Goal: Answer question/provide support: Share knowledge or assist other users

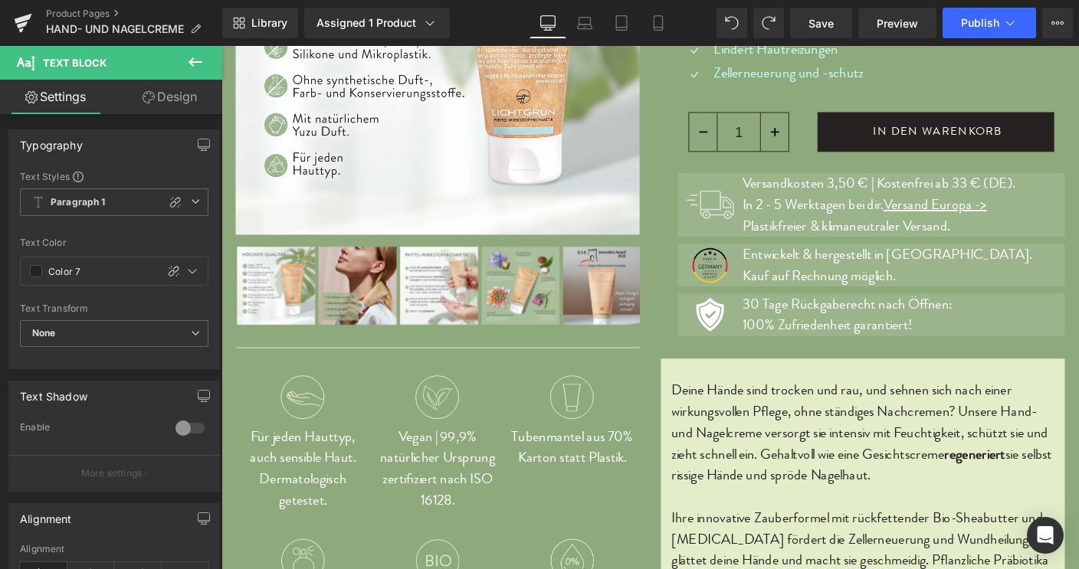
scroll to position [320, 0]
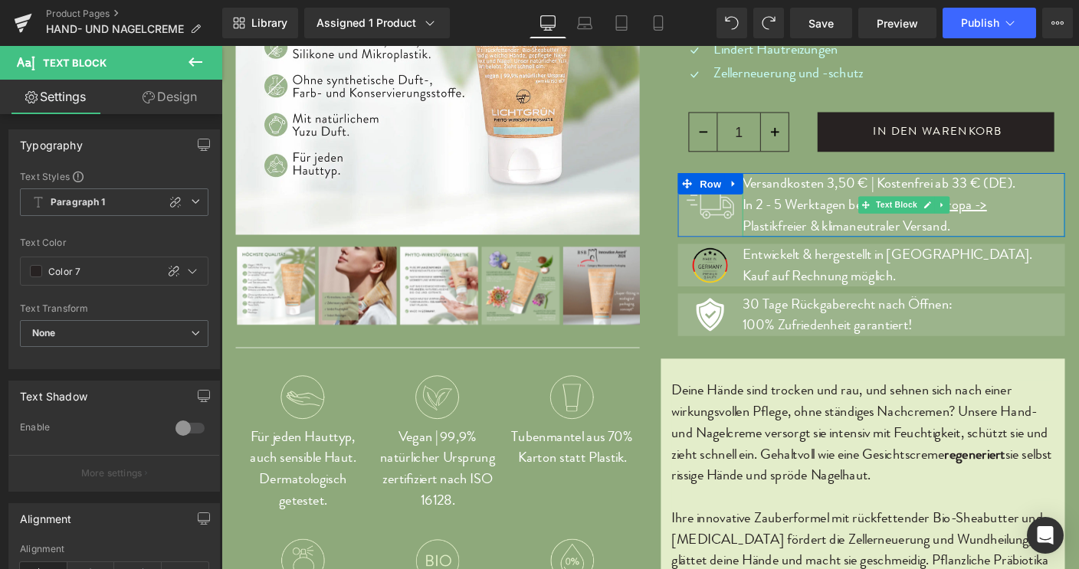
click at [1064, 214] on p "In 2 - 5 Werktagen bei dir. Versand Europa ->" at bounding box center [959, 218] width 349 height 23
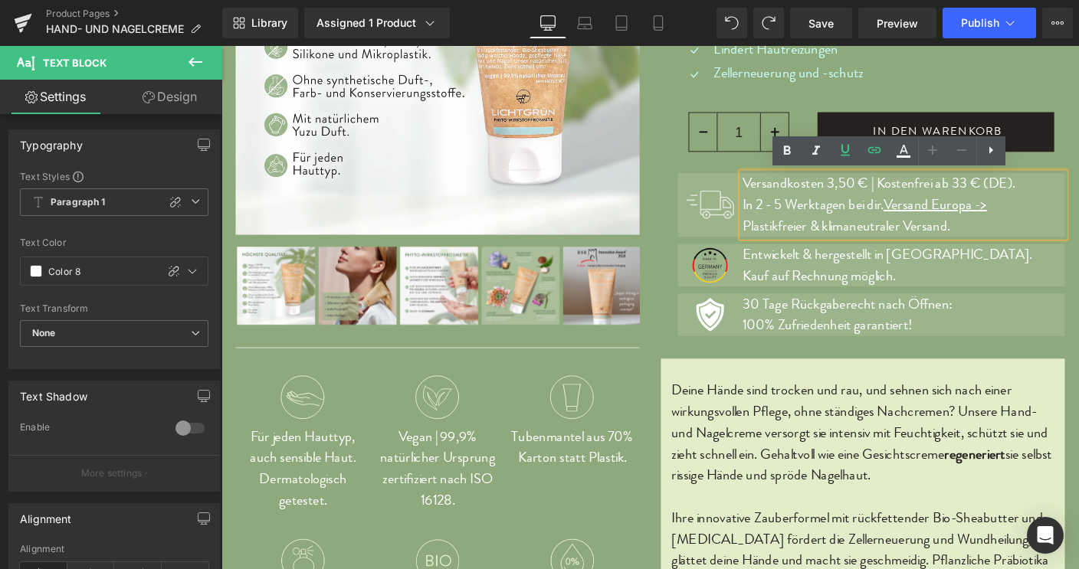
click at [1062, 214] on p "In 2 - 5 Werktagen bei dir. Versand Europa ->" at bounding box center [959, 218] width 349 height 23
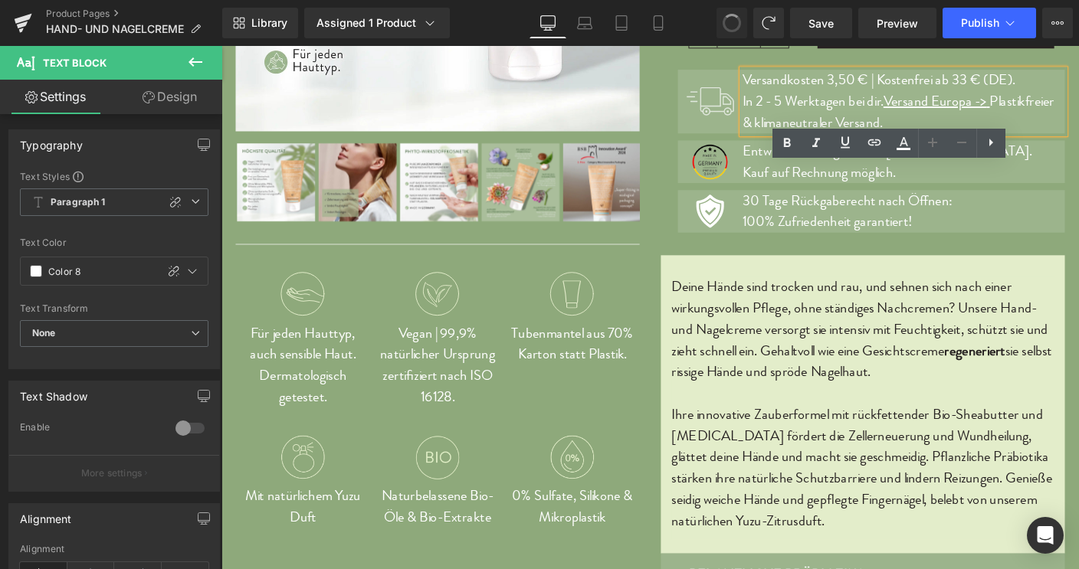
scroll to position [280, 0]
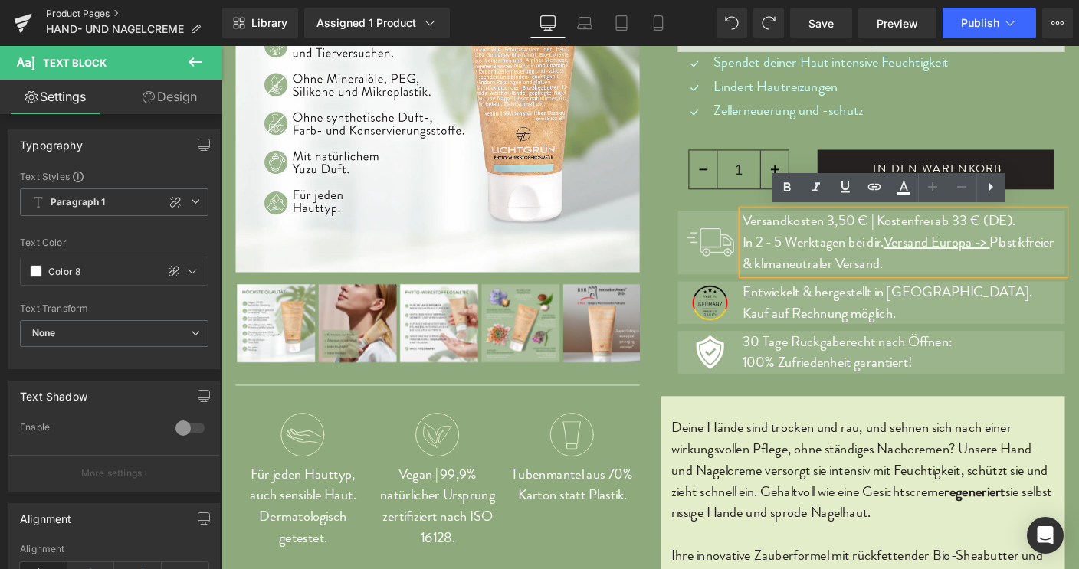
click at [75, 12] on link "Product Pages" at bounding box center [134, 14] width 176 height 12
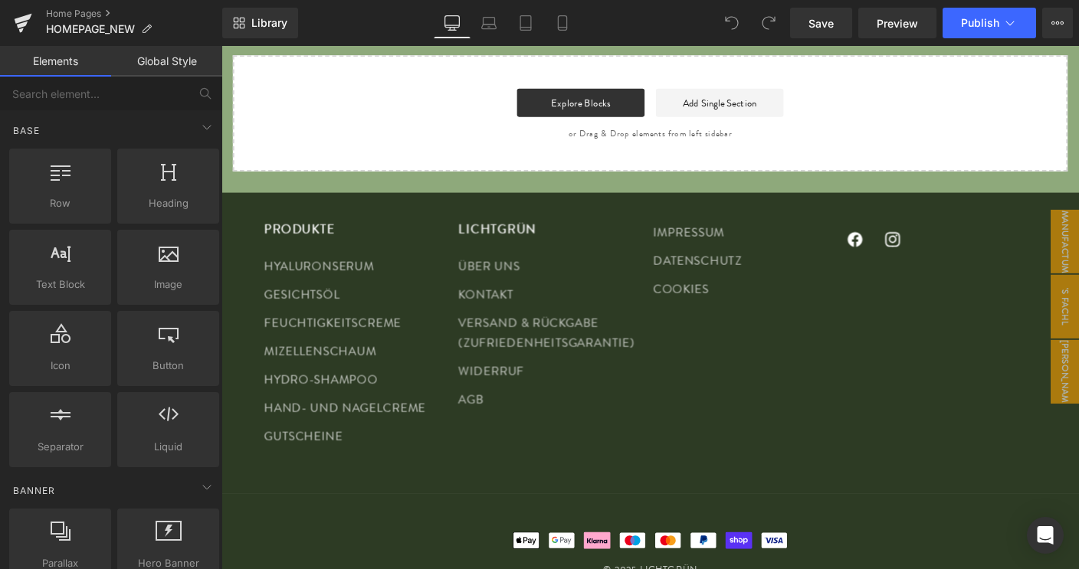
scroll to position [1378, 0]
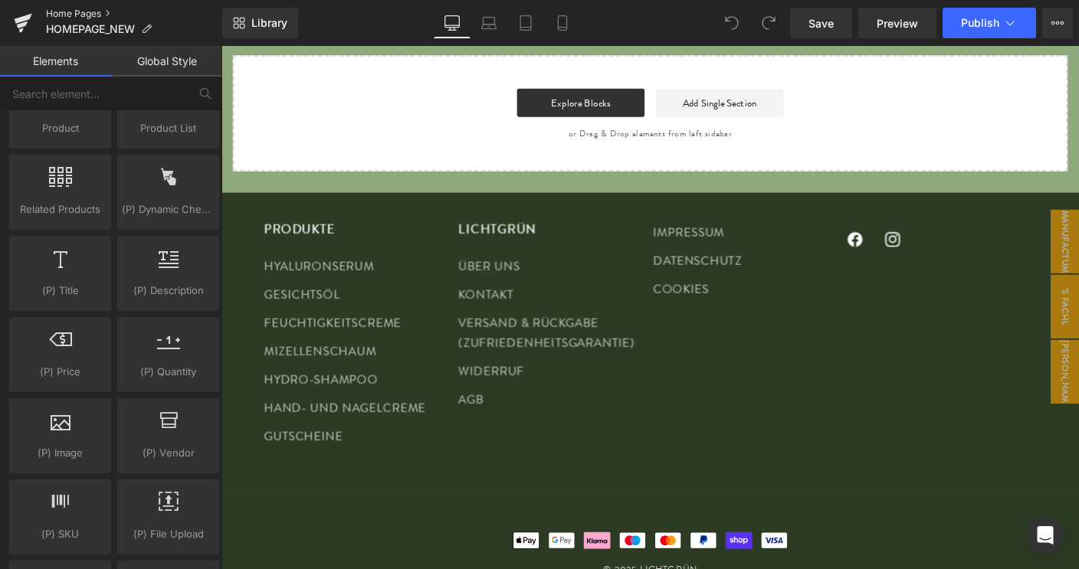
click at [75, 13] on link "Home Pages" at bounding box center [134, 14] width 176 height 12
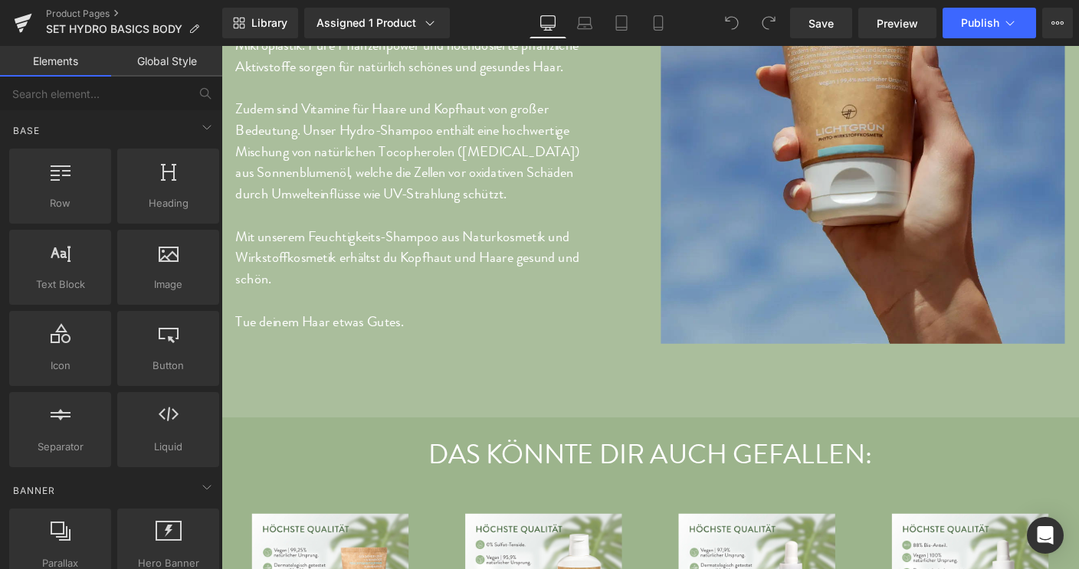
scroll to position [2576, 0]
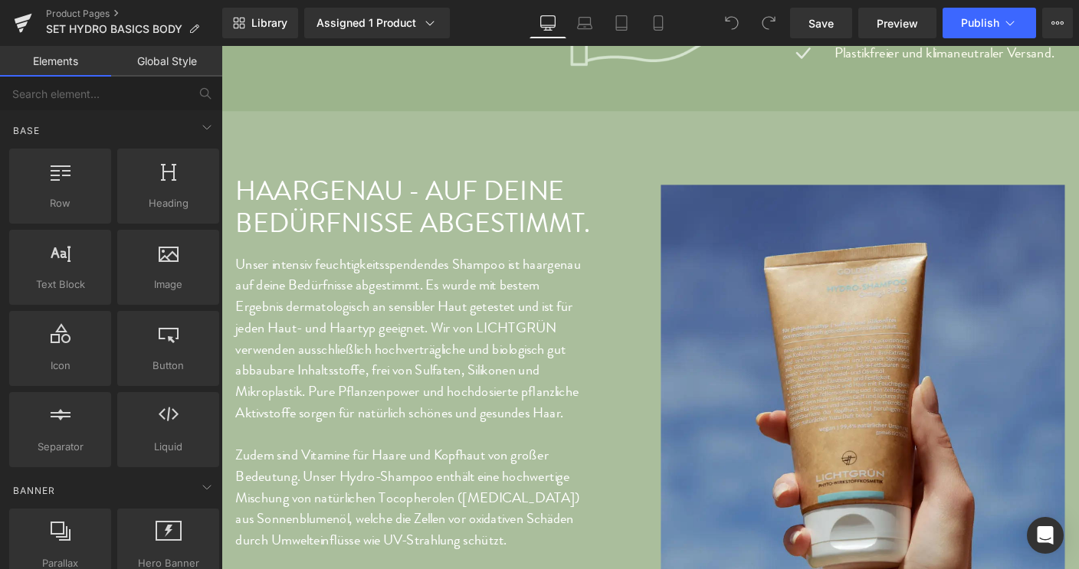
click at [475, 248] on div "HAARGENAU - AUF DEINE BEDÜRFNISSE ABGESTIMMT. Heading" at bounding box center [455, 220] width 437 height 70
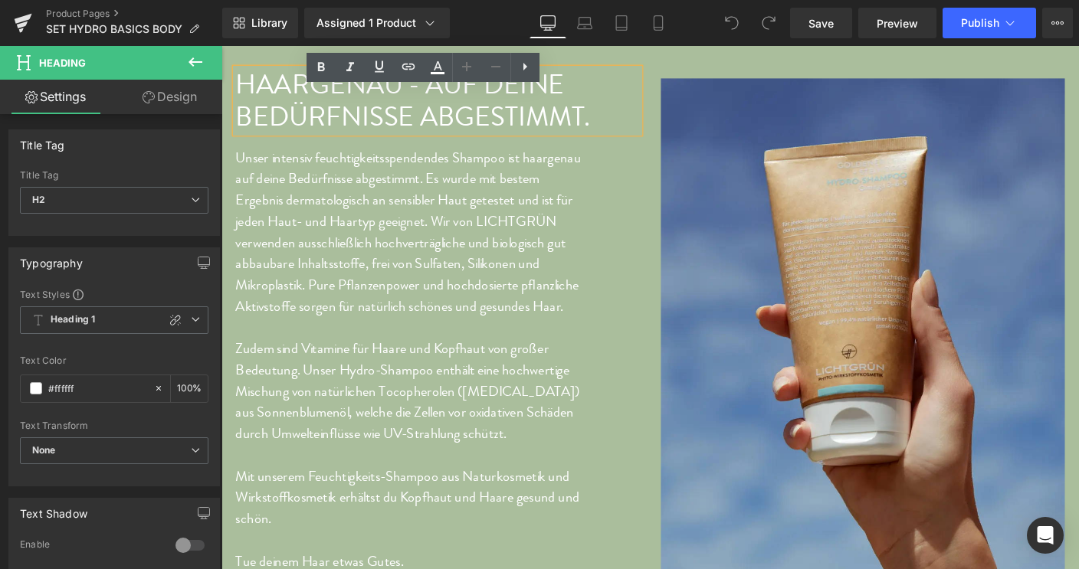
scroll to position [2691, 0]
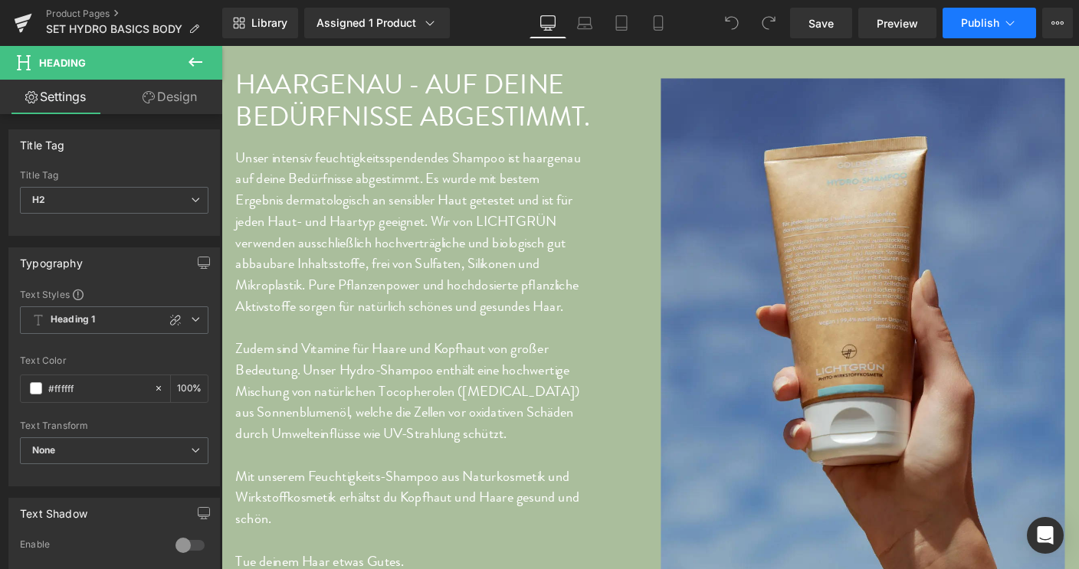
click at [982, 28] on span "Publish" at bounding box center [980, 23] width 38 height 12
click at [391, 22] on div "Assigned 1 Product" at bounding box center [376, 22] width 121 height 15
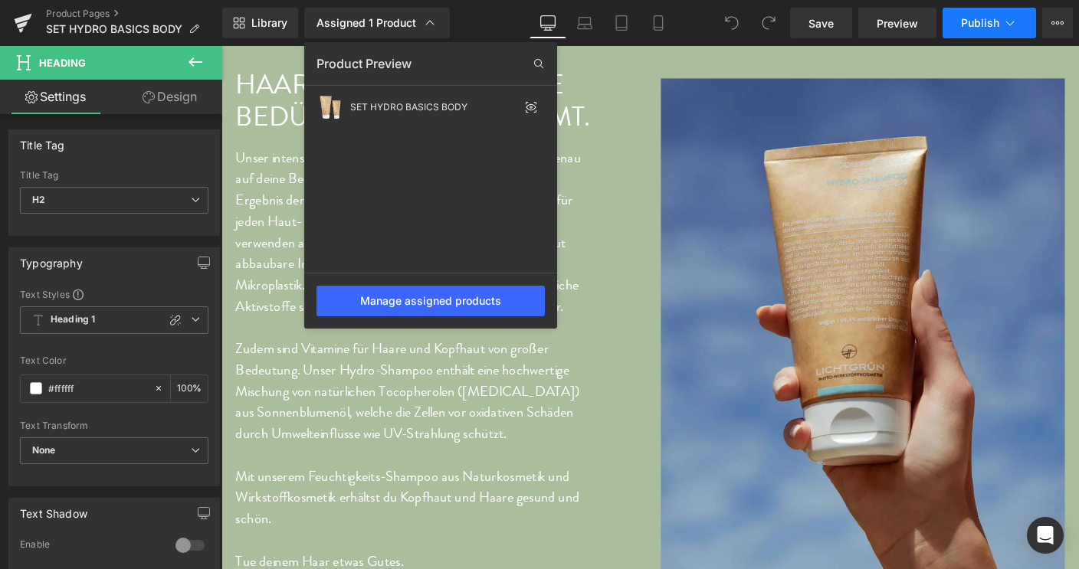
click at [975, 22] on span "Publish" at bounding box center [980, 23] width 38 height 12
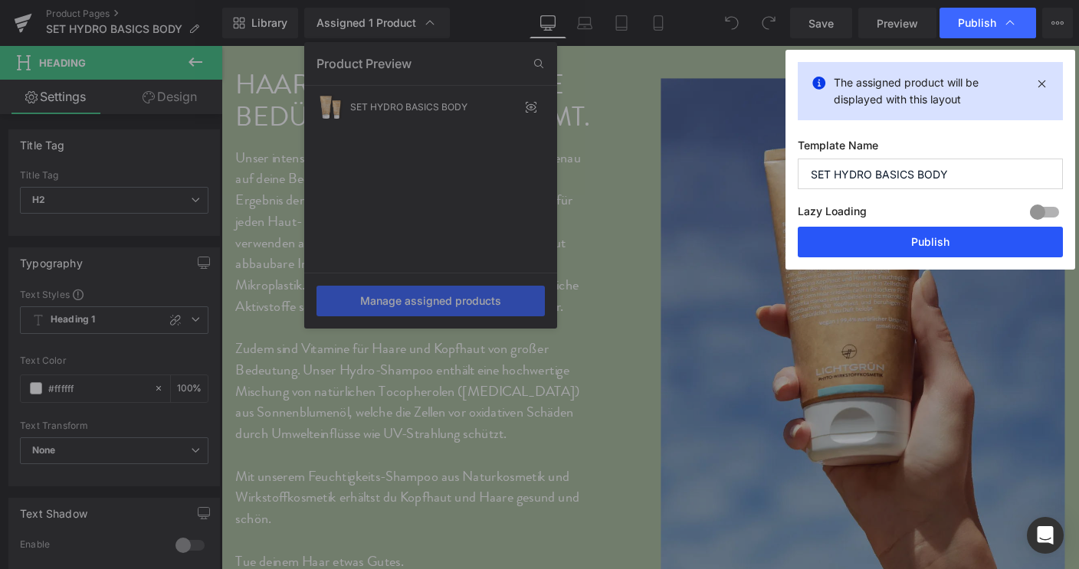
click at [928, 238] on button "Publish" at bounding box center [930, 242] width 265 height 31
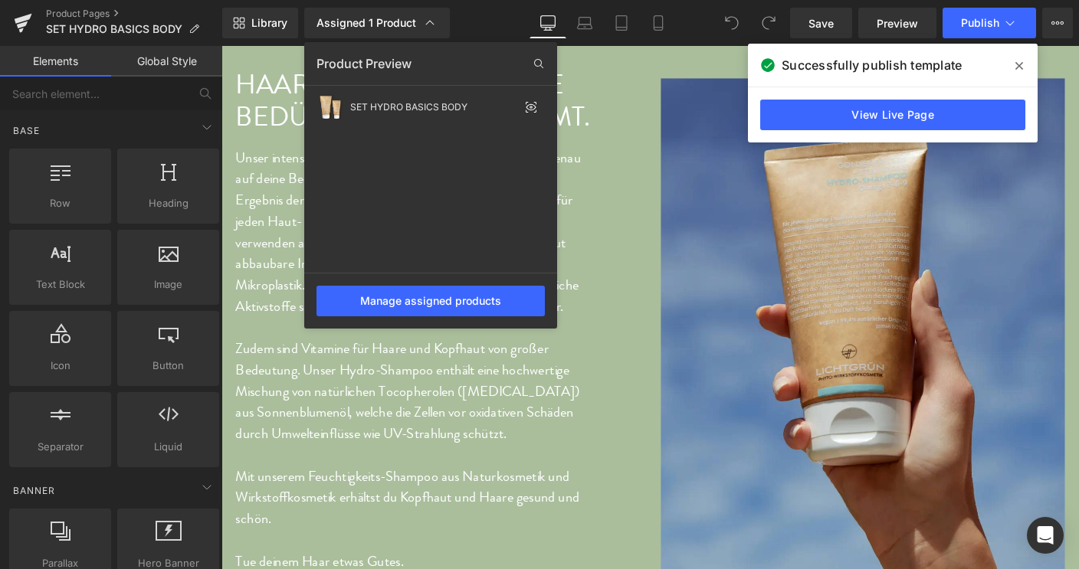
click at [589, 79] on div at bounding box center [649, 307] width 857 height 523
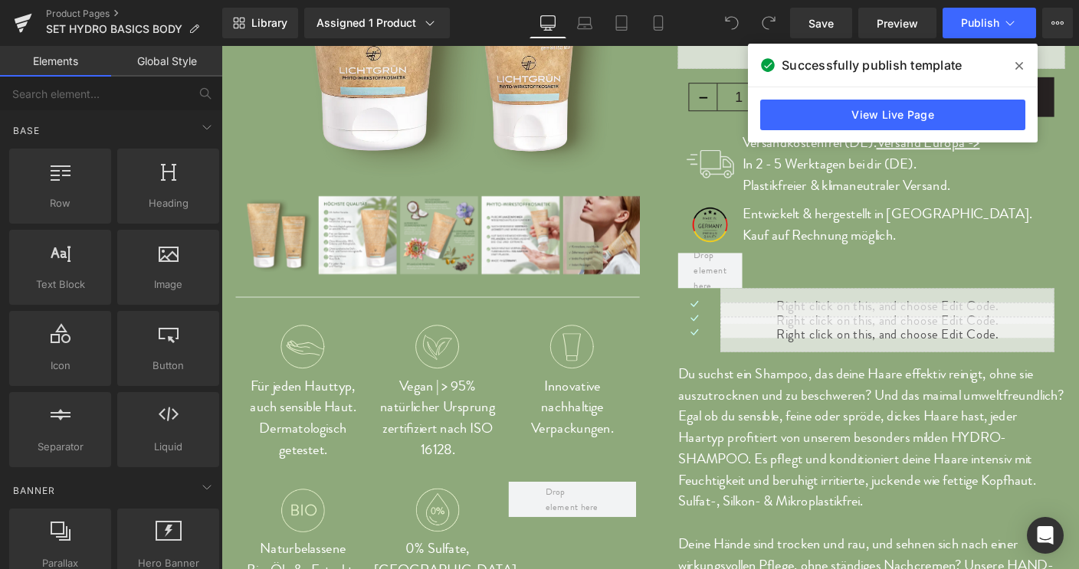
scroll to position [0, 0]
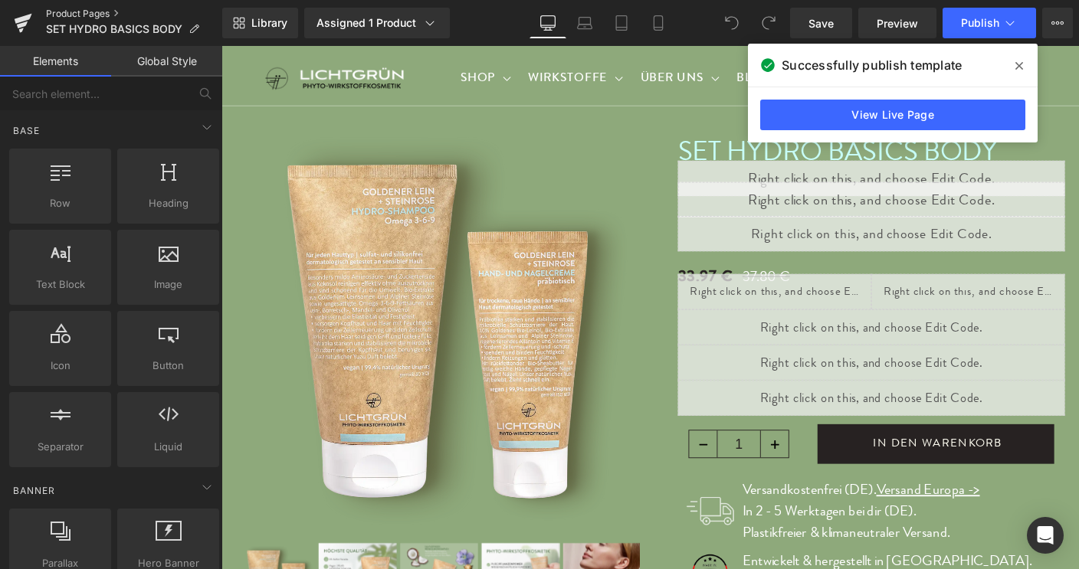
click at [96, 11] on link "Product Pages" at bounding box center [134, 14] width 176 height 12
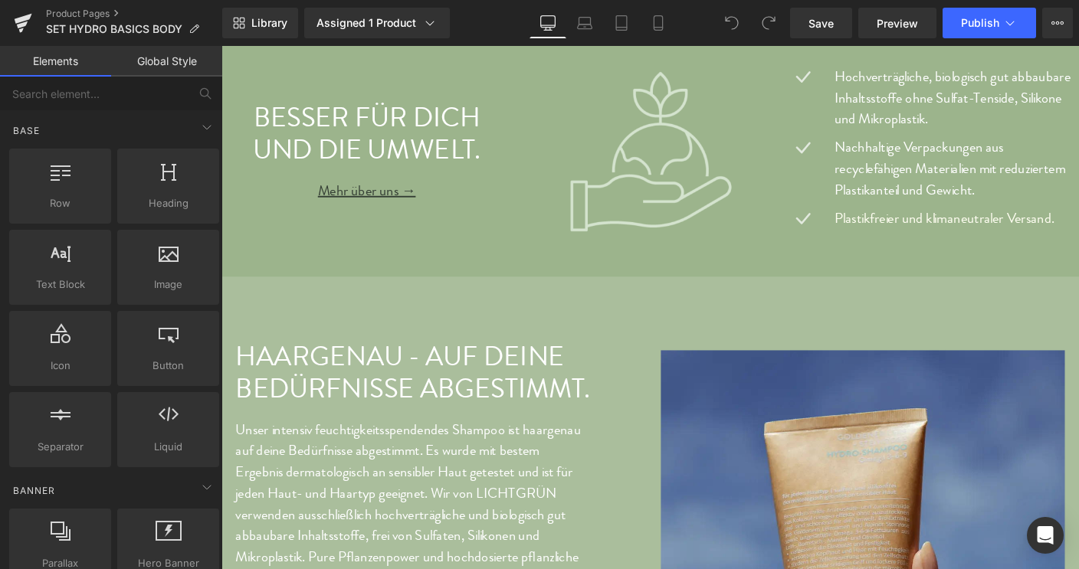
scroll to position [2396, 0]
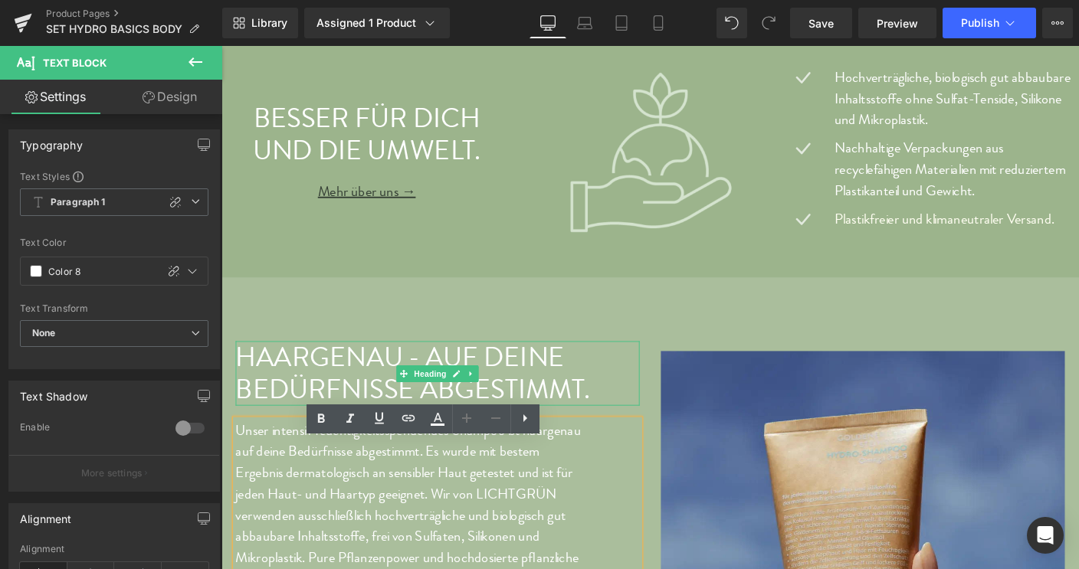
click at [415, 405] on icon at bounding box center [419, 400] width 8 height 9
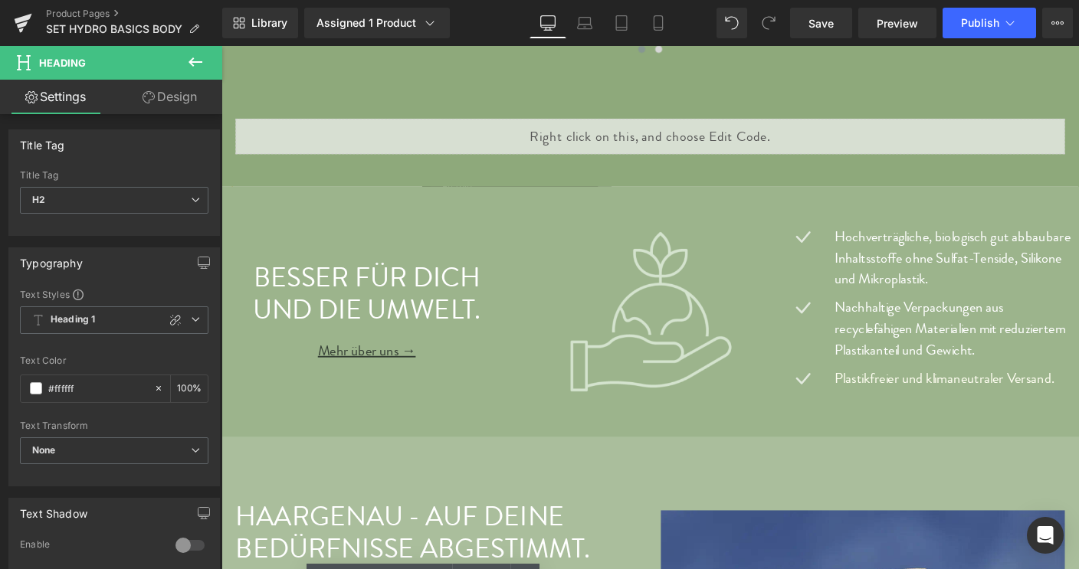
scroll to position [2224, 0]
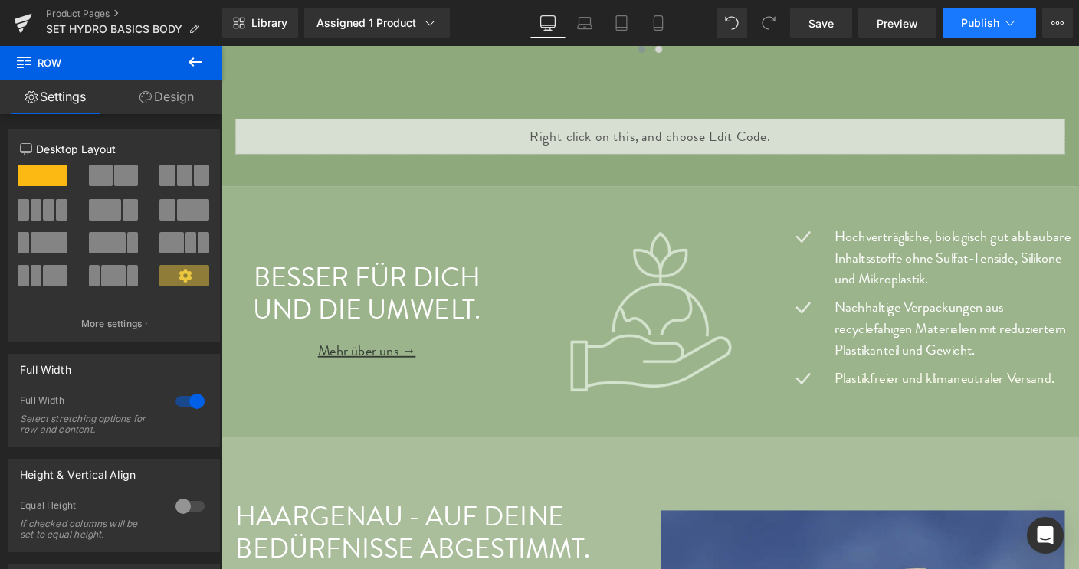
click at [983, 20] on span "Publish" at bounding box center [980, 23] width 38 height 12
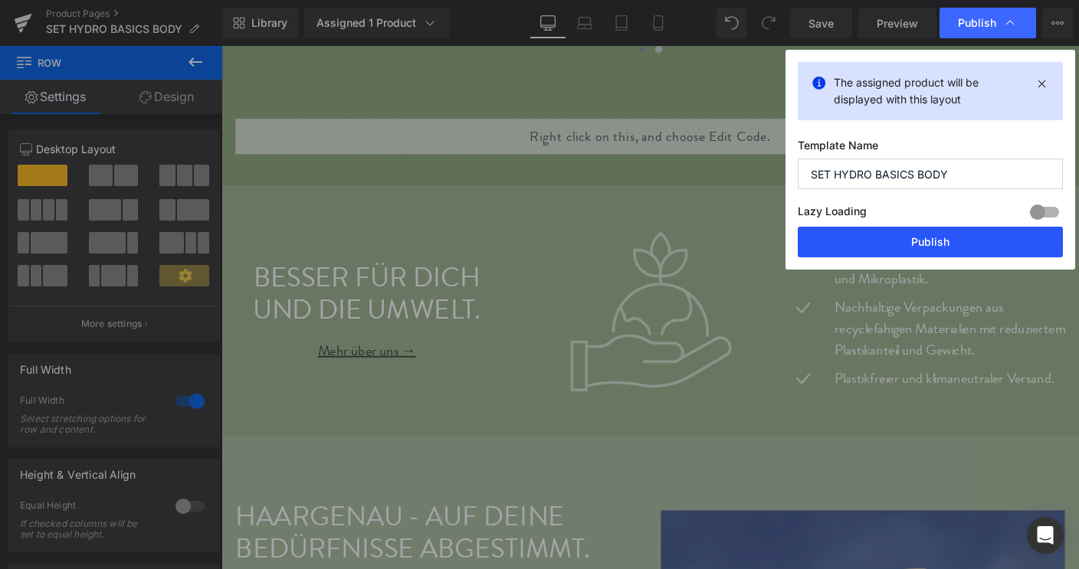
drag, startPoint x: 926, startPoint y: 245, endPoint x: 635, endPoint y: 40, distance: 356.3
click at [926, 245] on button "Publish" at bounding box center [930, 242] width 265 height 31
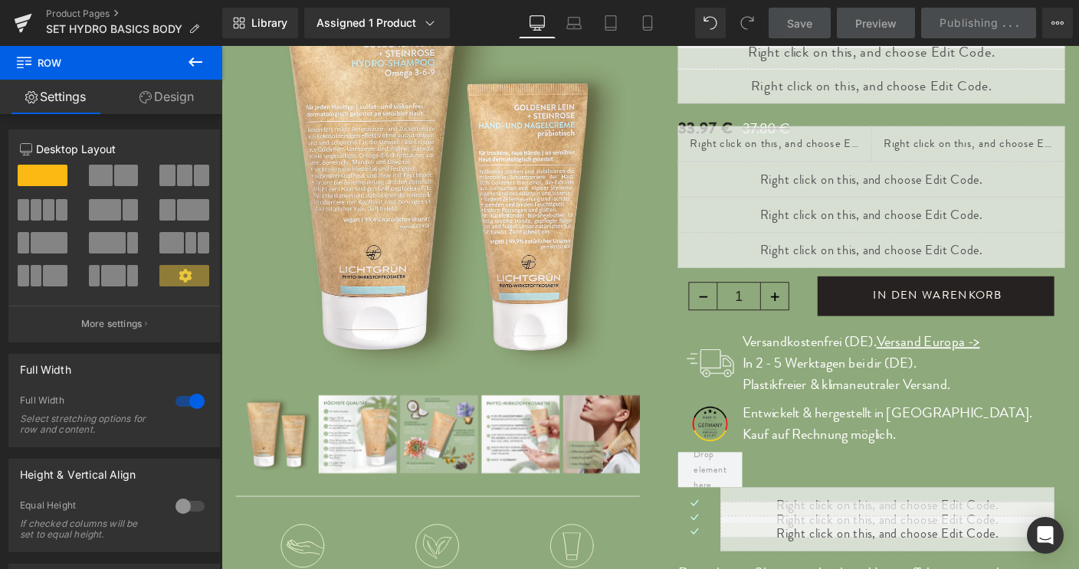
scroll to position [0, 0]
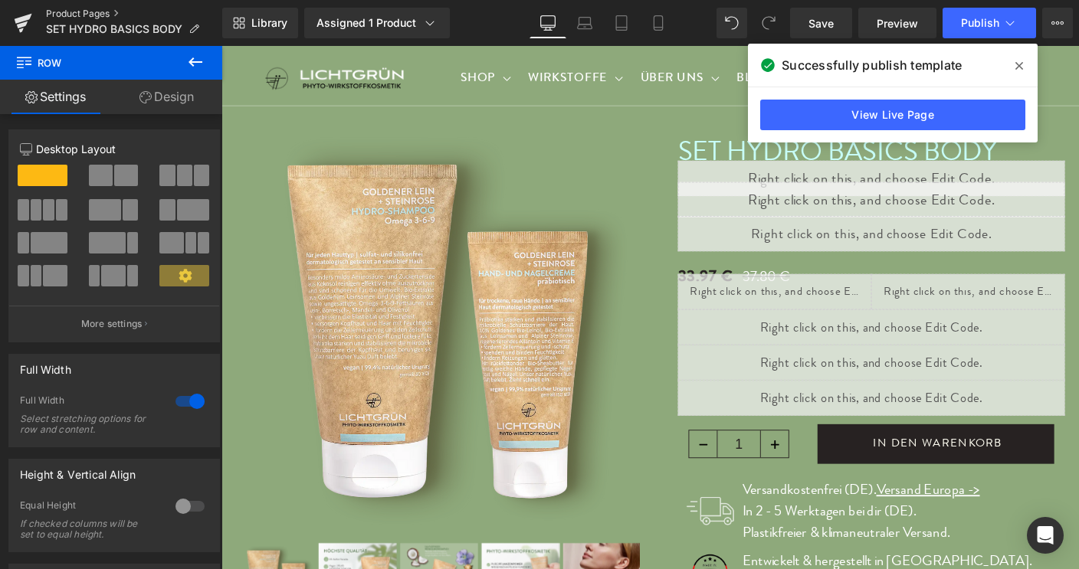
click at [75, 14] on link "Product Pages" at bounding box center [134, 14] width 176 height 12
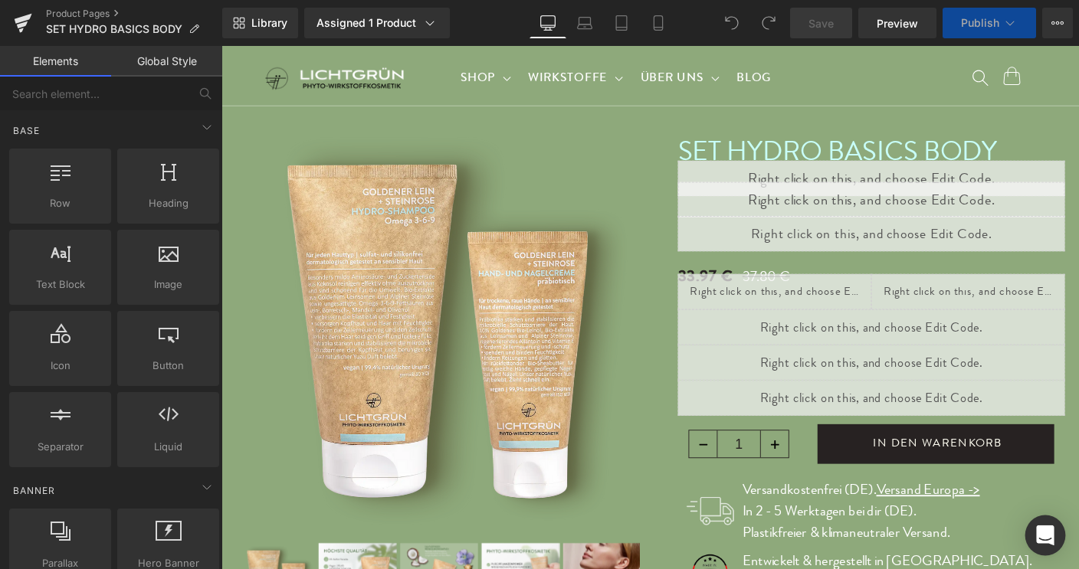
click at [1044, 539] on icon "Open Intercom Messenger" at bounding box center [1045, 536] width 20 height 20
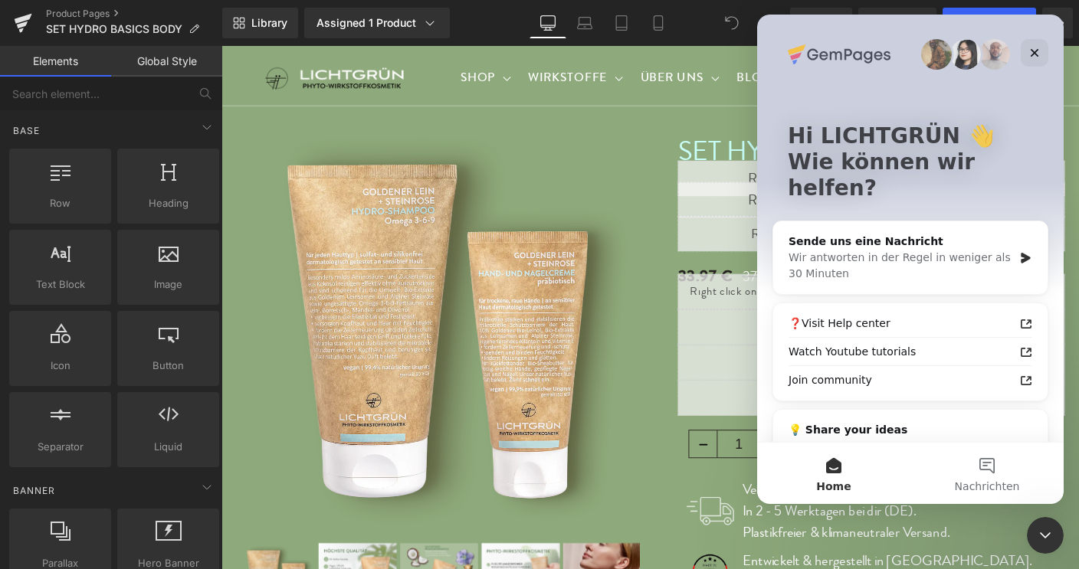
scroll to position [47, 0]
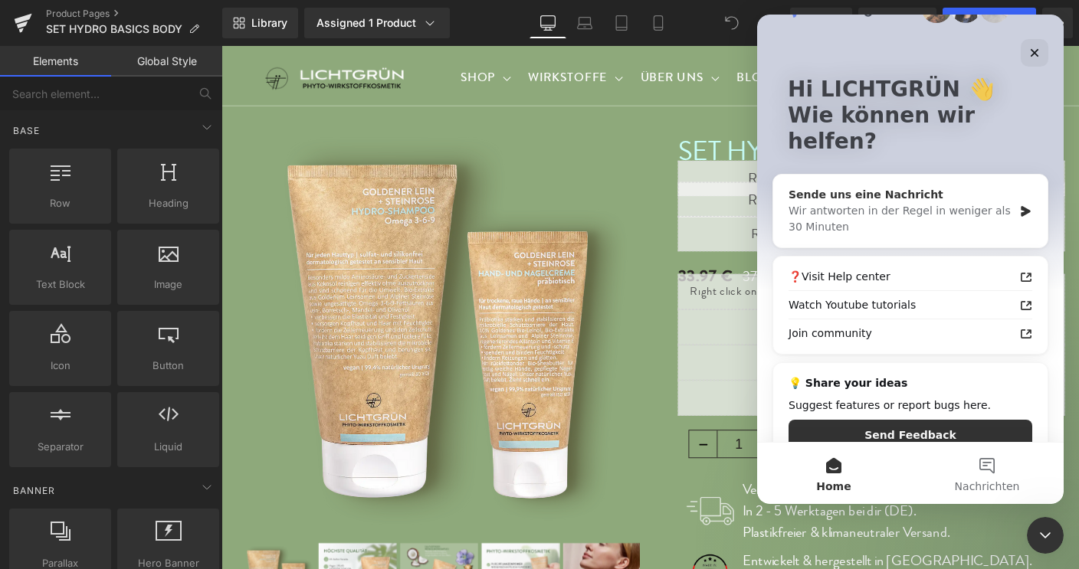
click at [871, 203] on div "Wir antworten in der Regel in weniger als 30 Minuten" at bounding box center [900, 219] width 225 height 32
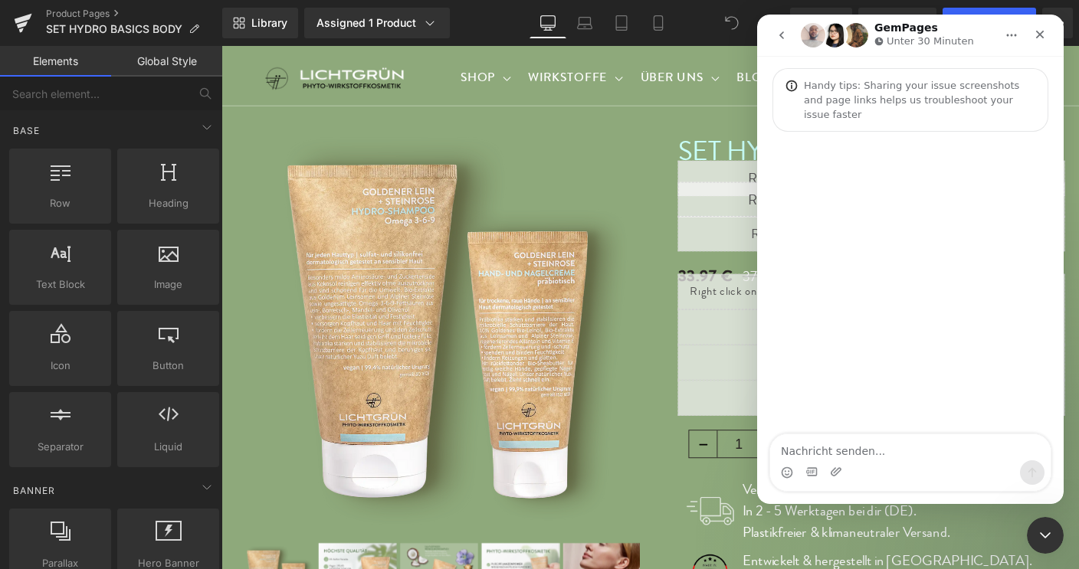
scroll to position [0, 0]
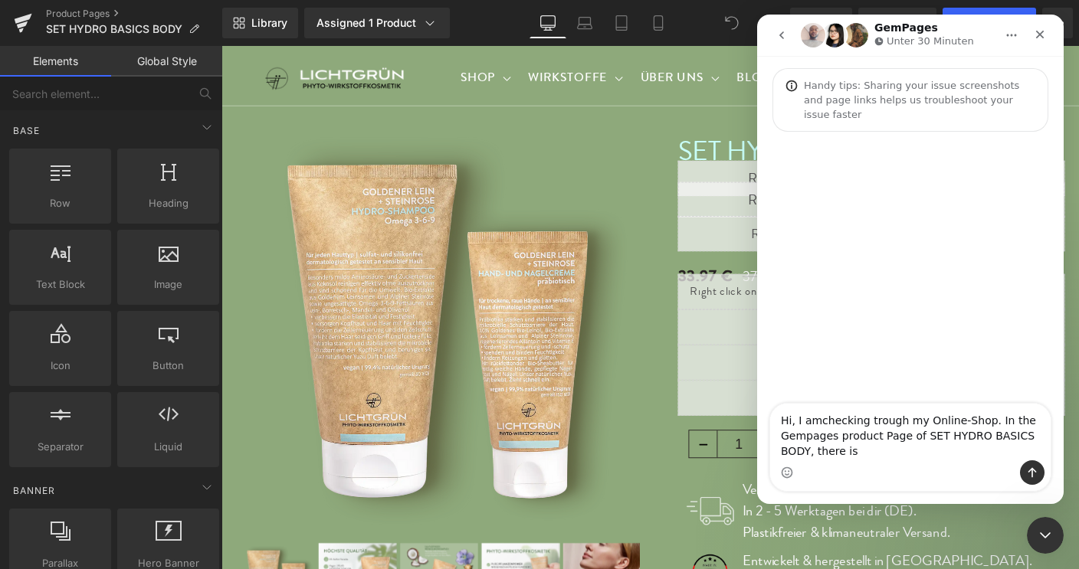
type textarea "Hi, I amchecking trough my Online-Shop. In the Gempages product Page of SET HYD…"
drag, startPoint x: 634, startPoint y: 435, endPoint x: 636, endPoint y: 421, distance: 14.6
click at [636, 421] on div at bounding box center [539, 261] width 1079 height 523
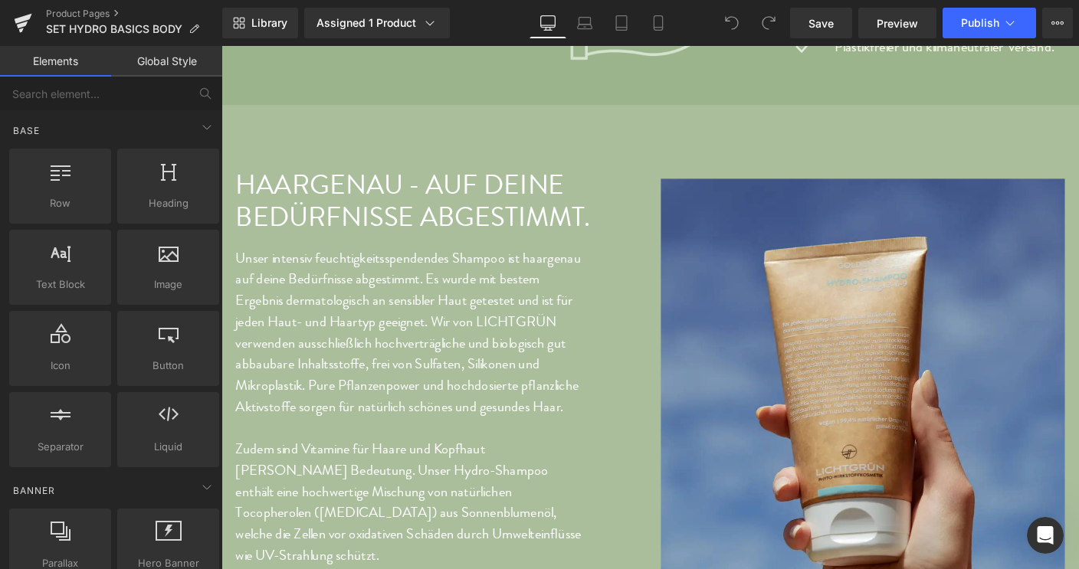
scroll to position [2581, 0]
click at [1044, 536] on icon "Intercom-Nachrichtendienst öffnen" at bounding box center [1043, 533] width 25 height 25
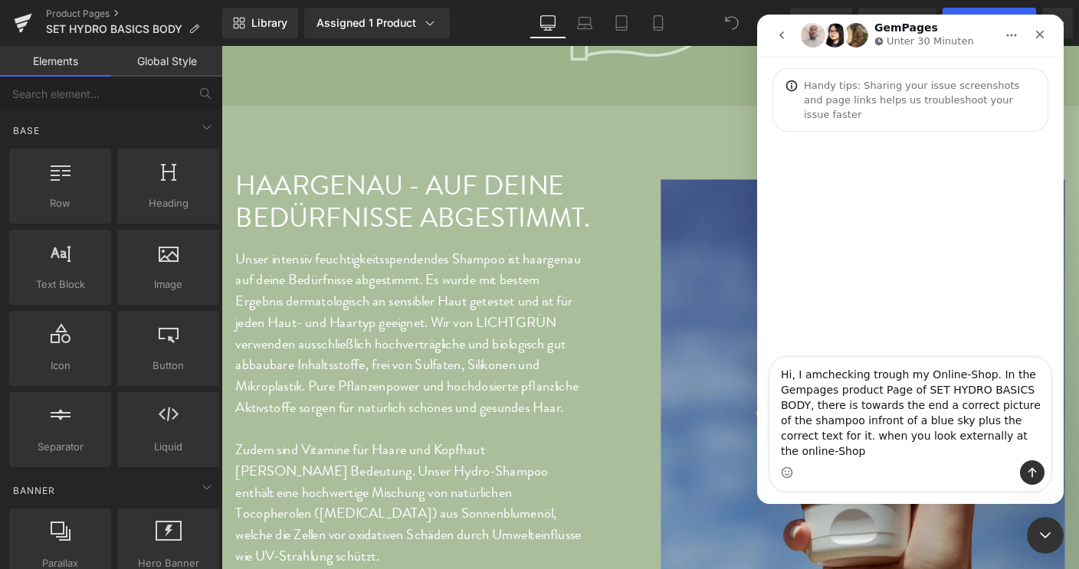
click at [793, 453] on textarea "Hi, I amchecking trough my Online-Shop. In the Gempages product Page of SET HYD…" at bounding box center [910, 409] width 280 height 103
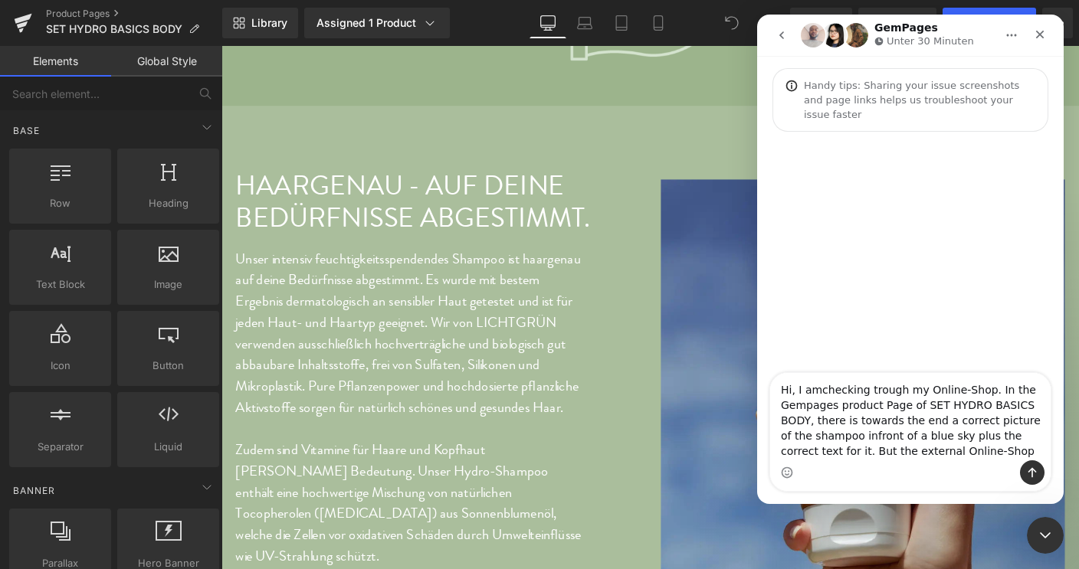
click at [951, 454] on textarea "Hi, I amchecking trough my Online-Shop. In the Gempages product Page of SET HYD…" at bounding box center [910, 416] width 280 height 87
click at [814, 454] on textarea "Hi, I amchecking trough my Online-Shop. In the Gempages product Page of SET HYD…" at bounding box center [910, 409] width 280 height 103
click at [908, 454] on textarea "Hi, I amchecking trough my Online-Shop. In the Gempages product Page of SET HYD…" at bounding box center [910, 409] width 280 height 103
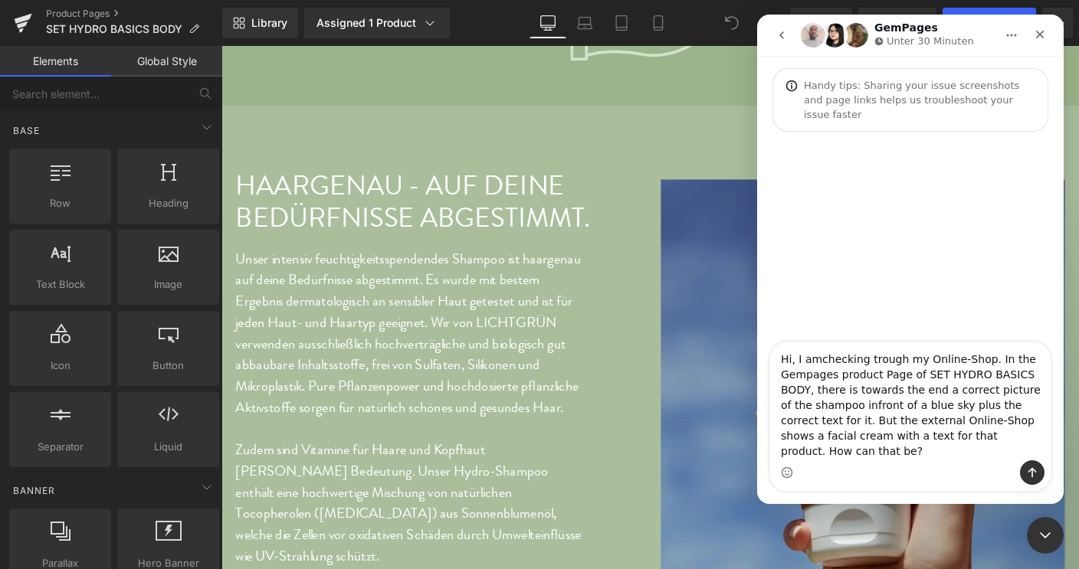
click at [817, 380] on textarea "Hi, I amchecking trough my Online-Shop. In the Gempages product Page of SET HYD…" at bounding box center [910, 402] width 280 height 118
click at [983, 377] on textarea "Hi, I am checking trough my Online-Shop. In the Gempages product Page of SET HY…" at bounding box center [910, 402] width 280 height 118
click at [836, 425] on textarea "Hi, I am checking trough my Online-Shop. On the Gempages product Page of SET HY…" at bounding box center [910, 402] width 280 height 118
type textarea "Hi, I am checking trough my Online-Shop. On the Gempages product Page of SET HY…"
click at [1009, 448] on textarea "Hi, I am checking trough my Online-Shop. On the Gempages product Page of SET HY…" at bounding box center [910, 402] width 280 height 118
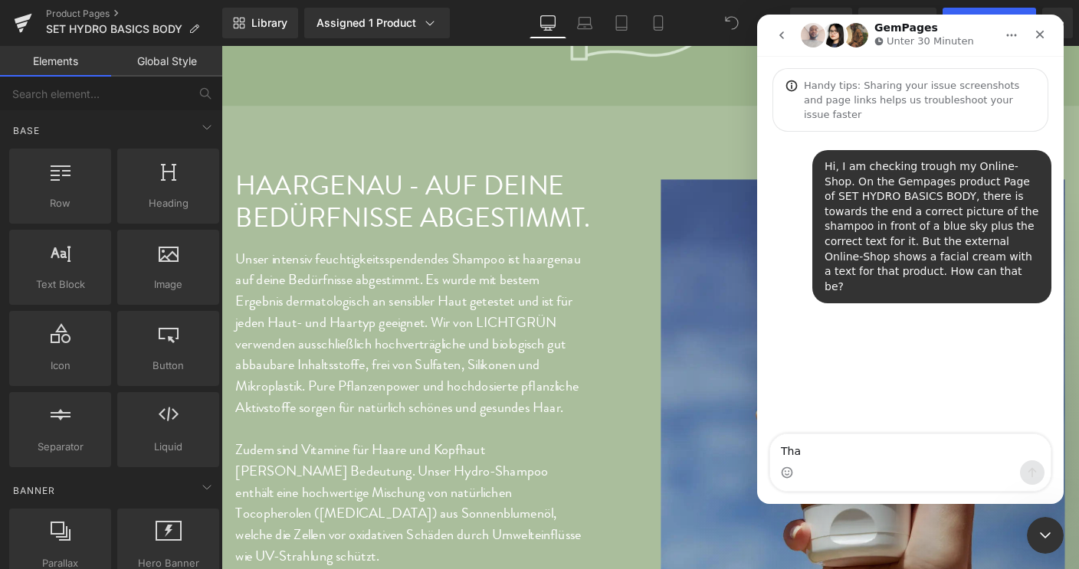
type textarea "Than"
type textarea "Thanks for advising!"
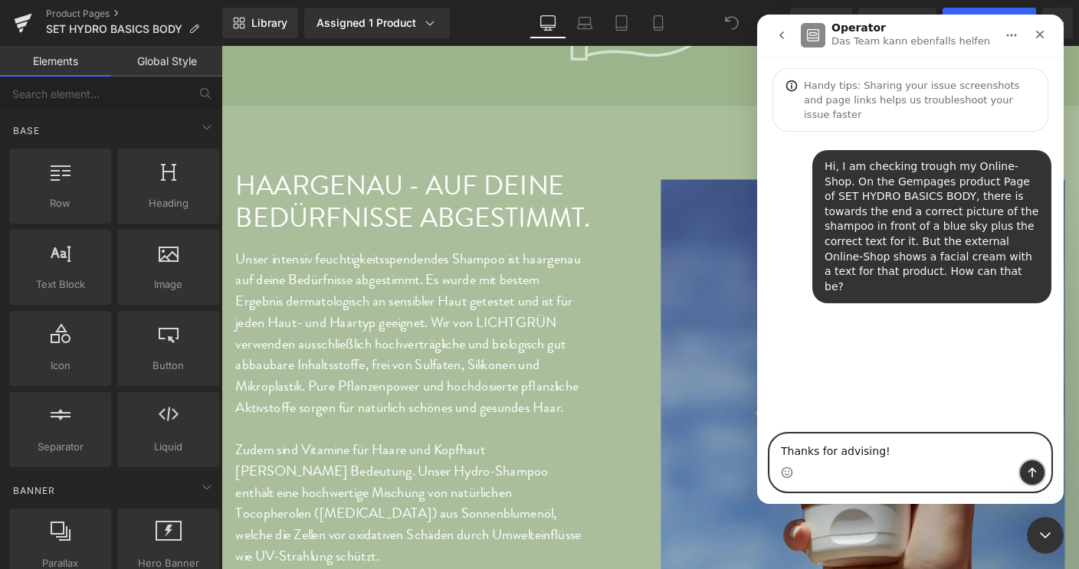
click at [1024, 476] on button "Sende eine Nachricht…" at bounding box center [1032, 473] width 25 height 25
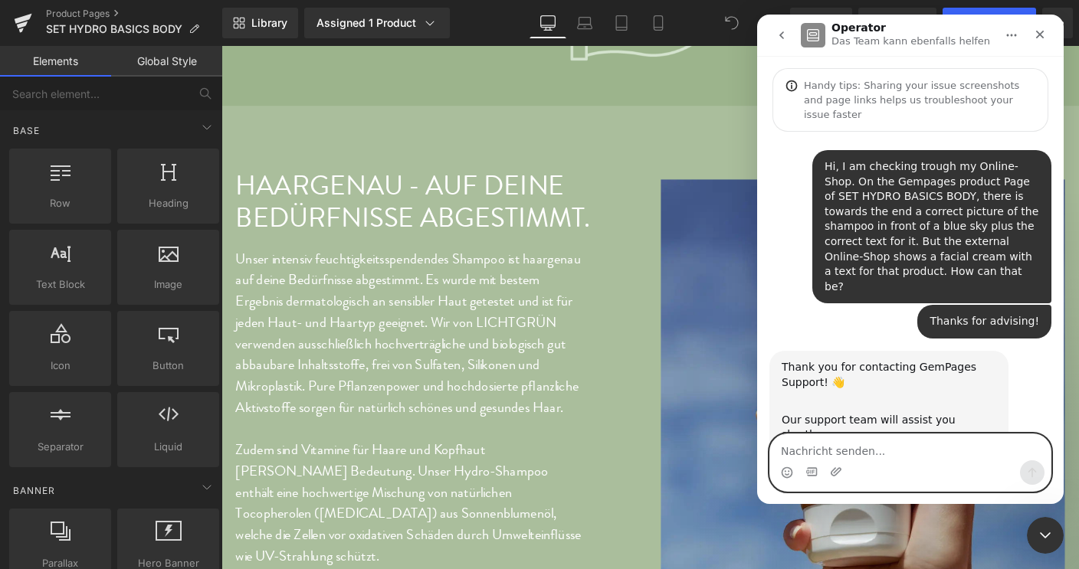
scroll to position [65, 0]
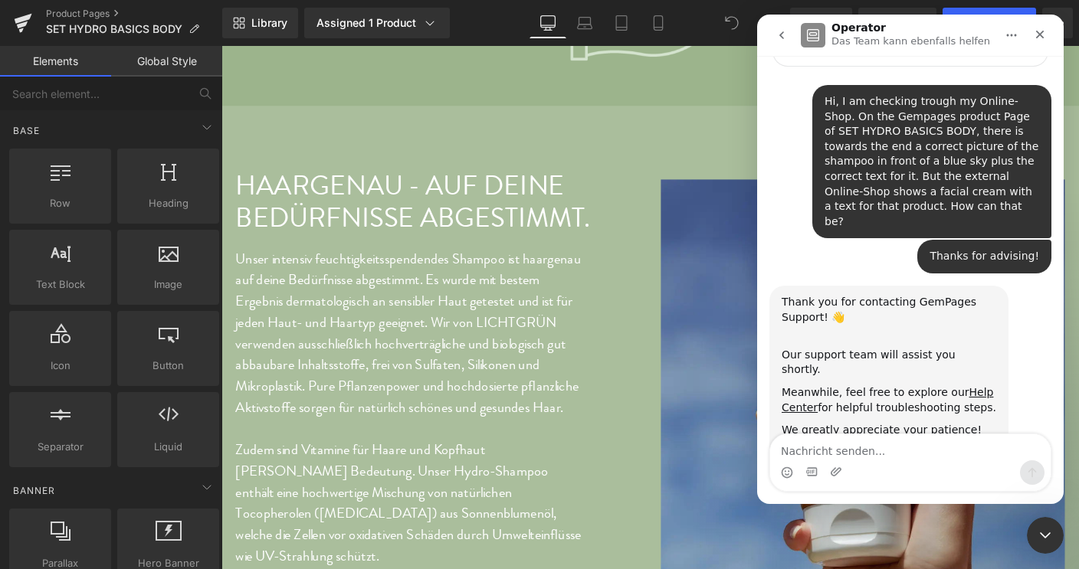
click at [552, 136] on div at bounding box center [539, 261] width 1079 height 523
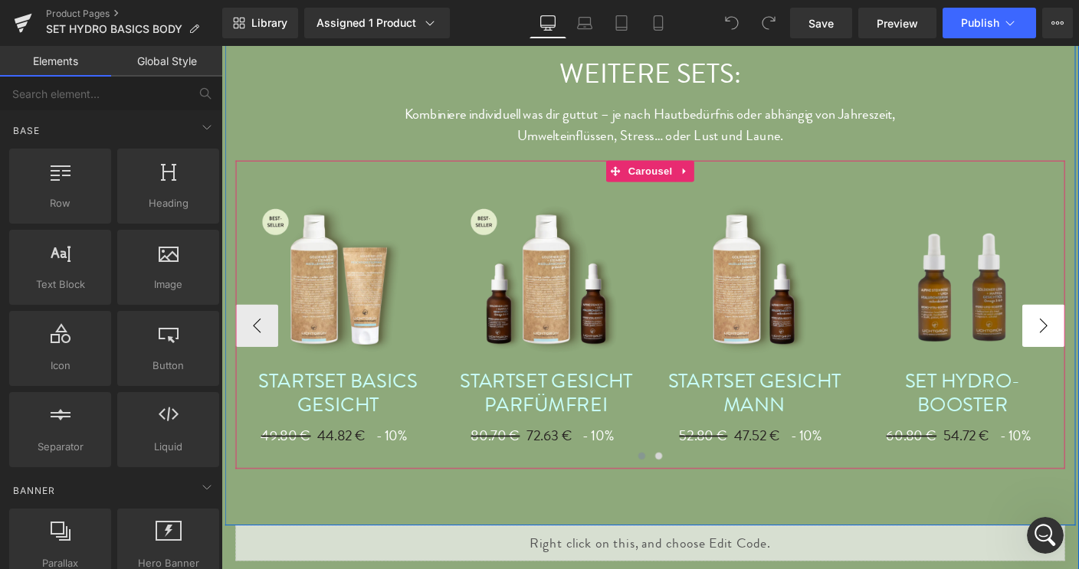
scroll to position [64, 0]
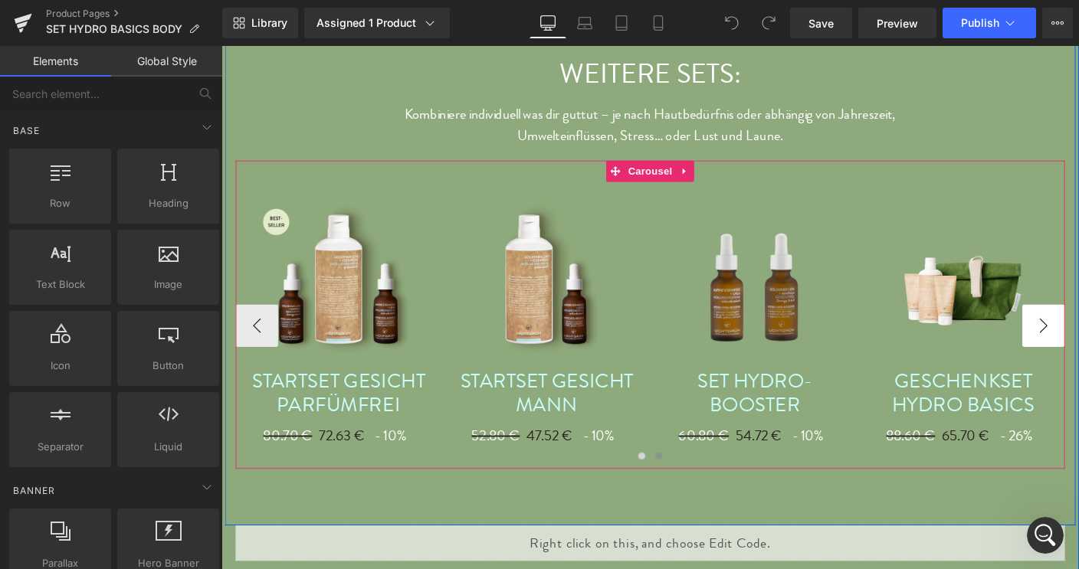
click at [252, 369] on button "‹" at bounding box center [260, 349] width 46 height 46
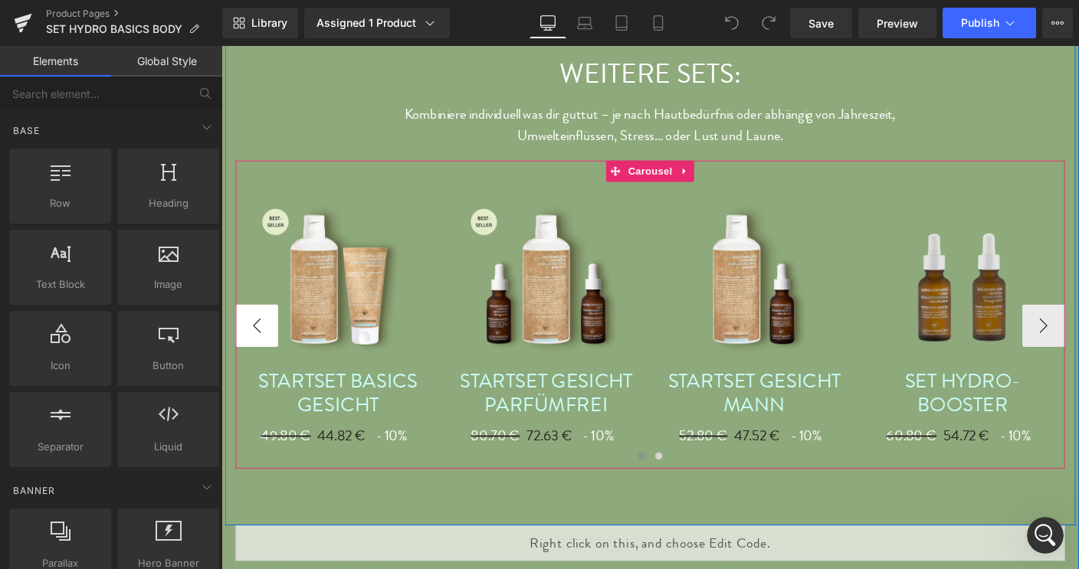
click at [252, 369] on button "‹" at bounding box center [260, 349] width 46 height 46
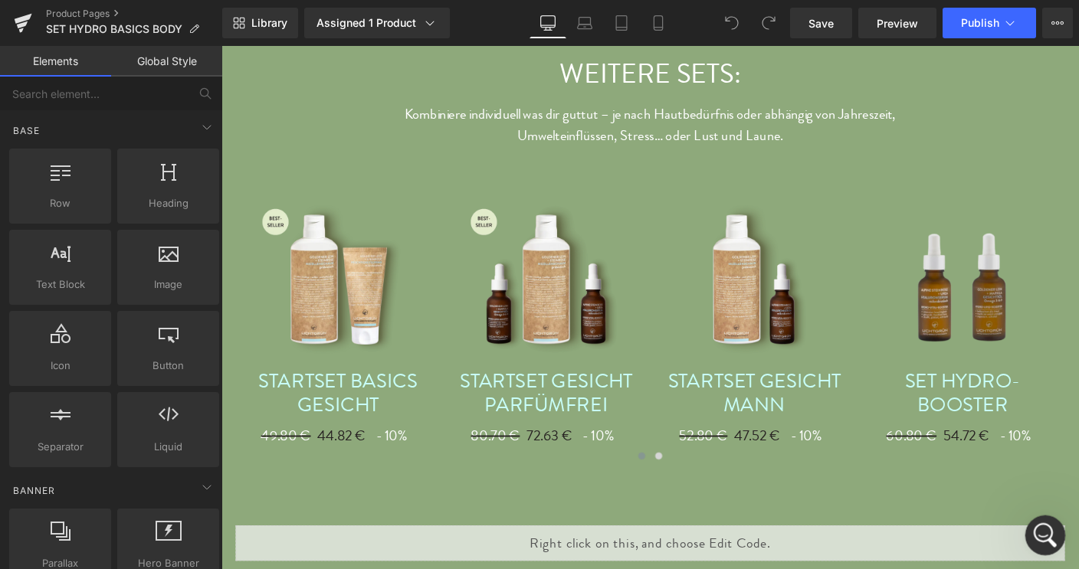
click at [1029, 533] on div "Intercom-Nachrichtendienst öffnen" at bounding box center [1043, 533] width 51 height 51
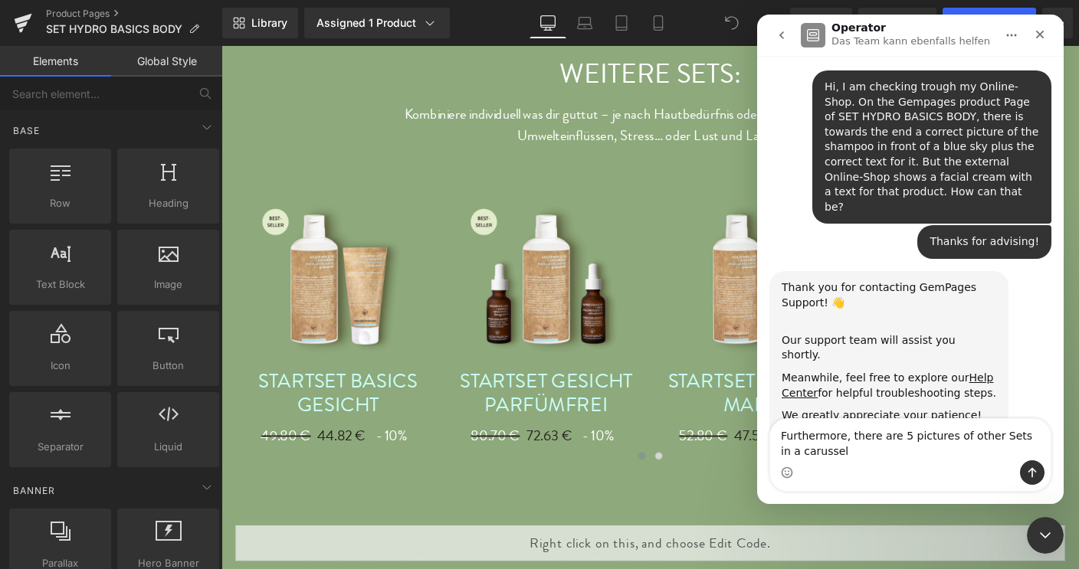
scroll to position [80, 0]
click at [1002, 438] on textarea "Furthermore, there are 5 pictures of other Sets in a carussel" at bounding box center [910, 439] width 280 height 41
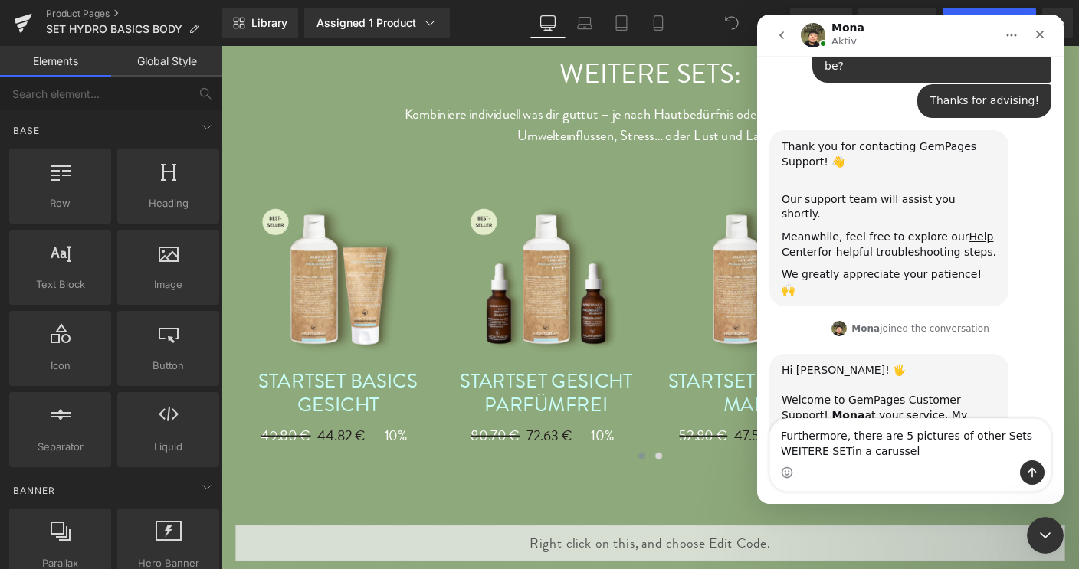
scroll to position [221, 0]
click at [818, 454] on textarea "Furthermore, there are 5 pictures of other Sets WEITERE SETS in a carussel" at bounding box center [910, 439] width 280 height 41
click at [877, 451] on textarea "Furthermore, there are 5 pictures of other Sets WEITERE SETS in the carussel" at bounding box center [910, 439] width 280 height 41
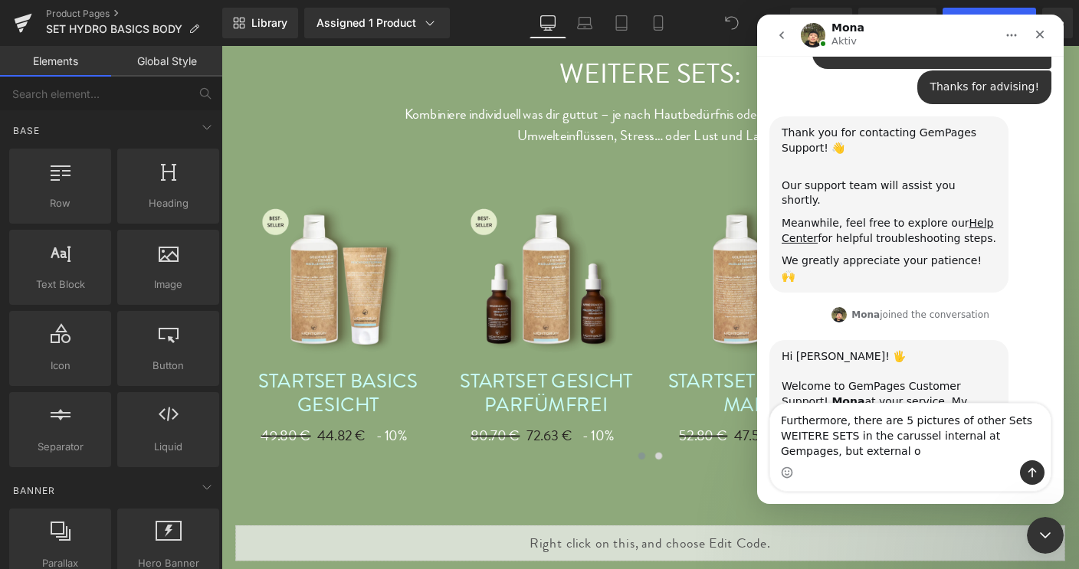
scroll to position [236, 0]
type textarea "Furthermore, there are 5 pictures of other Sets WEITERE SETS in the carussel in…"
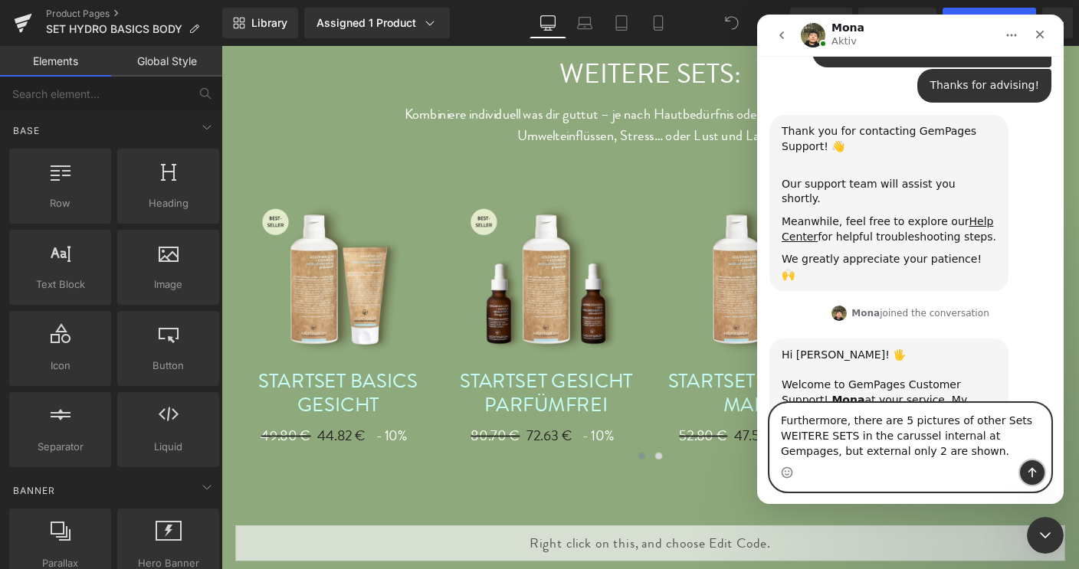
click at [1028, 469] on icon "Sende eine Nachricht…" at bounding box center [1032, 473] width 12 height 12
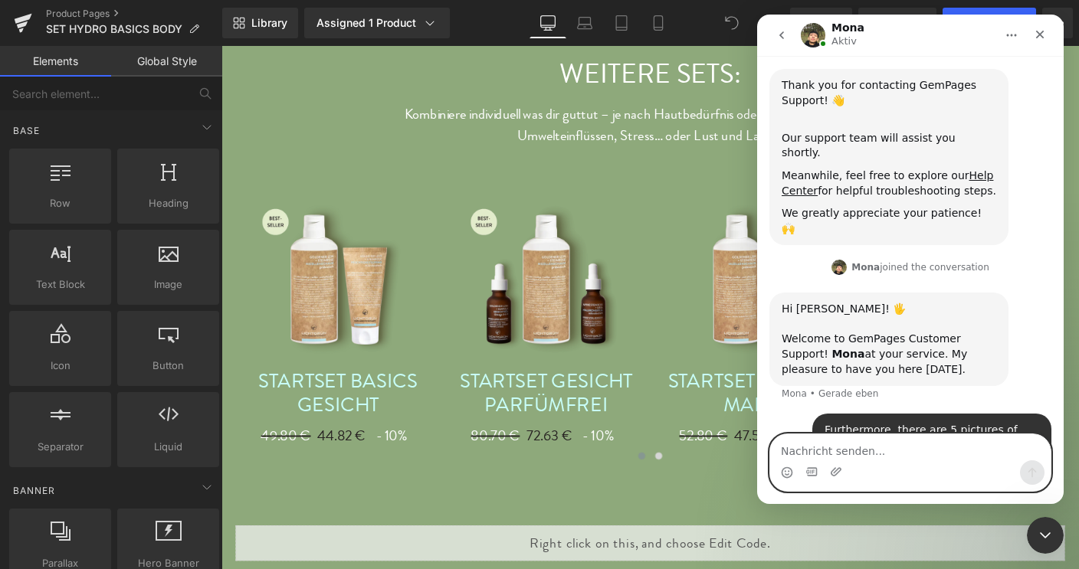
scroll to position [281, 0]
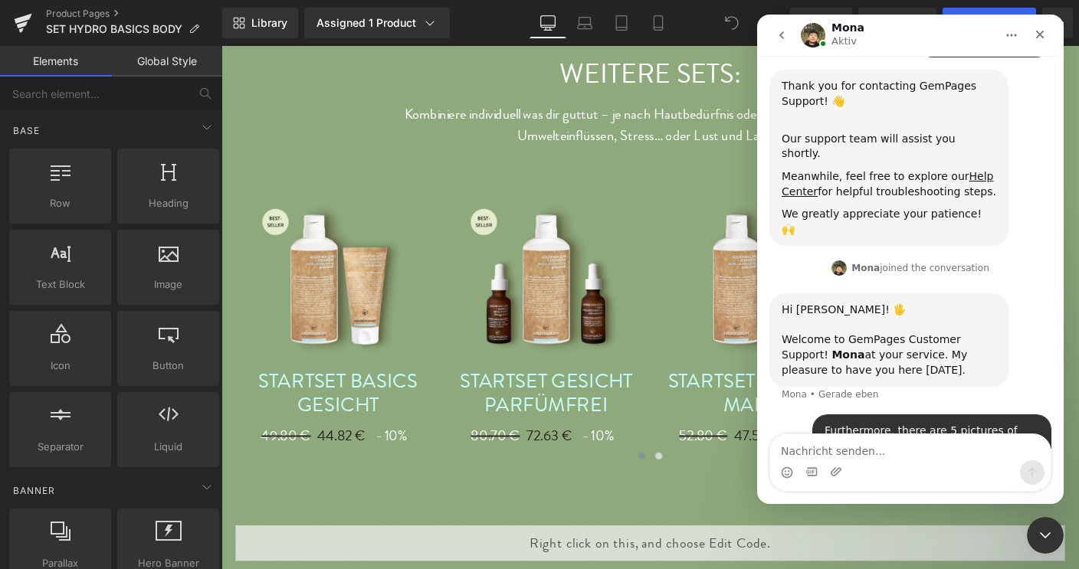
click at [575, 372] on div at bounding box center [539, 261] width 1079 height 523
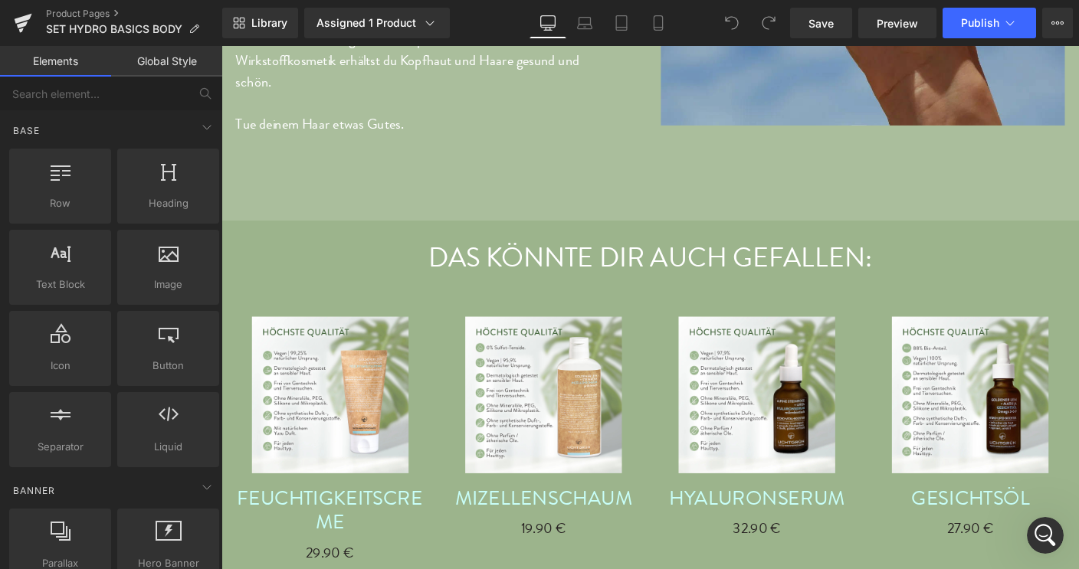
scroll to position [3188, 0]
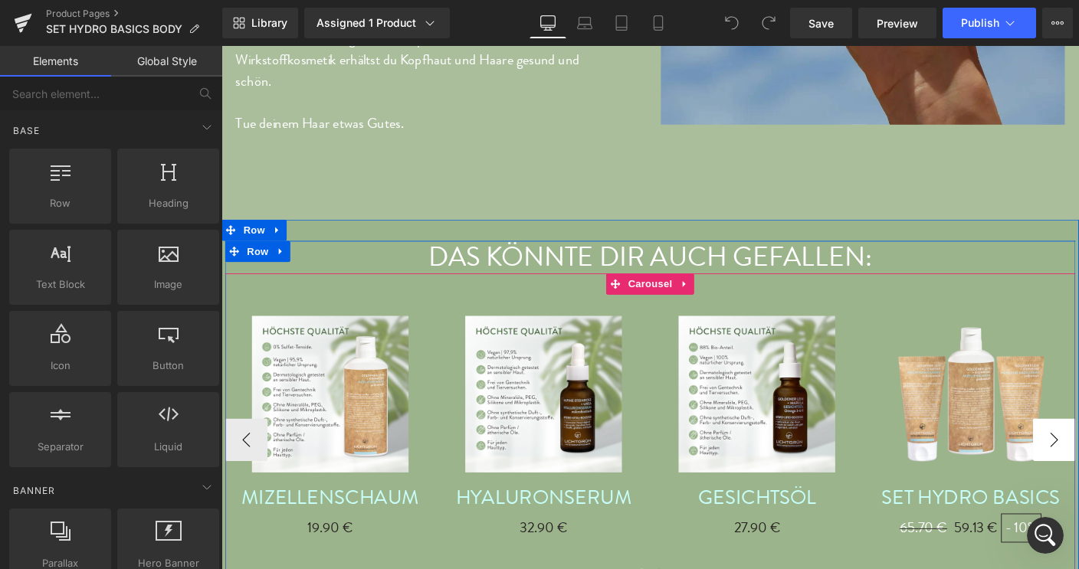
click at [238, 471] on button "‹" at bounding box center [248, 472] width 46 height 46
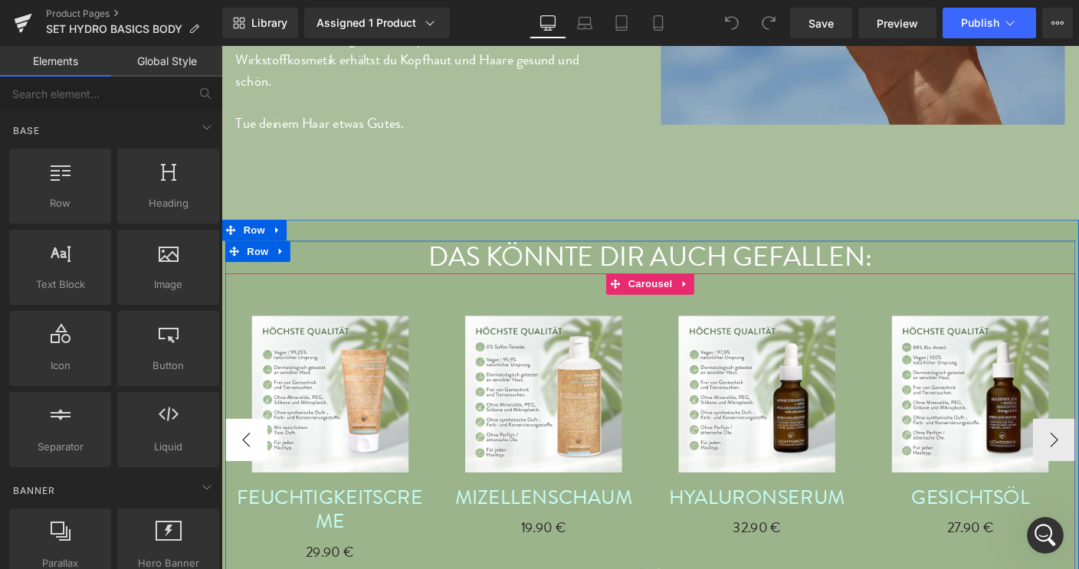
click at [238, 471] on button "‹" at bounding box center [248, 472] width 46 height 46
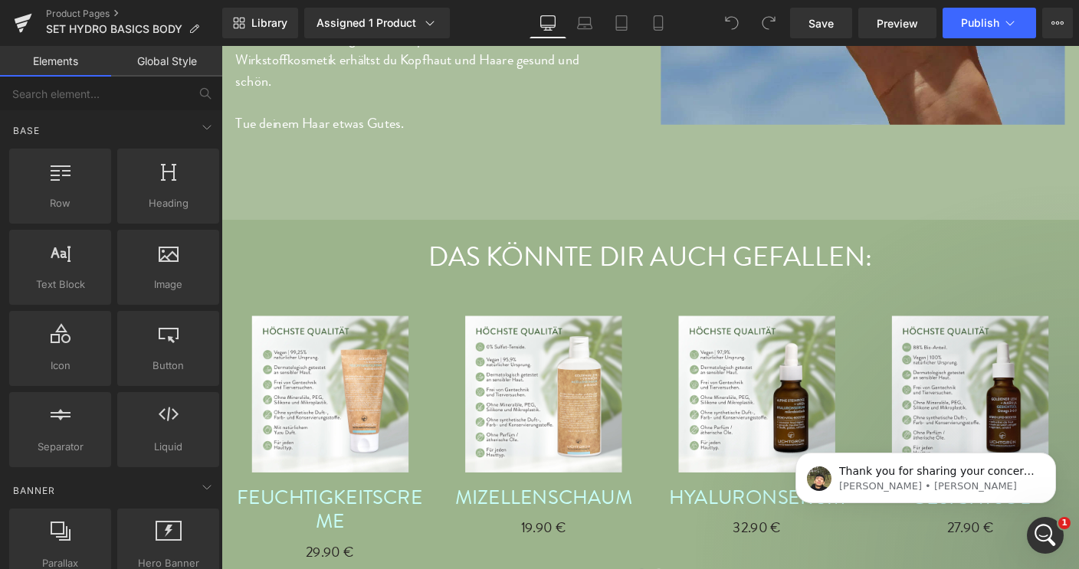
scroll to position [0, 0]
click at [1044, 534] on icon "Intercom-Nachrichtendienst öffnen" at bounding box center [1043, 533] width 11 height 12
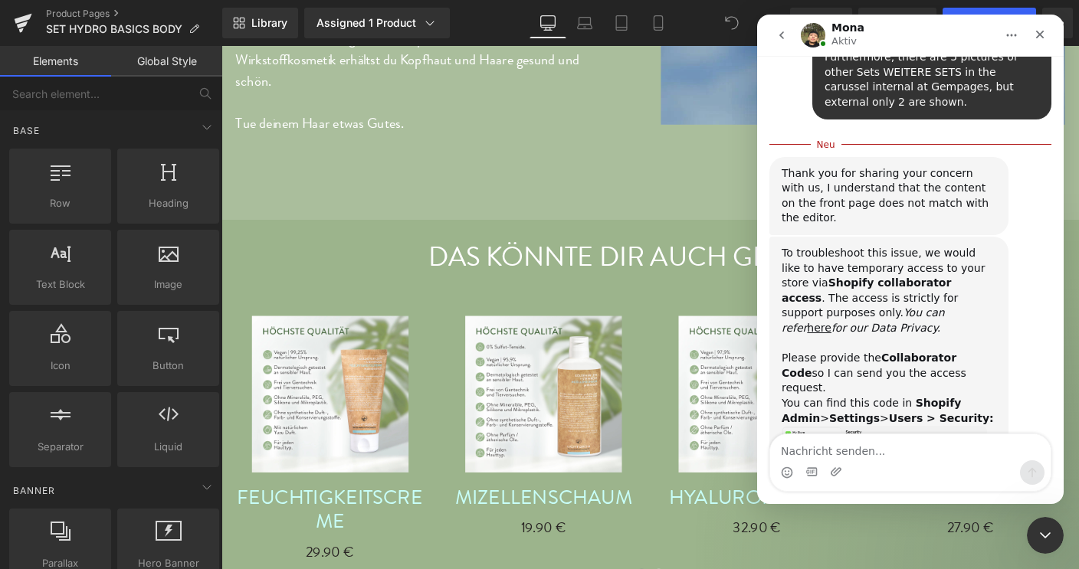
scroll to position [657, 0]
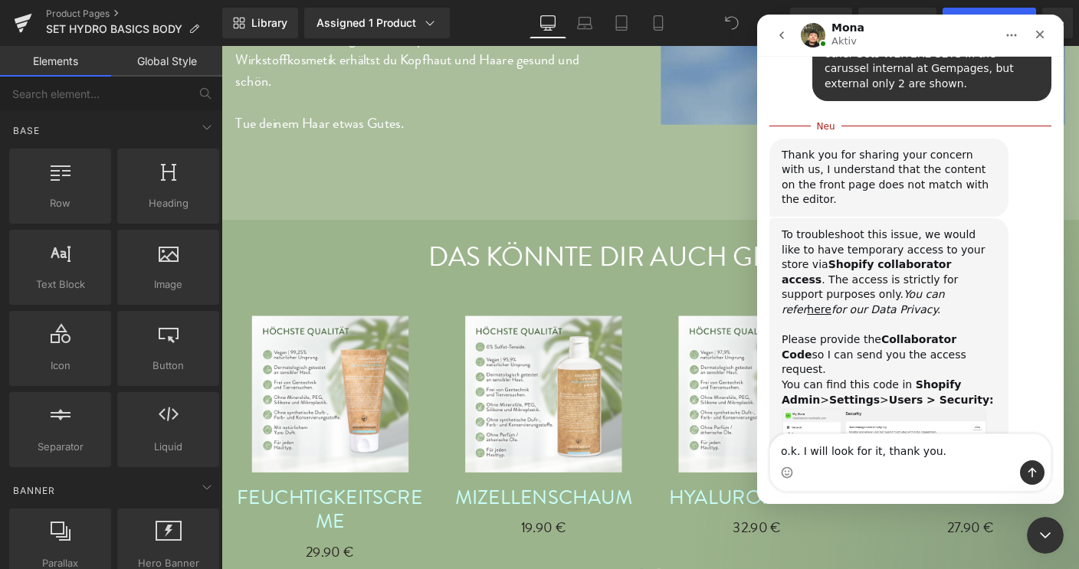
type textarea "o.k. I will look for it, thank you."
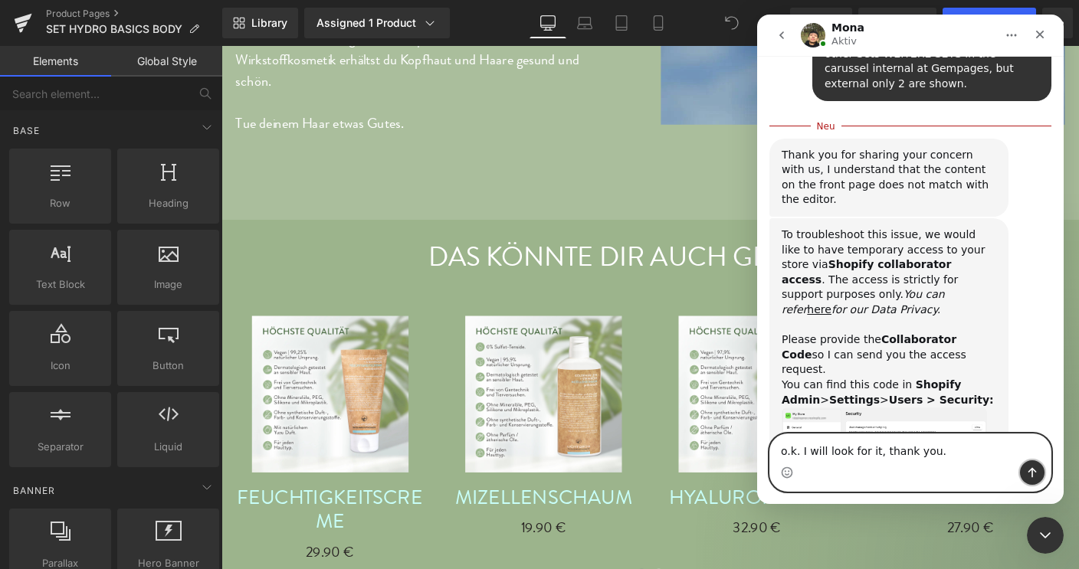
click at [1038, 474] on icon "Sende eine Nachricht…" at bounding box center [1032, 473] width 12 height 12
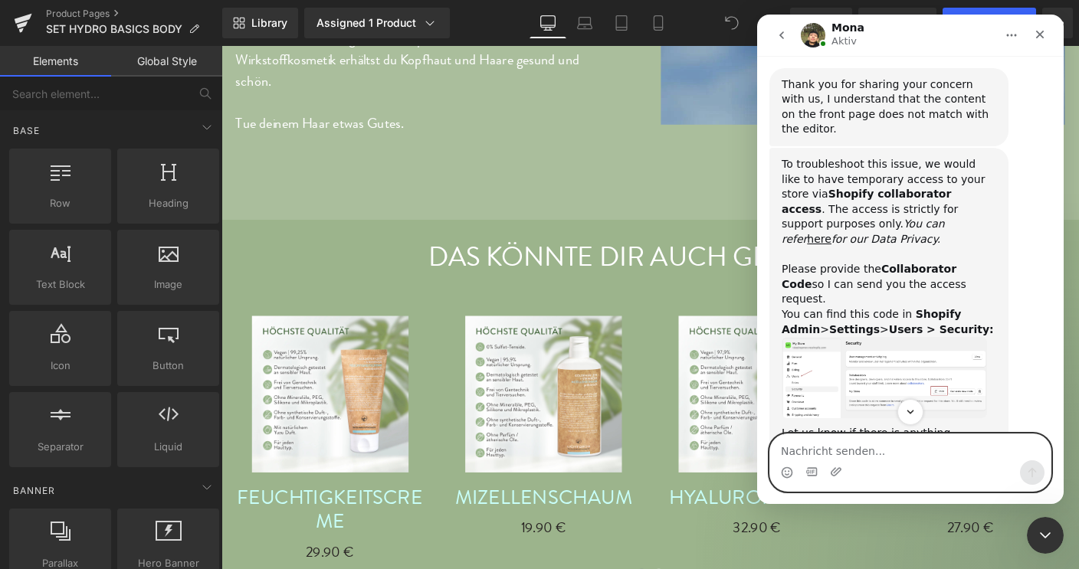
scroll to position [706, 0]
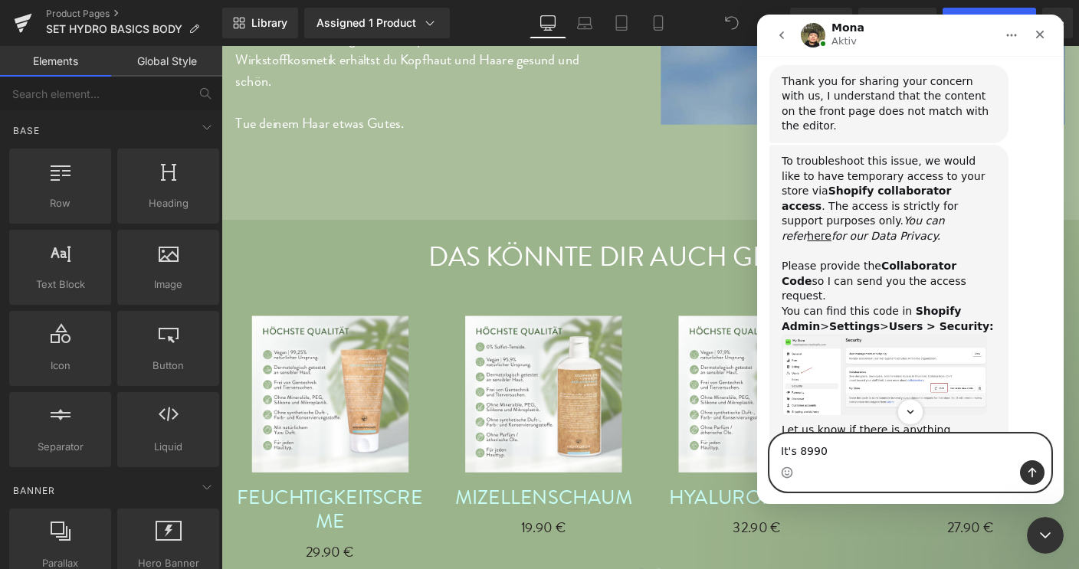
type textarea "It's 8990"
click at [1029, 470] on icon "Sende eine Nachricht…" at bounding box center [1032, 473] width 12 height 12
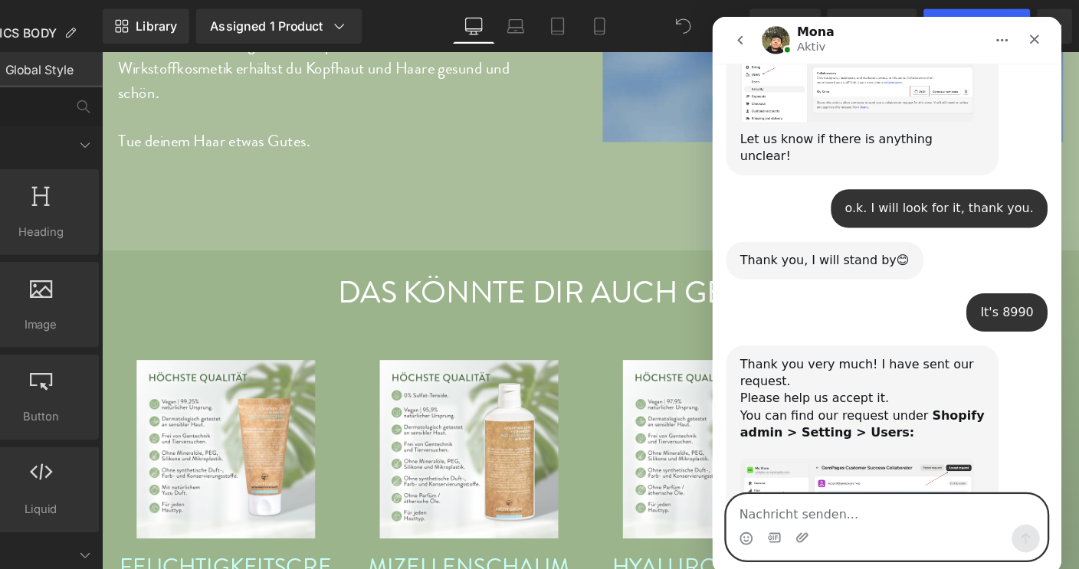
scroll to position [1015, 0]
click at [770, 443] on textarea "Nachricht senden..." at bounding box center [865, 449] width 280 height 26
click at [737, 451] on div "Intercom Messenger" at bounding box center [731, 457] width 12 height 12
click at [739, 452] on textarea "Did it work?" at bounding box center [865, 449] width 280 height 26
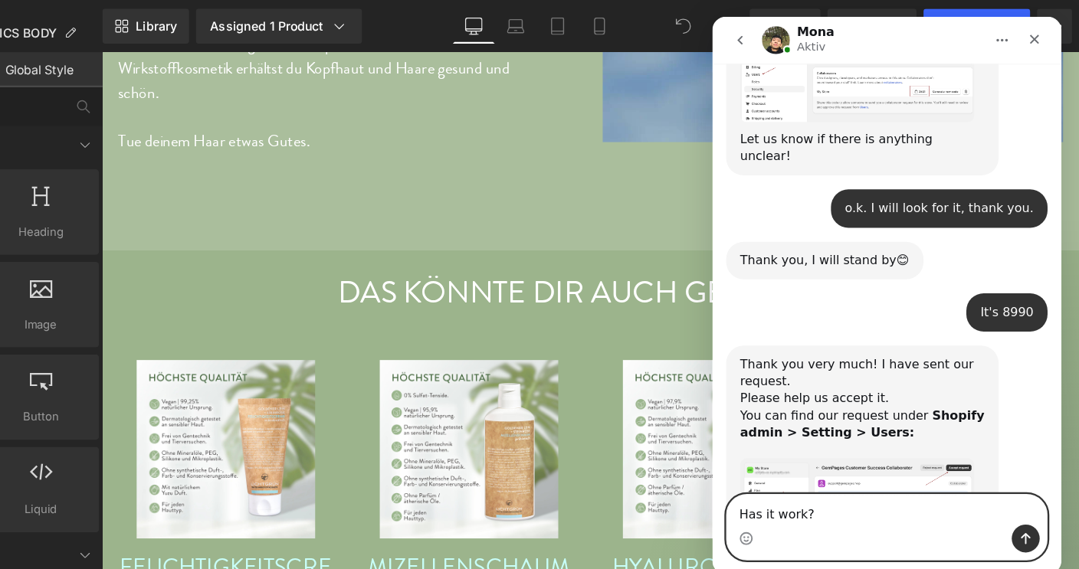
click at [787, 454] on textarea "Has it work?" at bounding box center [865, 449] width 280 height 26
type textarea "Has it worked?"
click at [988, 471] on icon "Sende eine Nachricht…" at bounding box center [987, 475] width 8 height 10
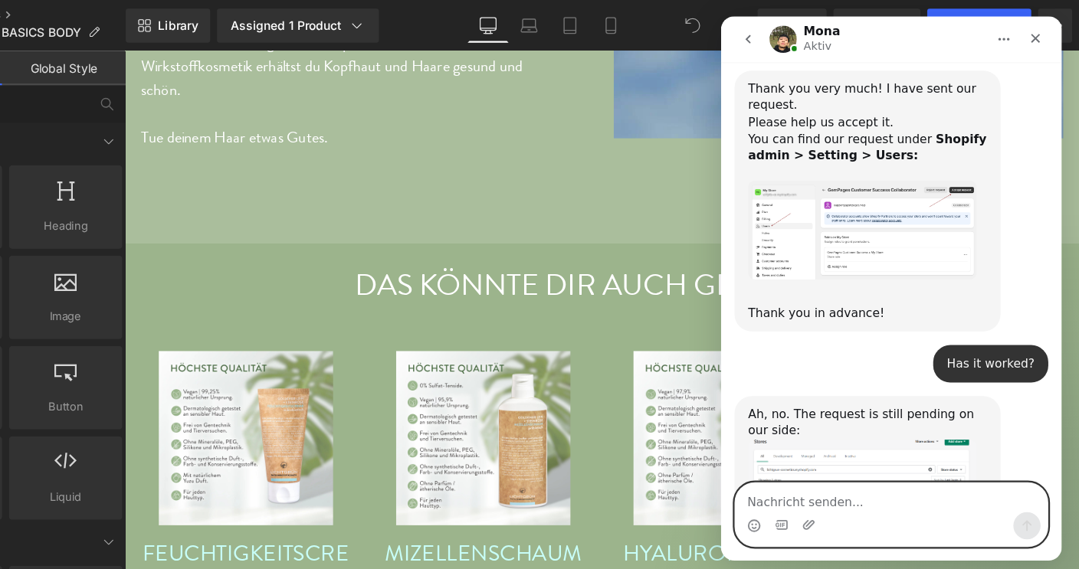
scroll to position [1195, 0]
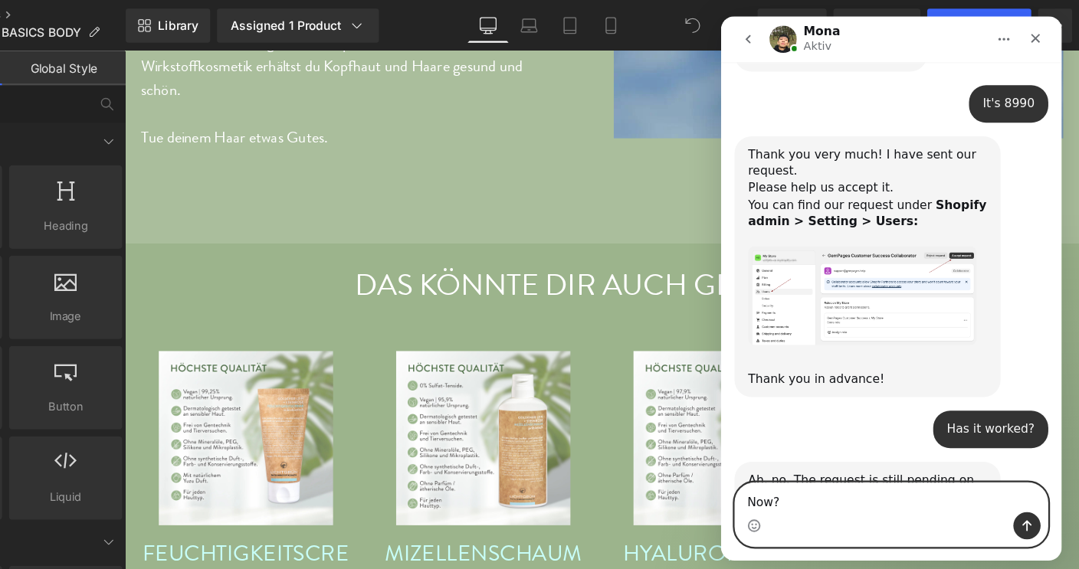
type textarea "Now?"
click at [994, 479] on icon "Sende eine Nachricht…" at bounding box center [995, 474] width 12 height 12
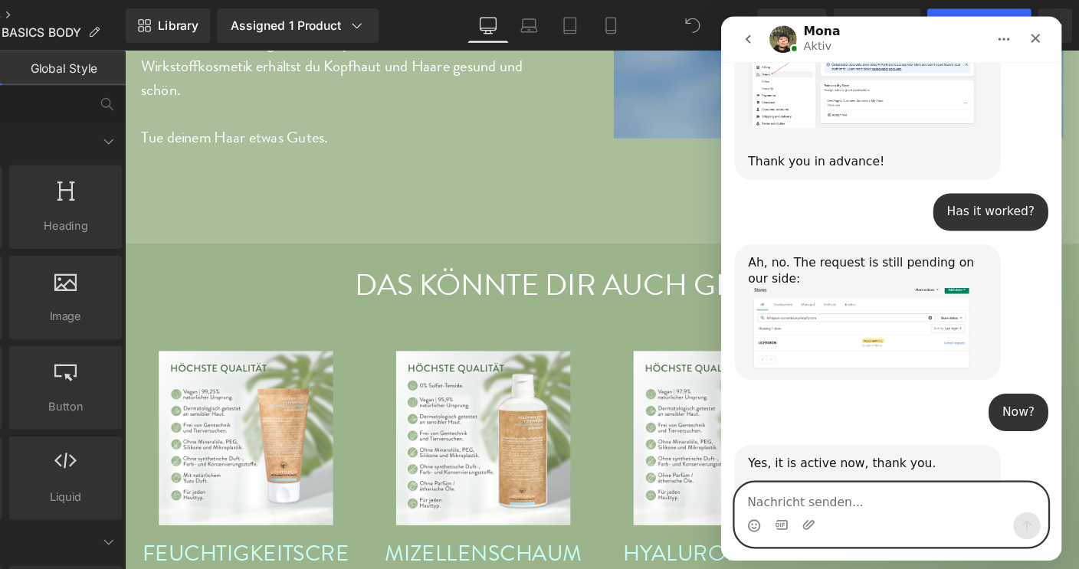
scroll to position [1331, 0]
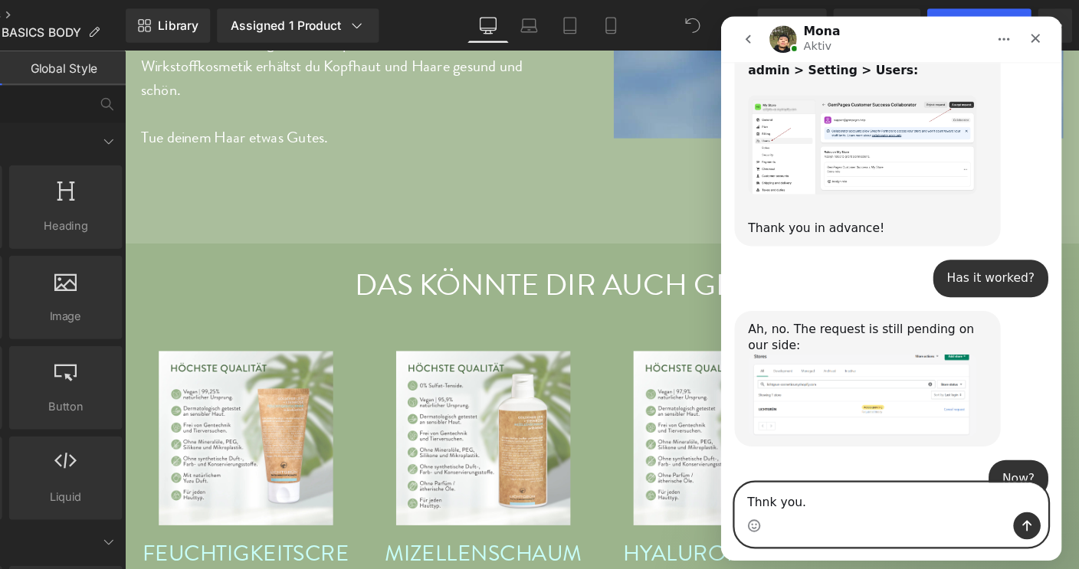
type textarea "Thnk you."
click at [993, 472] on icon "Sende eine Nachricht…" at bounding box center [996, 475] width 8 height 10
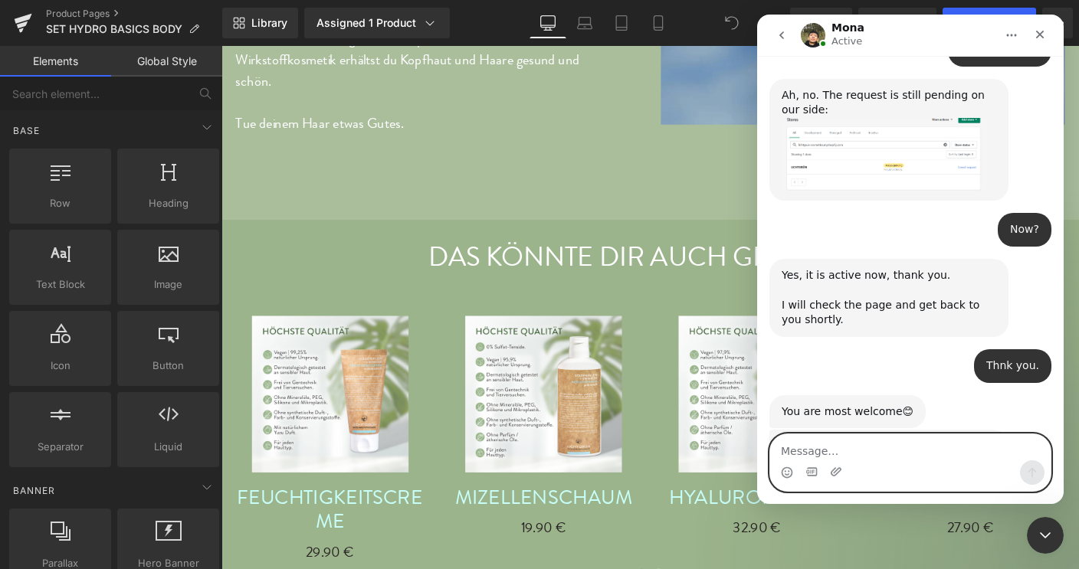
scroll to position [1533, 0]
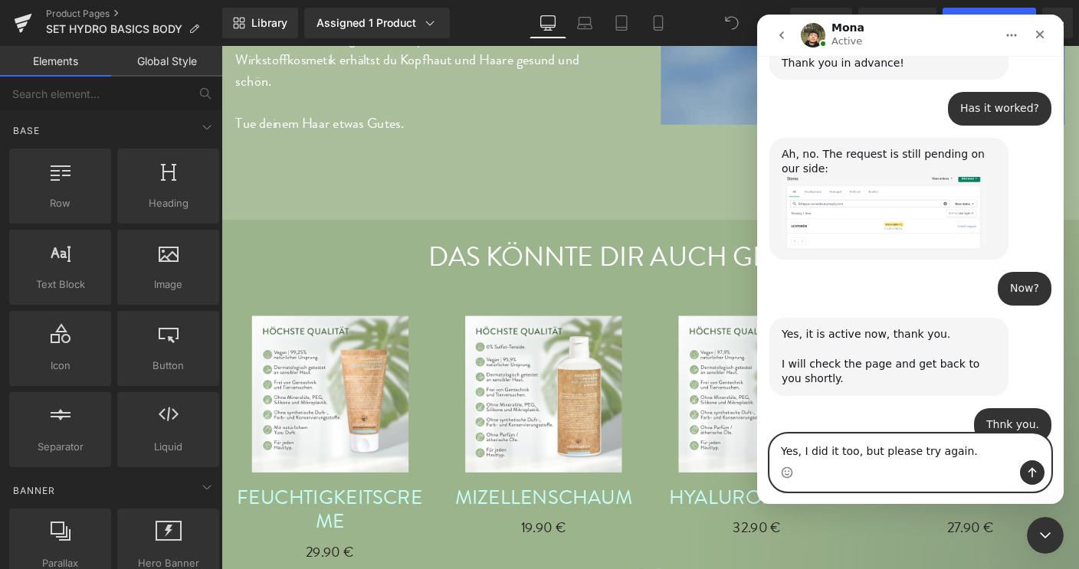
type textarea "Yes, I did it too, but please try again."
click at [1034, 483] on button "Sende eine Nachricht…" at bounding box center [1032, 473] width 25 height 25
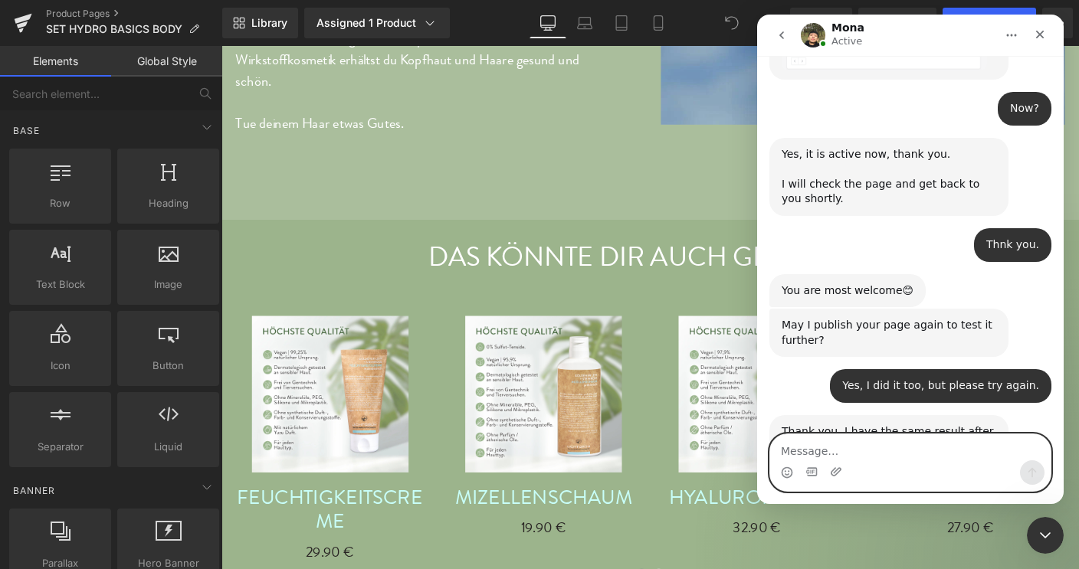
scroll to position [1654, 0]
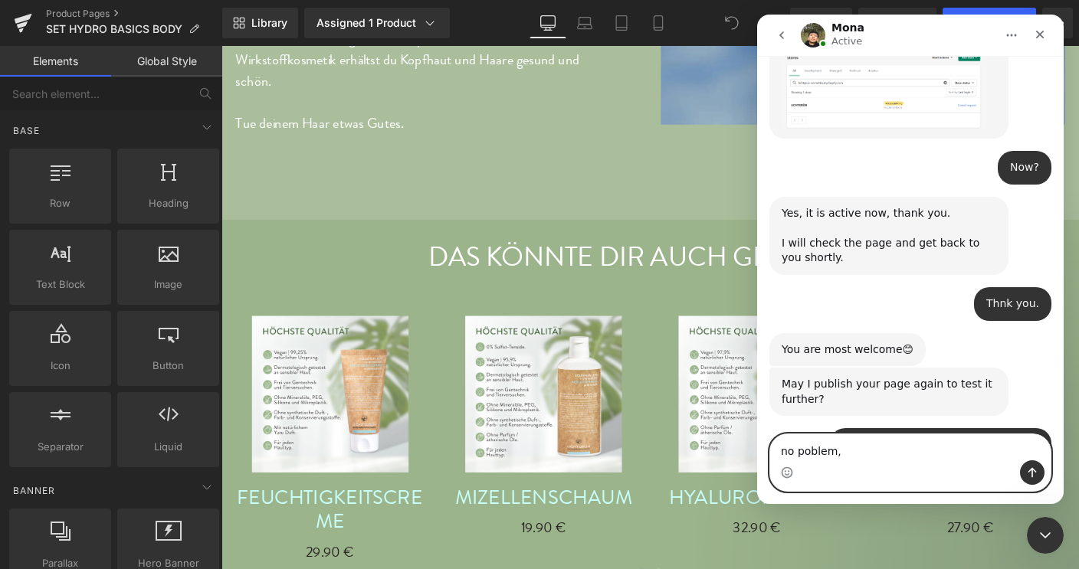
click at [782, 450] on textarea "no poblem," at bounding box center [910, 447] width 280 height 26
click at [888, 457] on textarea "of course, no poblem," at bounding box center [910, 447] width 280 height 26
type textarea "of course, no poblem"
click at [1037, 475] on icon "Sende eine Nachricht…" at bounding box center [1032, 473] width 12 height 12
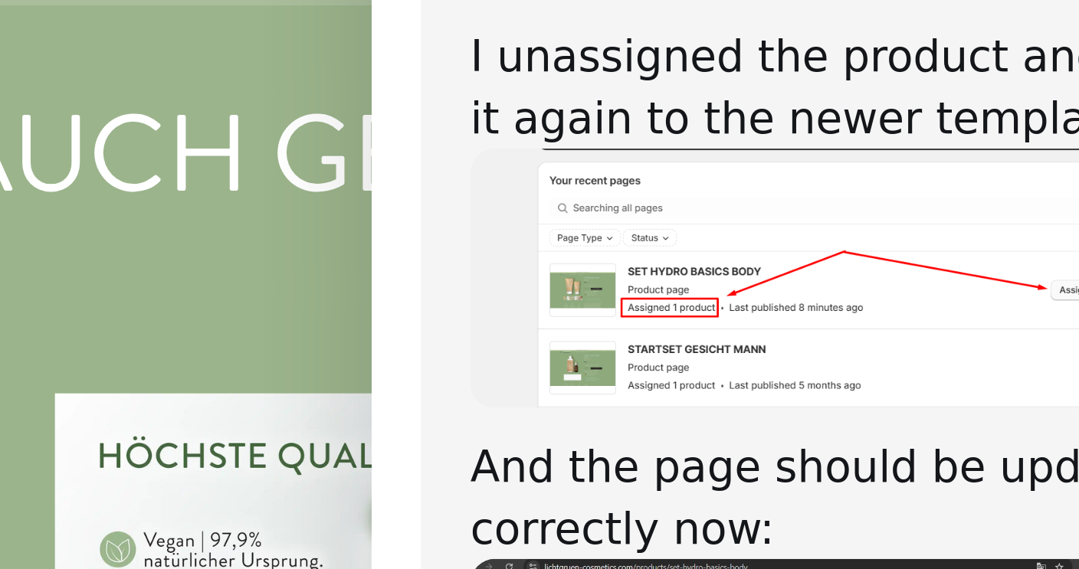
scroll to position [2295, 0]
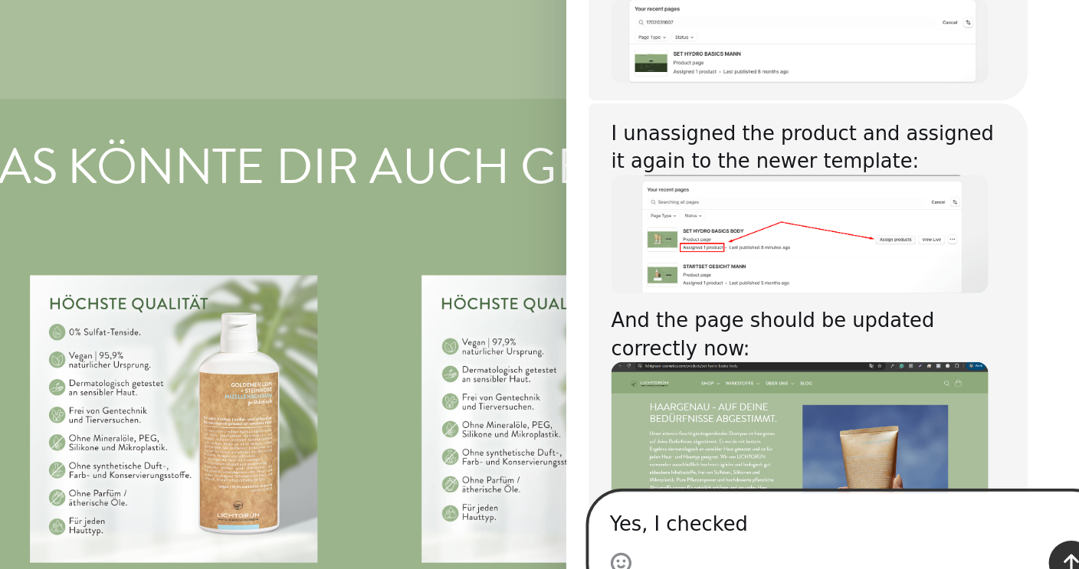
click at [609, 163] on textarea "Yes, I checked" at bounding box center [719, 156] width 280 height 26
click at [752, 162] on textarea "Yes, you are right, I just checked" at bounding box center [719, 156] width 280 height 26
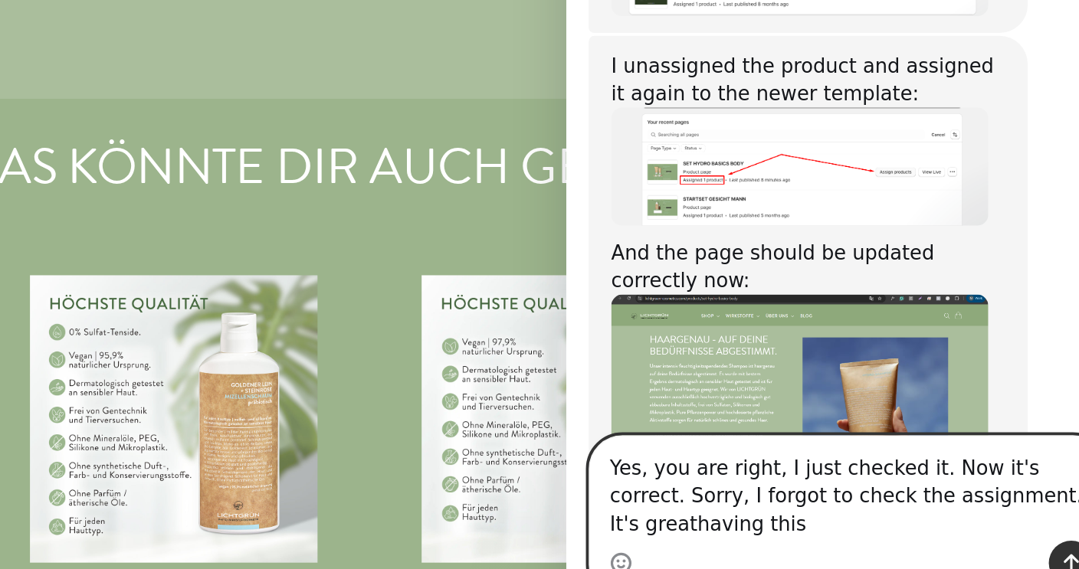
scroll to position [2332, 0]
click at [818, 146] on textarea "Yes, you are right, I just checked it. Now it's correct. Sorry, I forgot to che…" at bounding box center [719, 140] width 280 height 57
click at [717, 160] on textarea "Yes, you are right, I just checked it. Now it's correct. Sorry, I forgot to che…" at bounding box center [719, 140] width 280 height 57
type textarea "Yes, you are right, I just checked it. Now it's correct. Sorry, I forgot to che…"
click at [834, 175] on icon "Sende eine Nachricht…" at bounding box center [840, 181] width 12 height 12
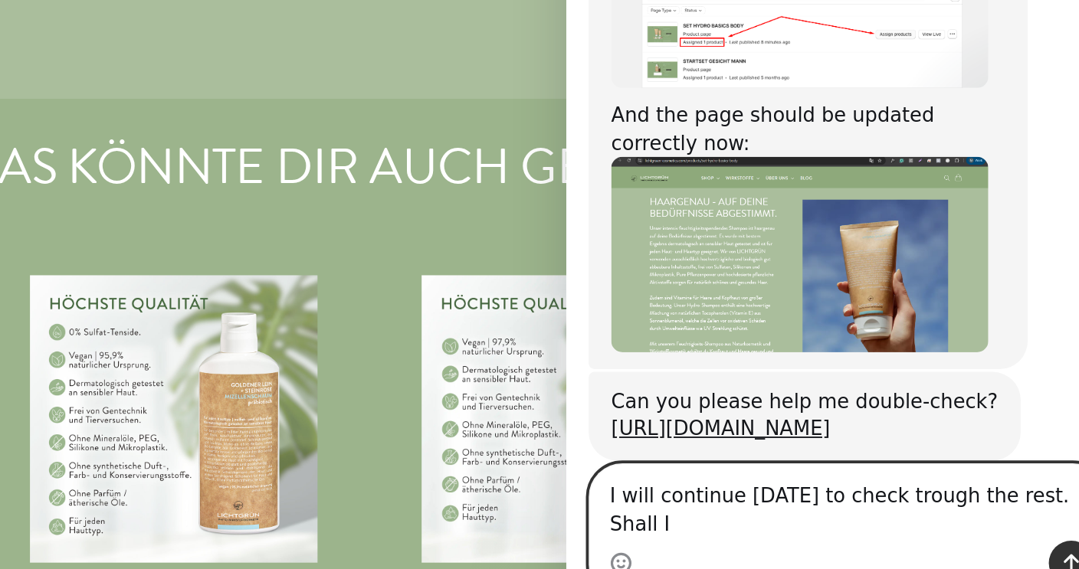
scroll to position [2407, 0]
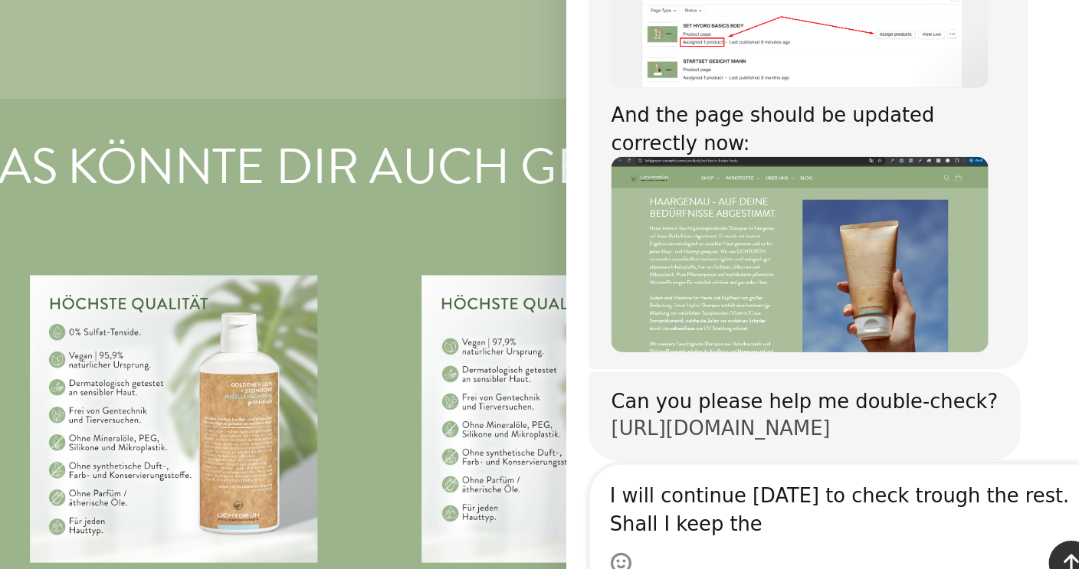
click at [710, 101] on link "https://www.lichtgruen-cosmetics.com/products/set-hydro-basics-body" at bounding box center [650, 107] width 120 height 12
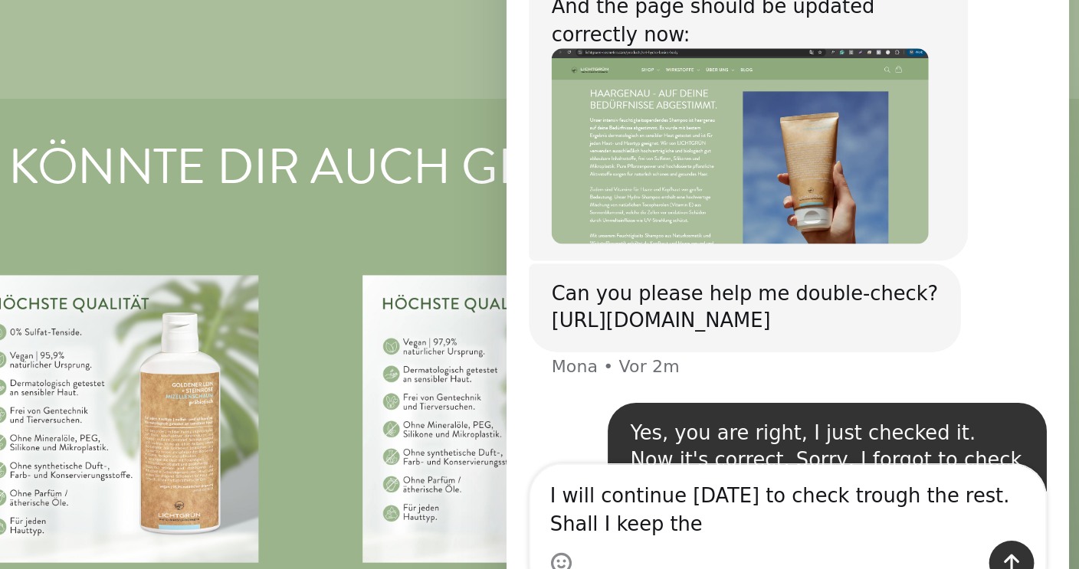
scroll to position [2466, 0]
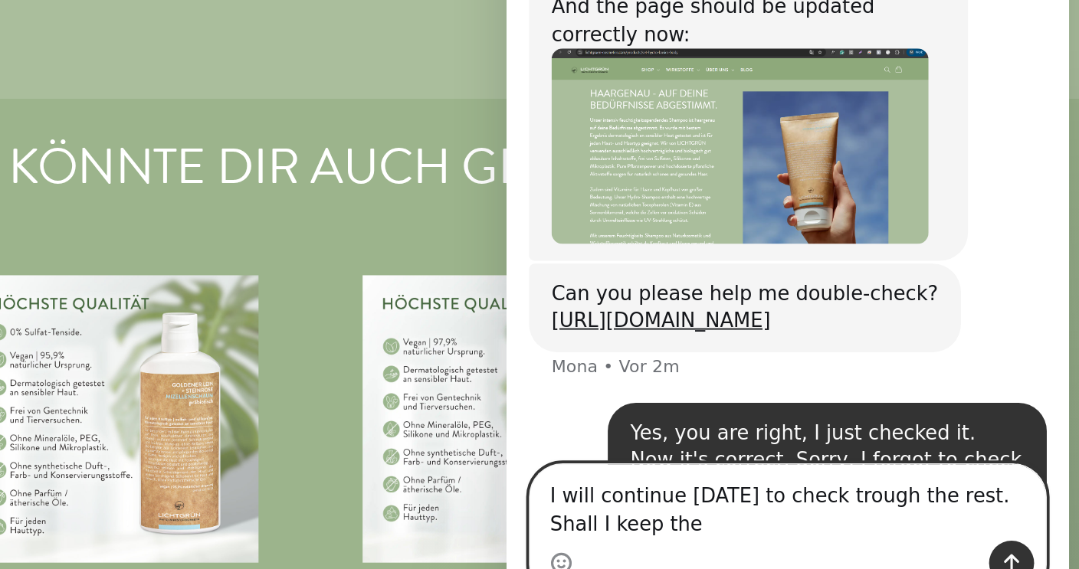
click at [582, 161] on textarea "I will continue tomorrow to check trough the rest. Shall I keep the" at bounding box center [659, 147] width 280 height 41
click at [562, 160] on textarea "I will continue tomorrow to check trough the rest. Shall I keep the" at bounding box center [659, 147] width 280 height 41
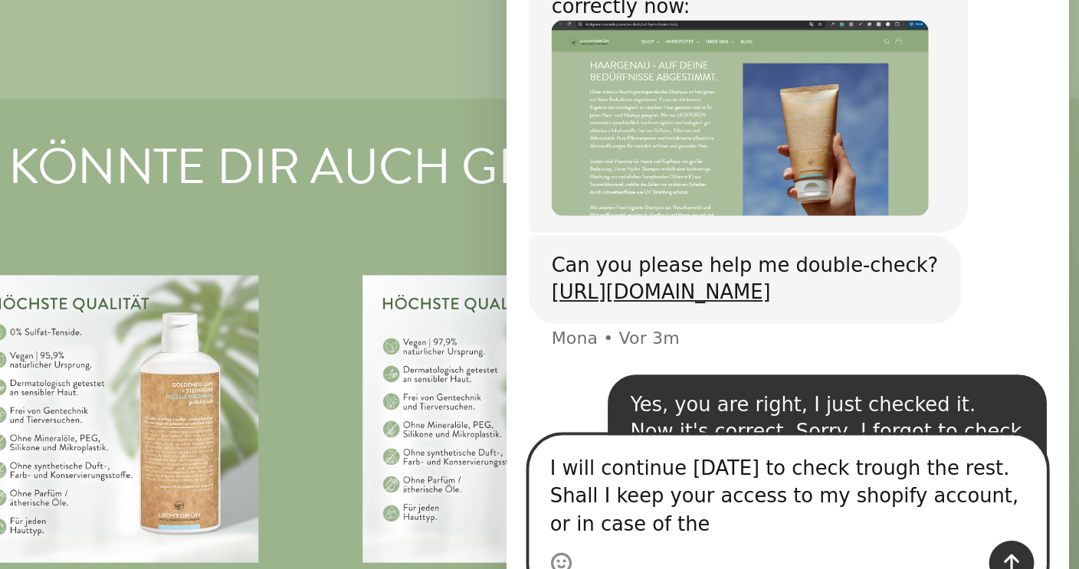
scroll to position [2481, 0]
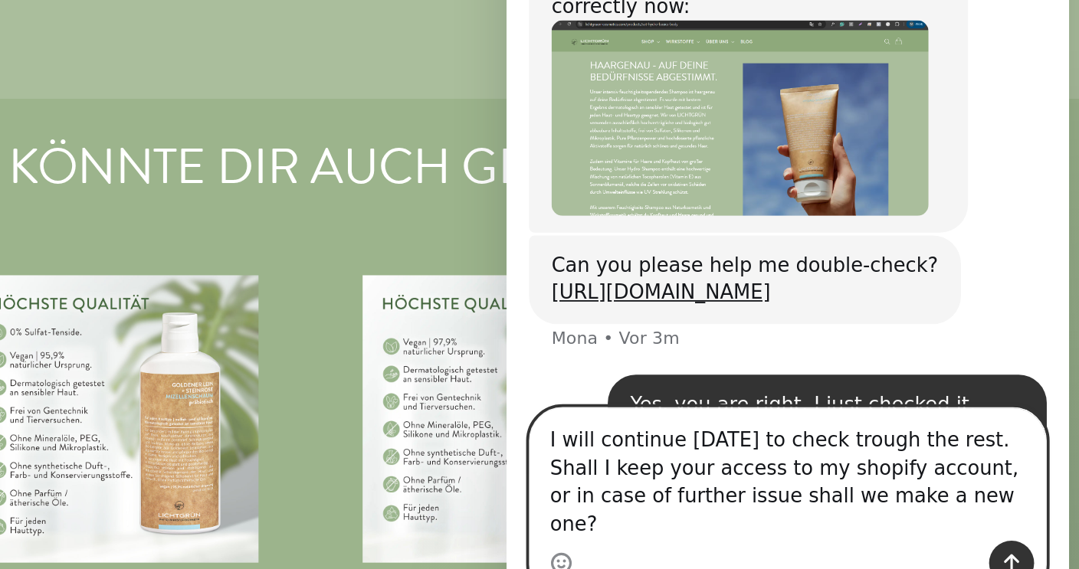
type textarea "I will continue tomorrow to check trough the rest. Shall I keep your access to …"
click at [782, 175] on icon "Sende eine Nachricht…" at bounding box center [781, 181] width 12 height 12
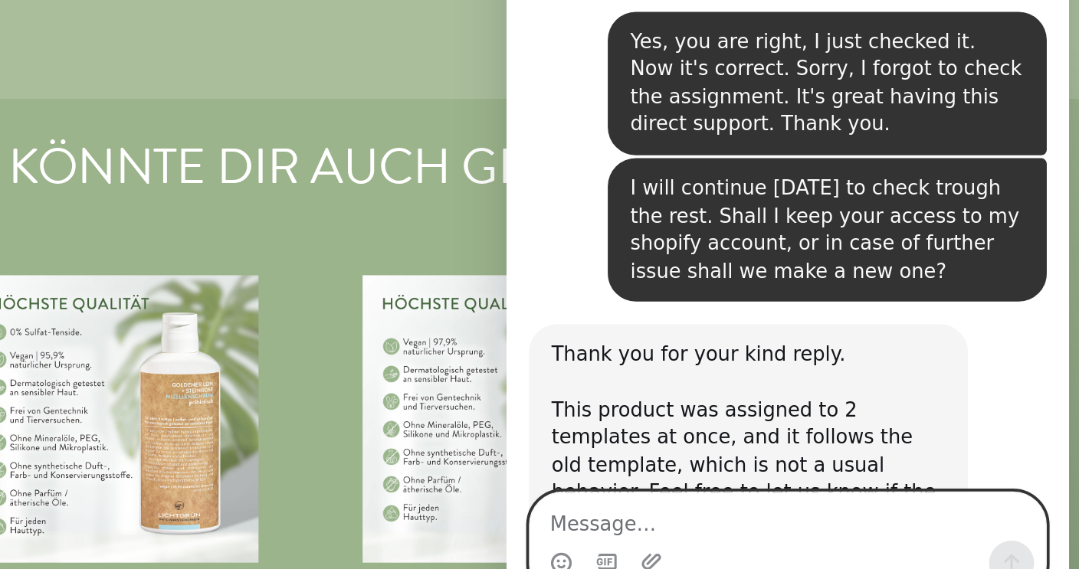
scroll to position [2683, 0]
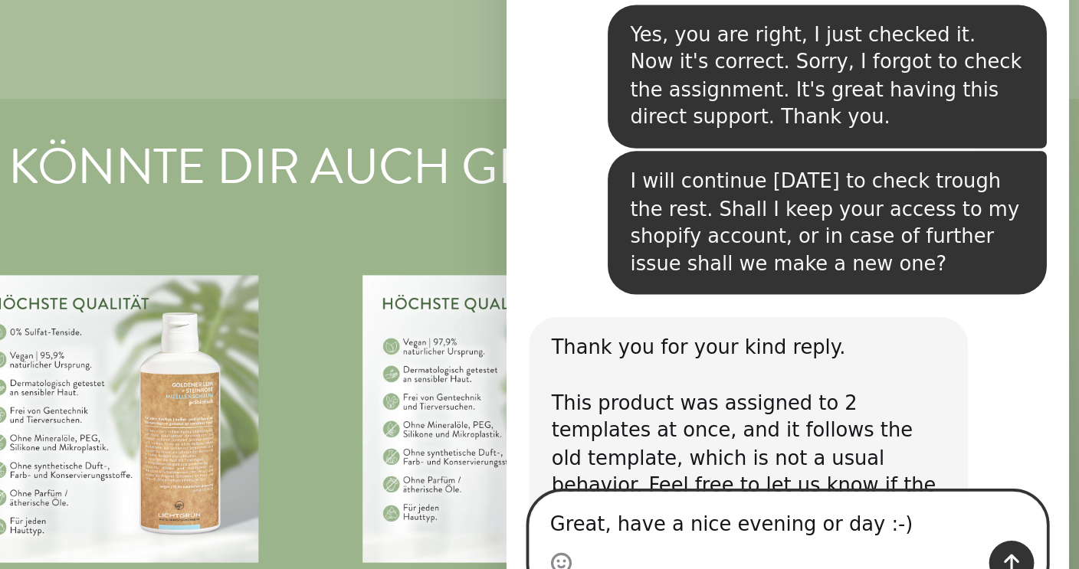
type textarea "Great, have a nice evening or day :-)"
click at [788, 178] on button "Sende eine Nachricht…" at bounding box center [781, 181] width 25 height 25
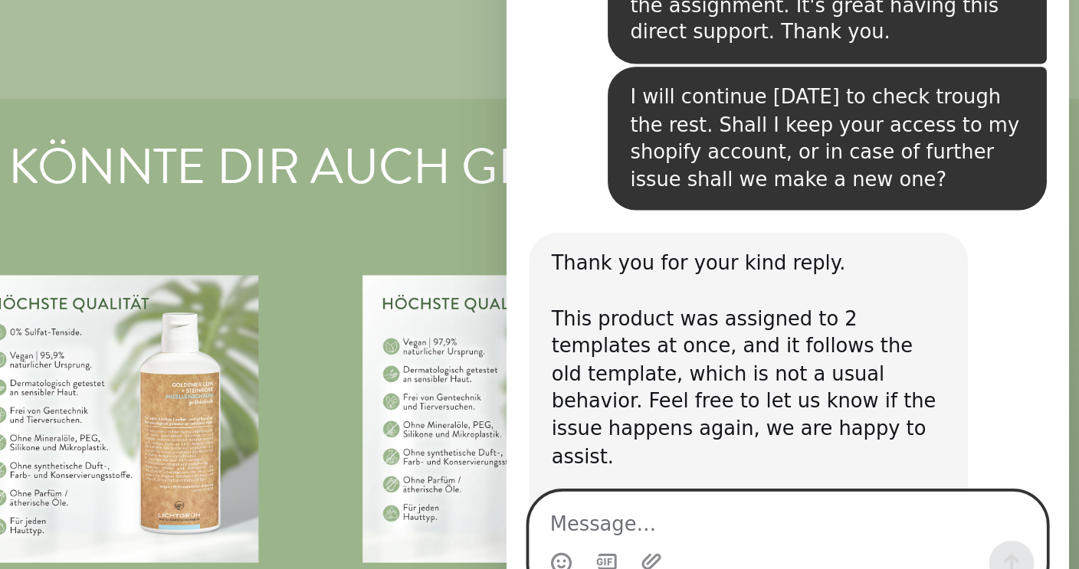
scroll to position [2789, 0]
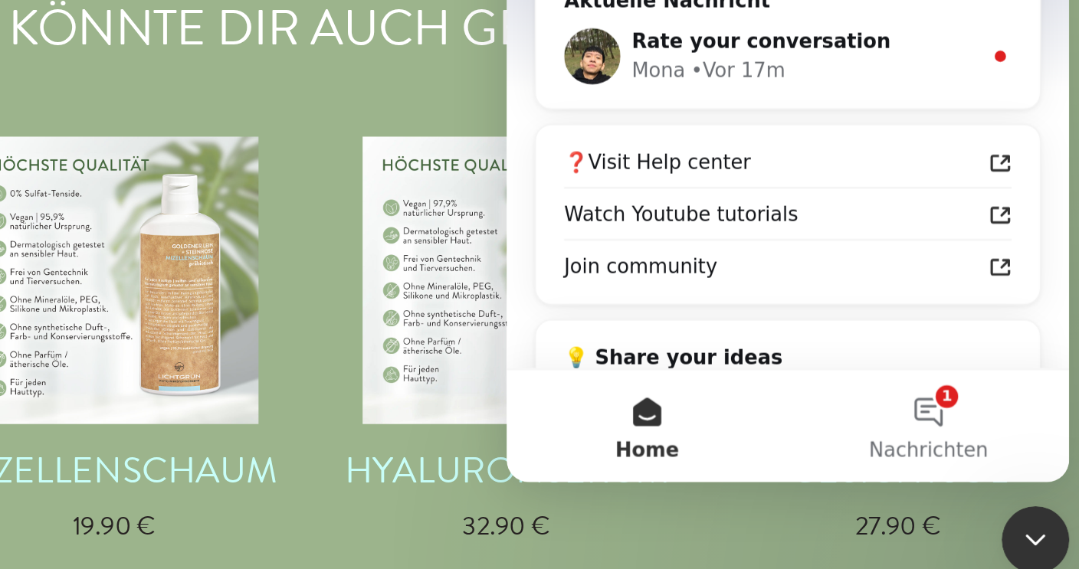
click at [699, 293] on div at bounding box center [539, 261] width 1079 height 523
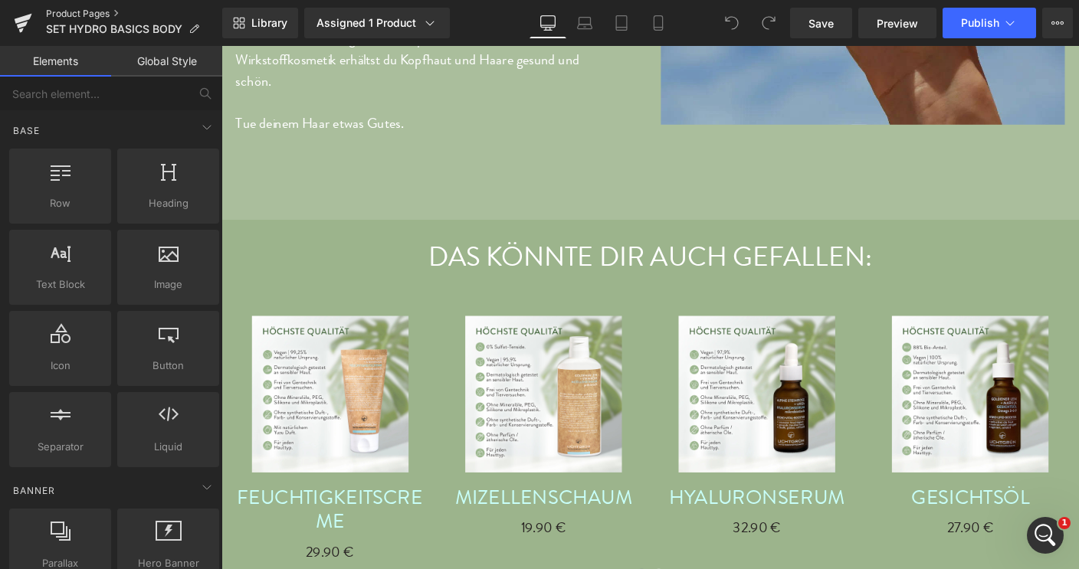
click at [81, 15] on link "Product Pages" at bounding box center [134, 14] width 176 height 12
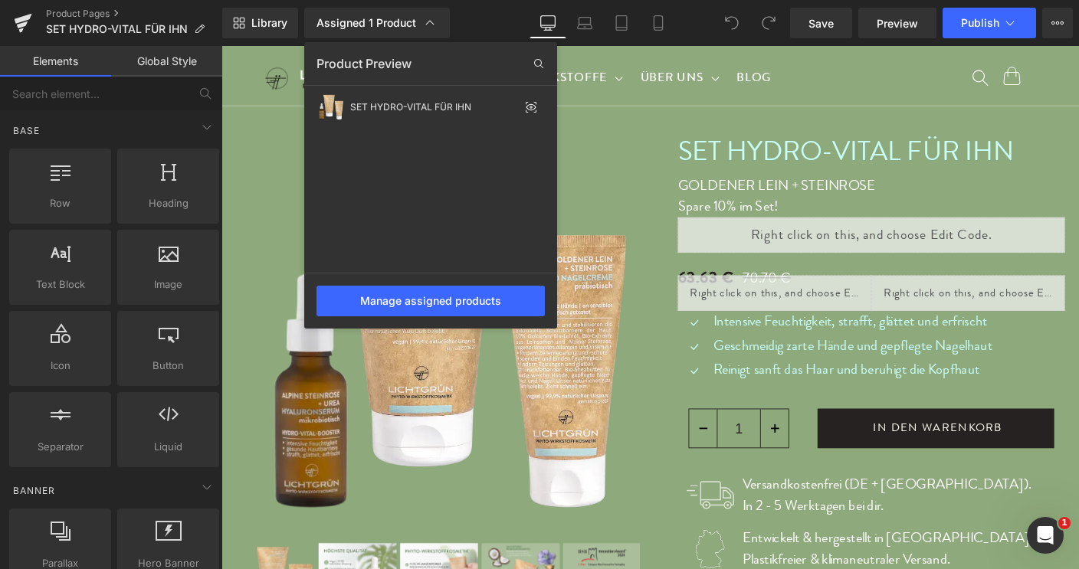
click at [600, 157] on div at bounding box center [649, 307] width 857 height 523
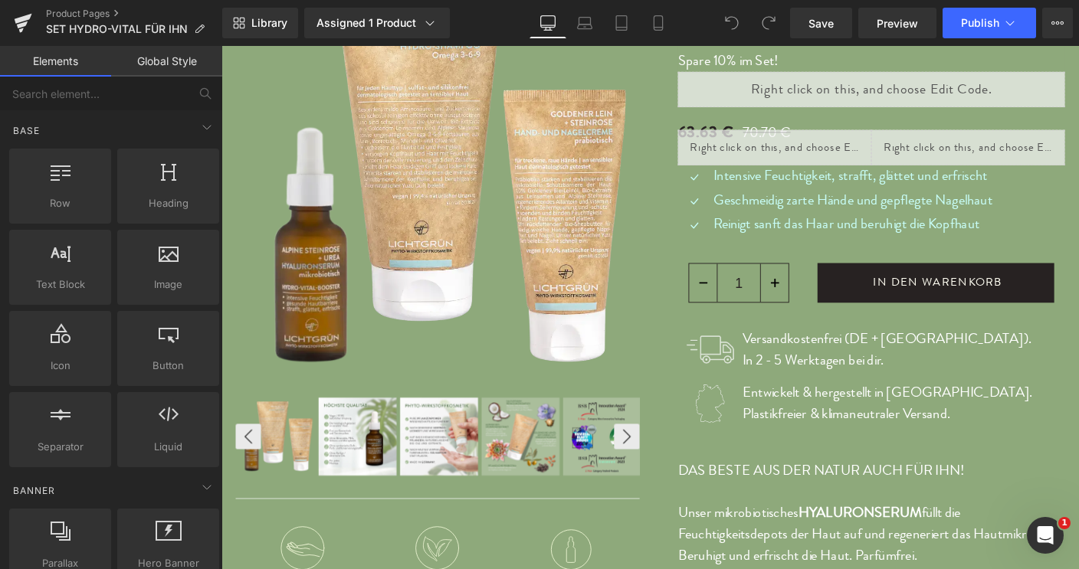
scroll to position [159, 0]
click at [429, 25] on icon at bounding box center [430, 23] width 8 height 5
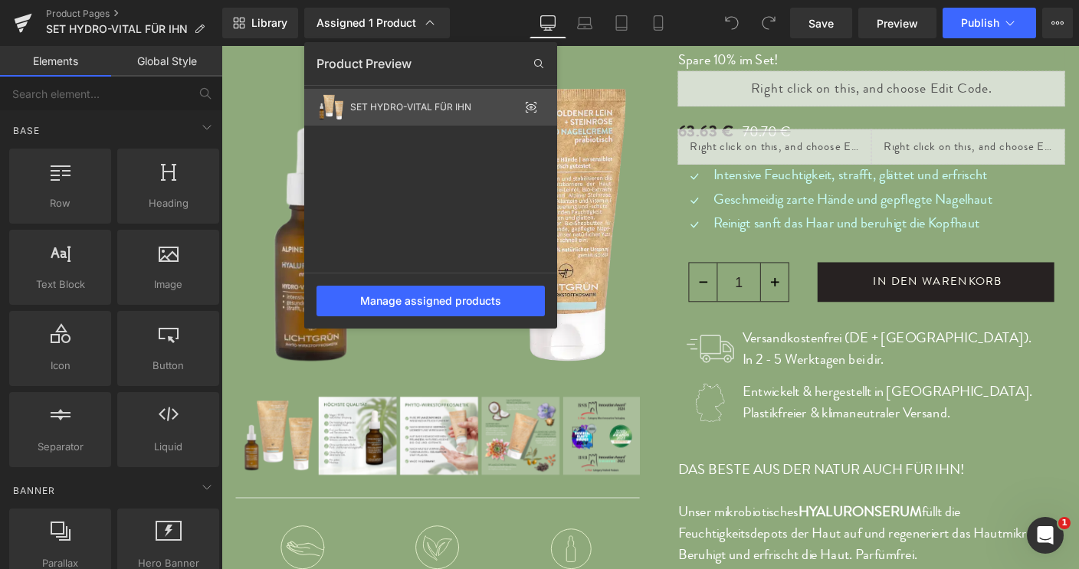
click at [529, 107] on icon at bounding box center [531, 107] width 12 height 12
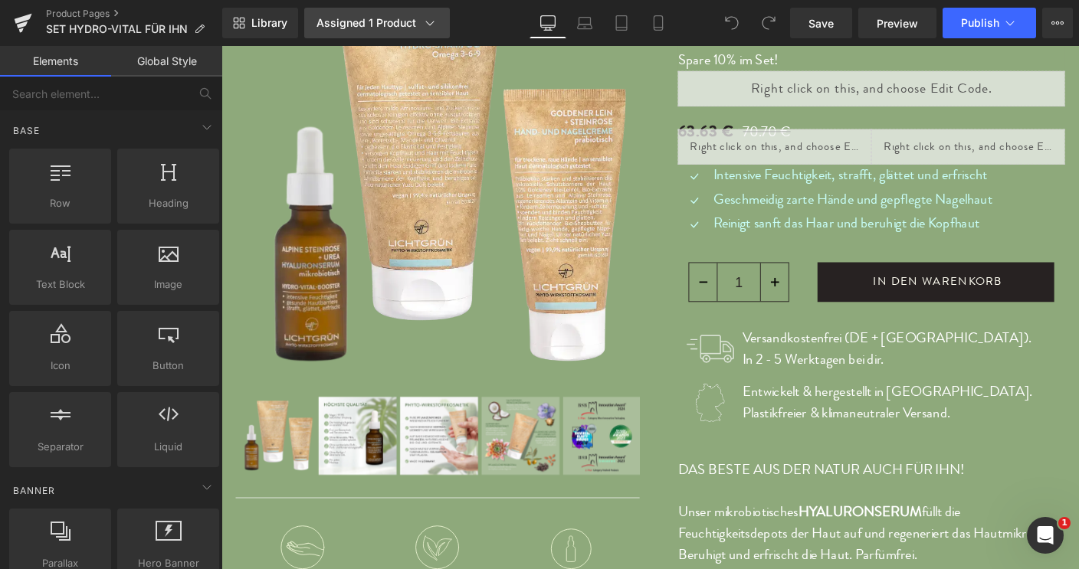
click at [425, 18] on icon at bounding box center [429, 22] width 15 height 15
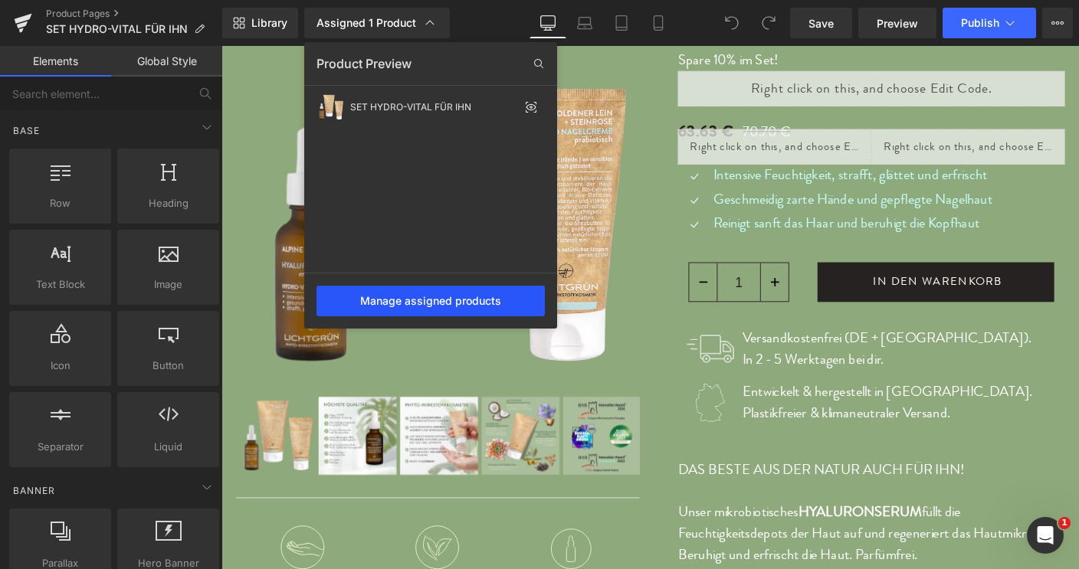
click at [425, 304] on div "Manage assigned products" at bounding box center [430, 301] width 228 height 31
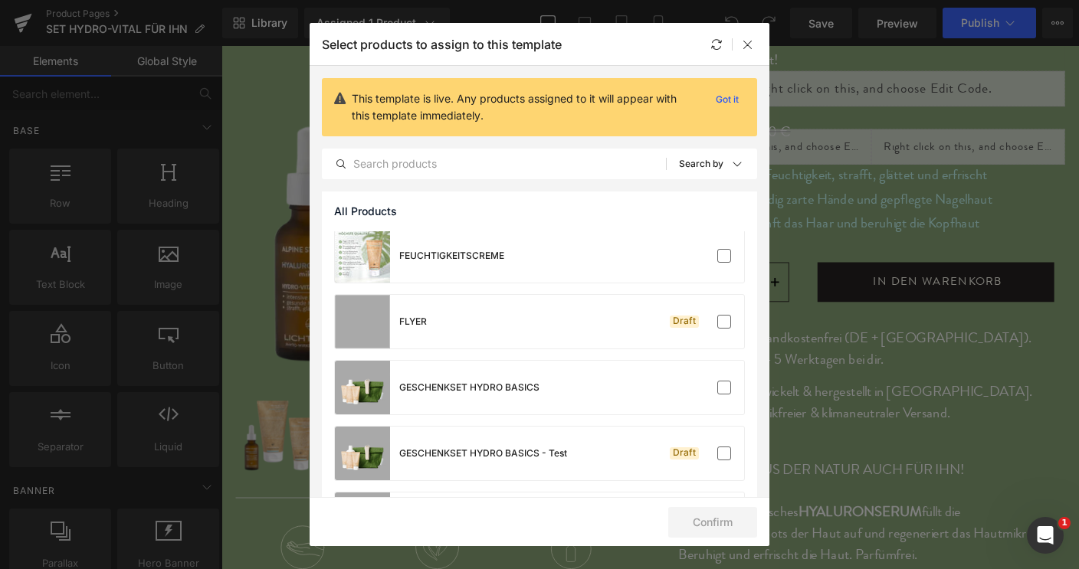
scroll to position [68, 0]
click at [748, 49] on icon at bounding box center [748, 44] width 12 height 12
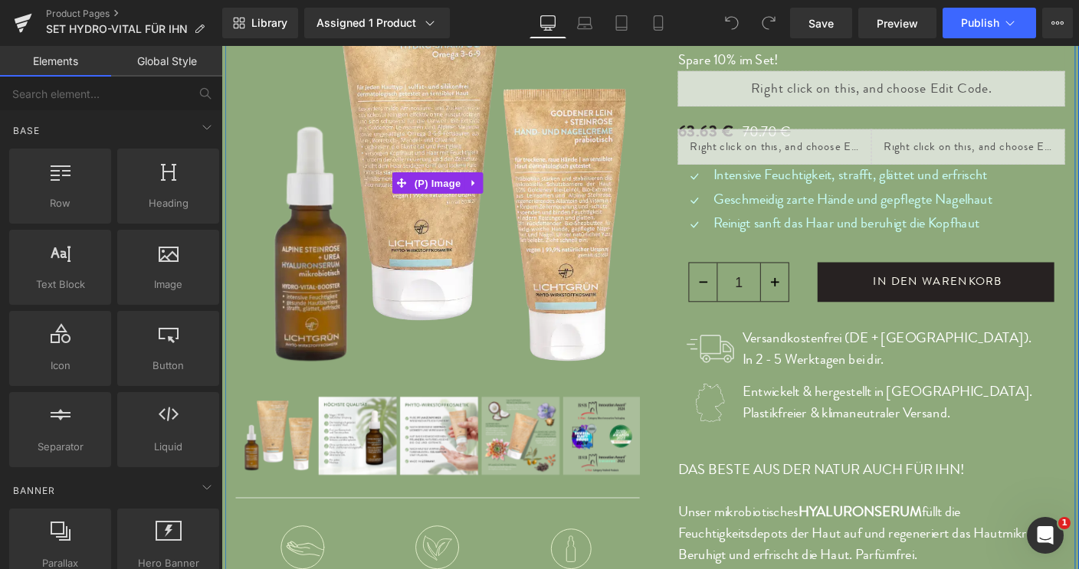
scroll to position [0, 0]
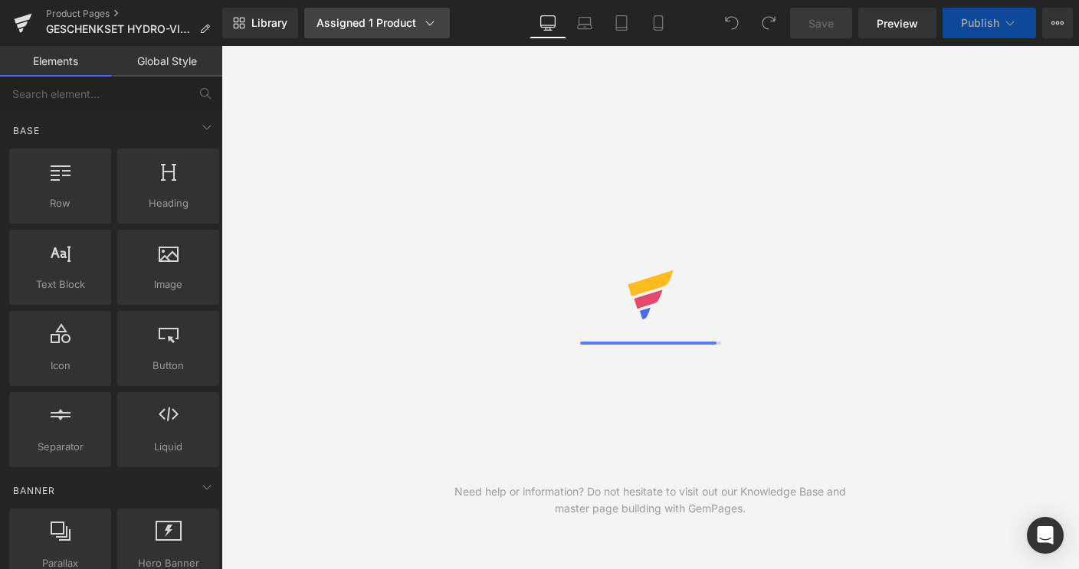
click at [433, 21] on icon at bounding box center [429, 22] width 15 height 15
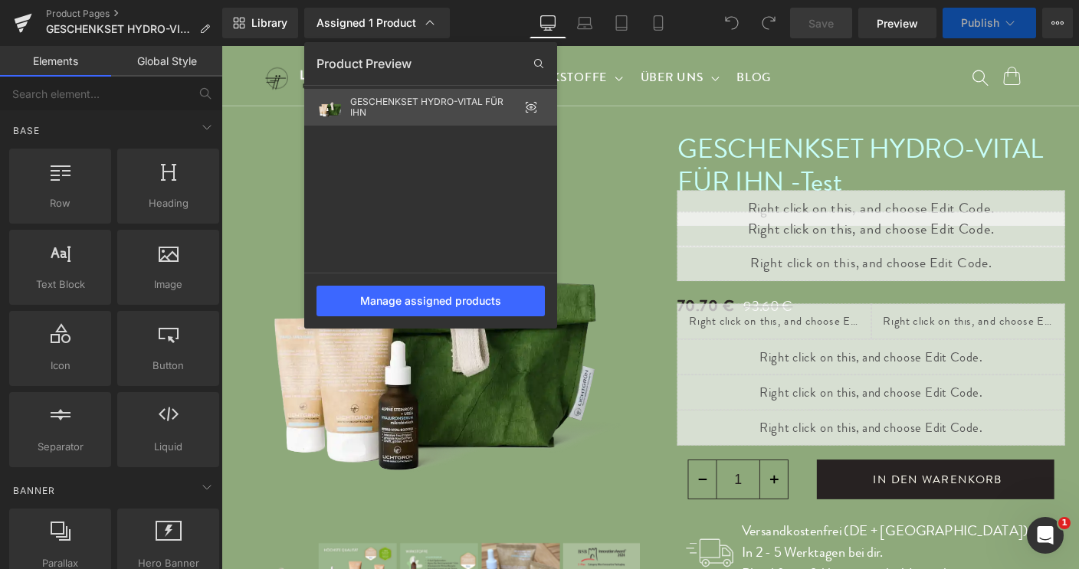
click at [366, 112] on div "GESCHENKSET HYDRO-VITAL FÜR IHN" at bounding box center [434, 107] width 169 height 21
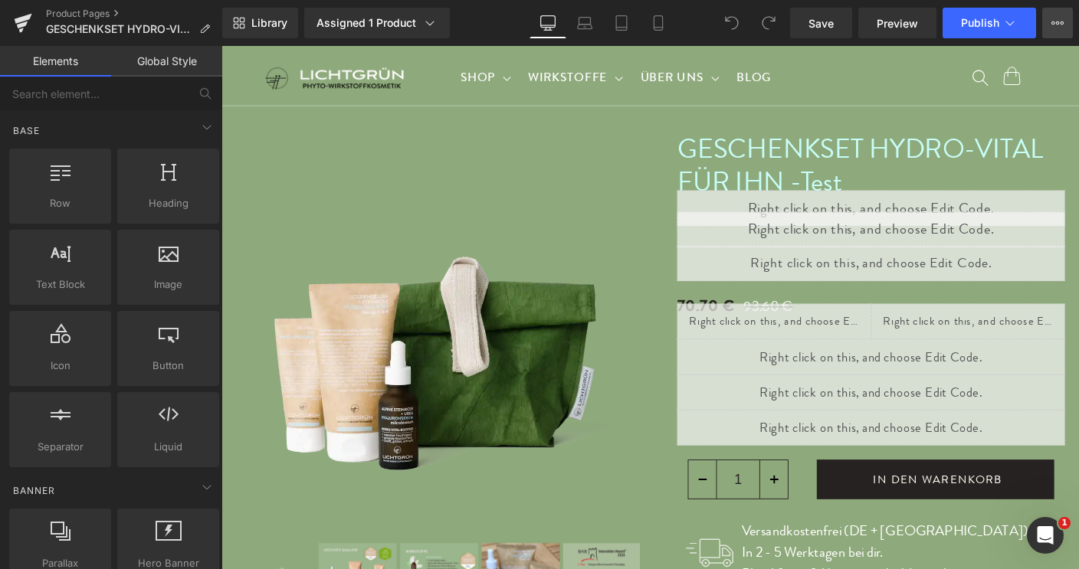
click at [1064, 31] on button "View Live Page View with current Template Save Template to Library Schedule Pub…" at bounding box center [1057, 23] width 31 height 31
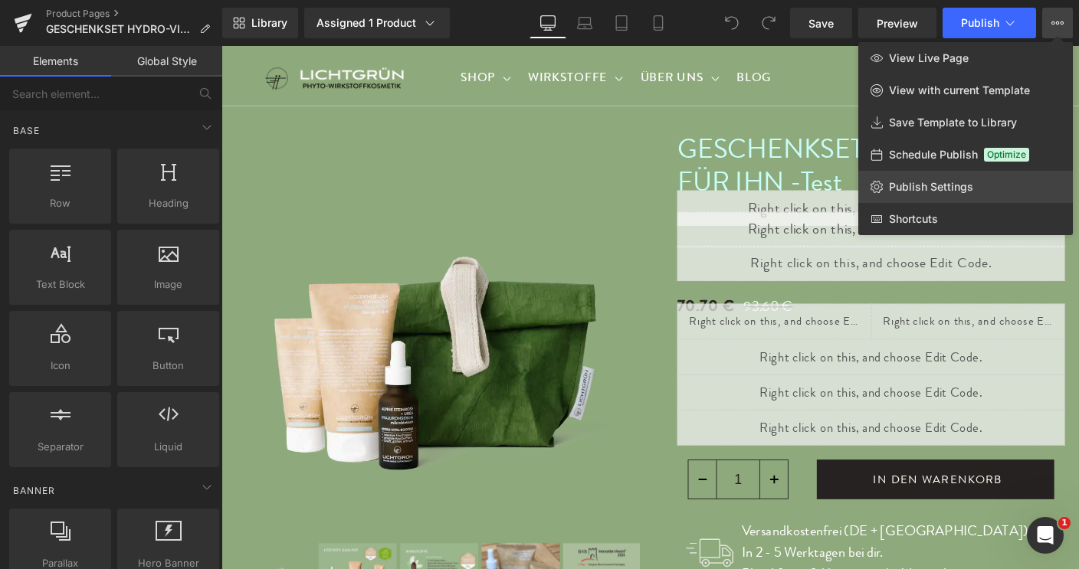
click at [943, 186] on span "Publish Settings" at bounding box center [931, 187] width 84 height 14
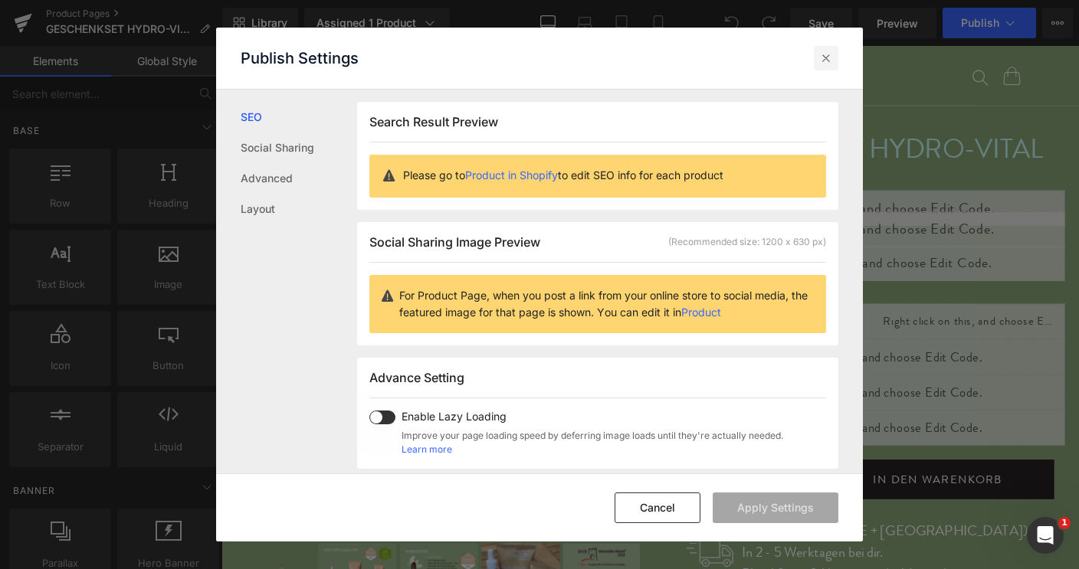
click at [825, 58] on icon at bounding box center [825, 58] width 15 height 15
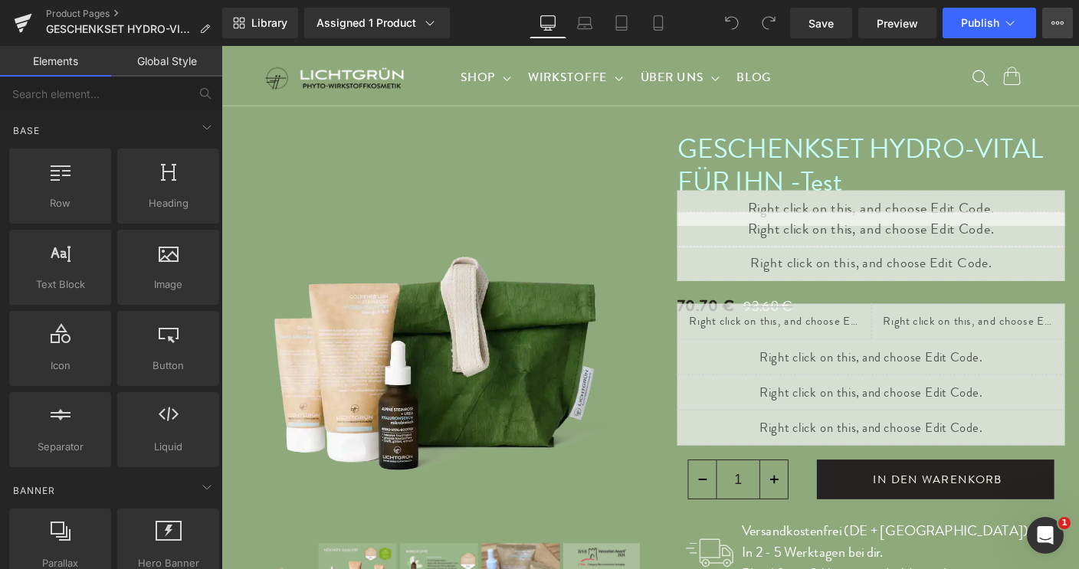
click at [1056, 16] on button "View Live Page View with current Template Save Template to Library Schedule Pub…" at bounding box center [1057, 23] width 31 height 31
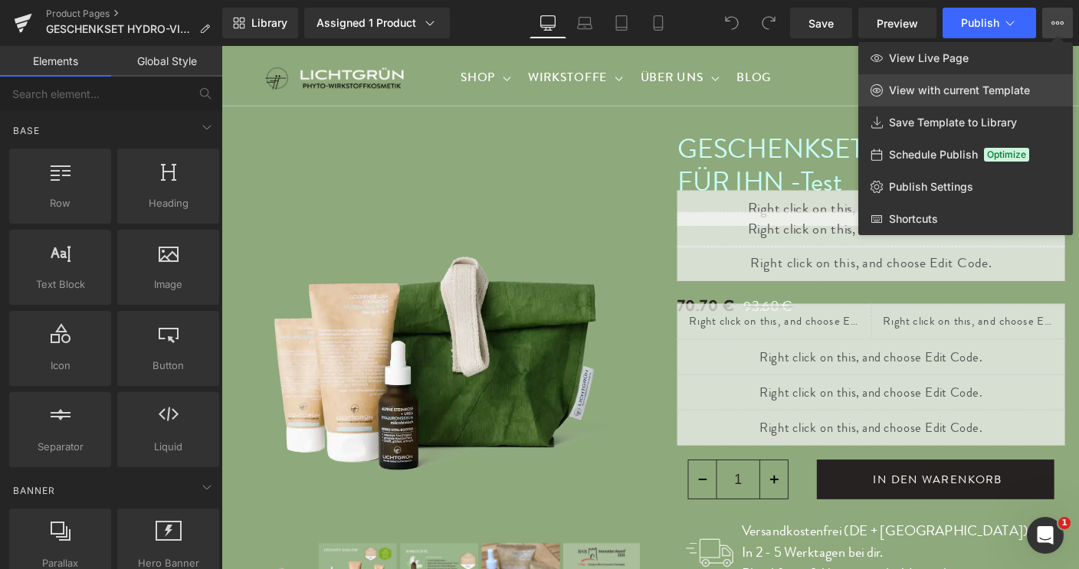
click at [923, 90] on span "View with current Template" at bounding box center [959, 91] width 141 height 14
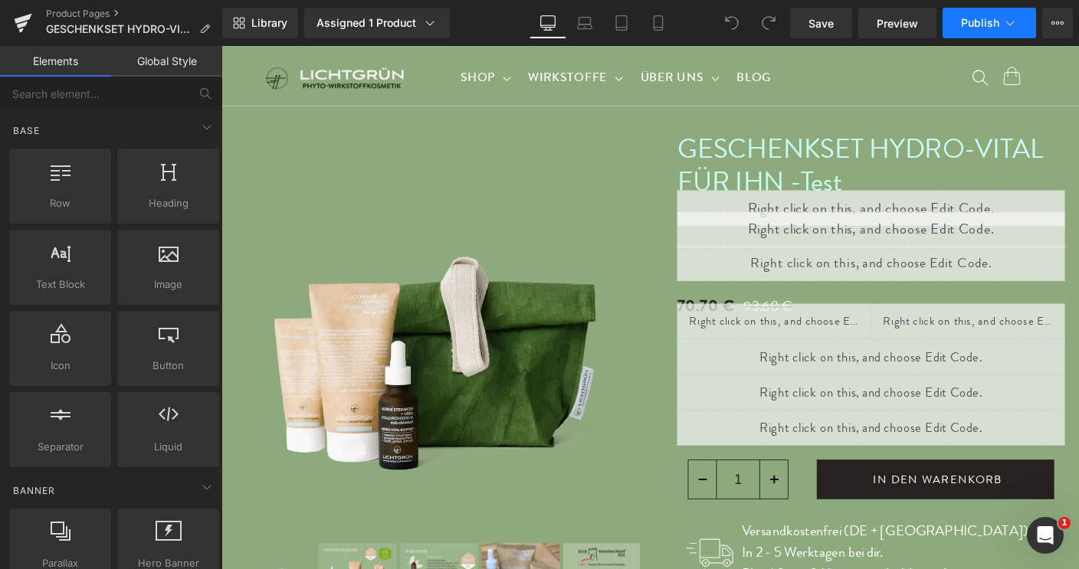
click at [1011, 26] on icon at bounding box center [1009, 22] width 15 height 15
click at [421, 25] on div "Assigned 1 Product" at bounding box center [376, 22] width 121 height 15
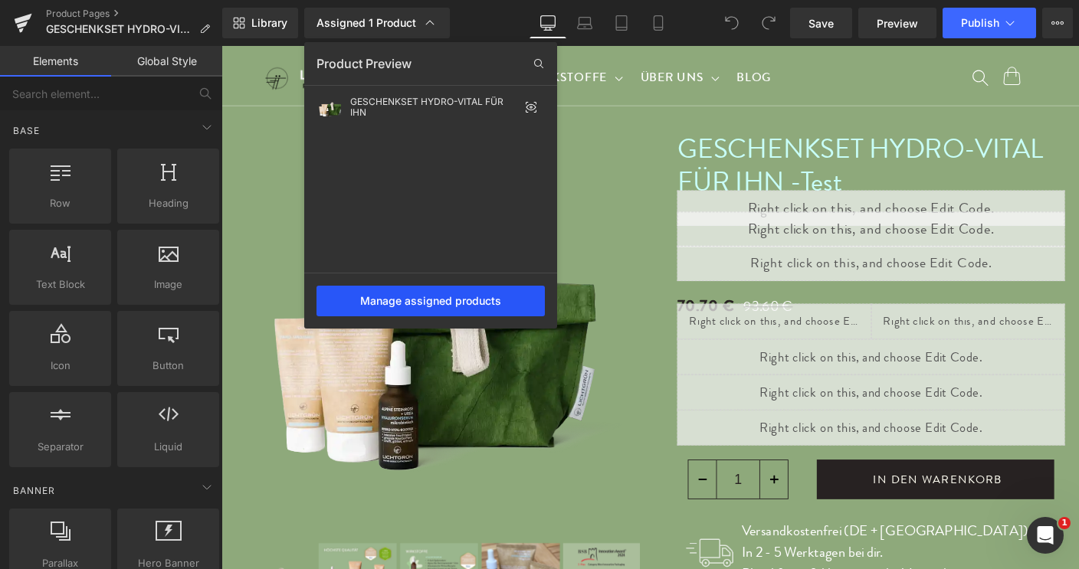
click at [403, 304] on div "Manage assigned products" at bounding box center [430, 301] width 228 height 31
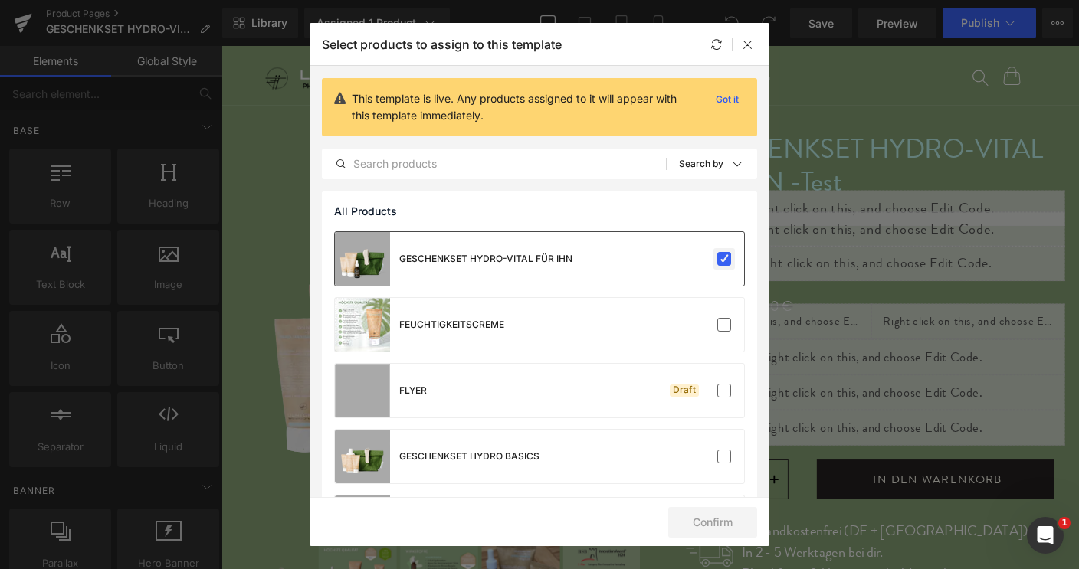
click at [717, 262] on label at bounding box center [724, 259] width 14 height 14
click at [724, 259] on input "checkbox" at bounding box center [724, 259] width 0 height 0
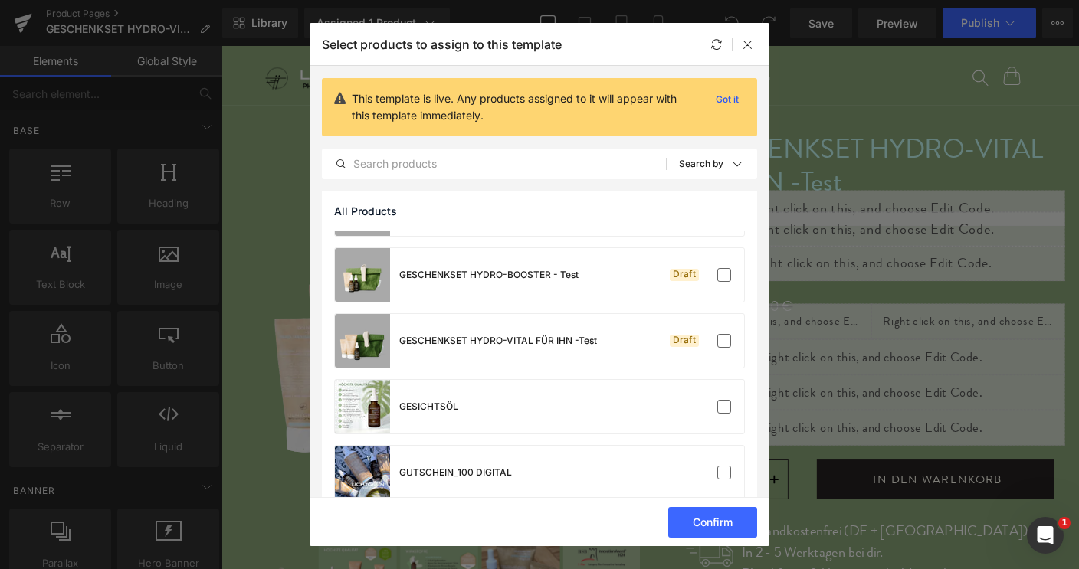
scroll to position [379, 0]
click at [717, 341] on label at bounding box center [724, 342] width 14 height 14
click at [724, 342] on input "checkbox" at bounding box center [724, 342] width 0 height 0
click at [699, 529] on button "Confirm" at bounding box center [712, 522] width 89 height 31
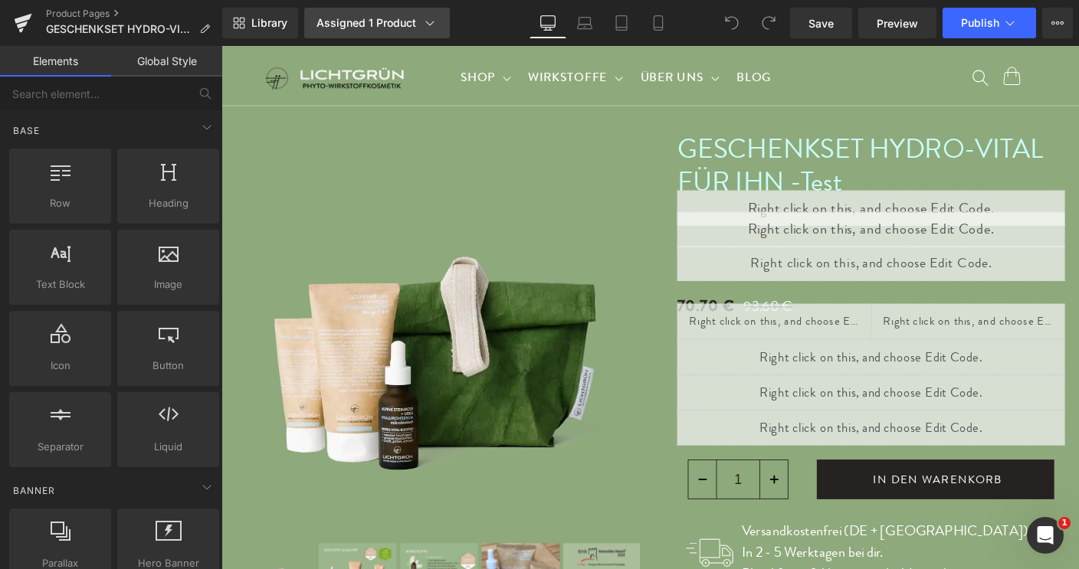
click at [410, 26] on div "Assigned 1 Product" at bounding box center [376, 22] width 121 height 15
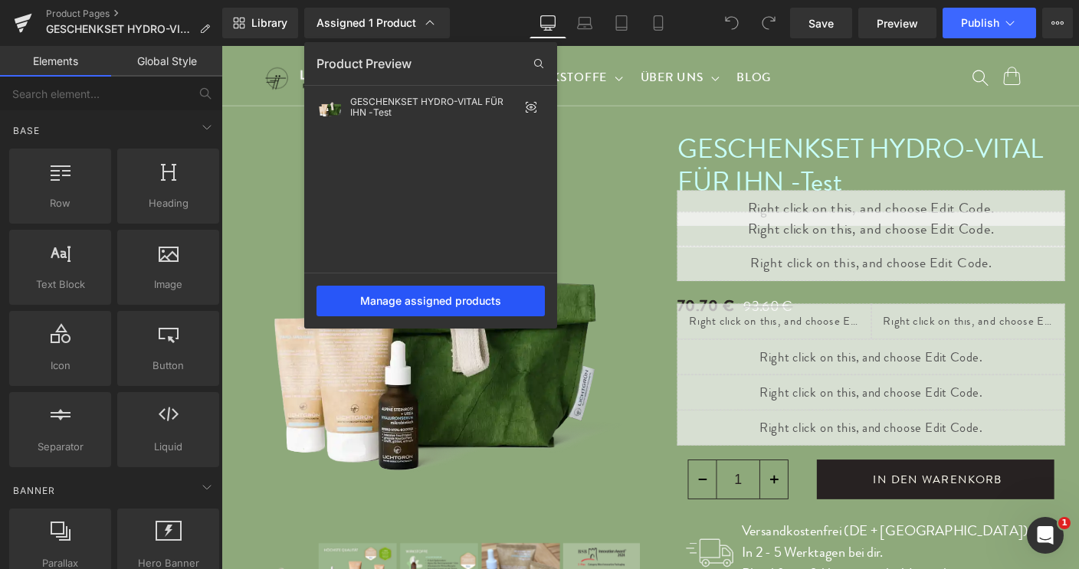
click at [410, 300] on div "Manage assigned products" at bounding box center [430, 301] width 228 height 31
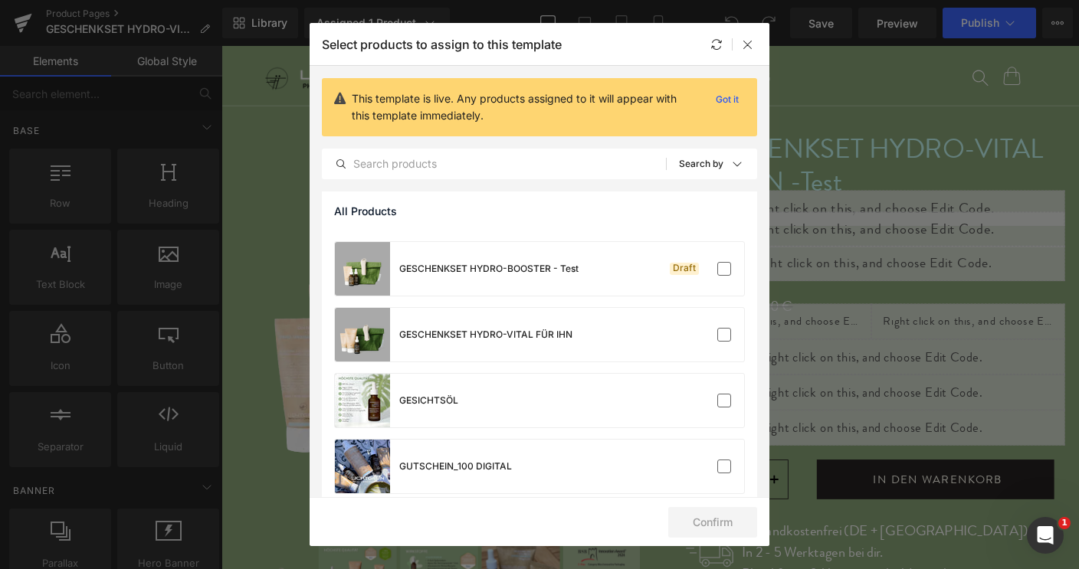
scroll to position [385, 0]
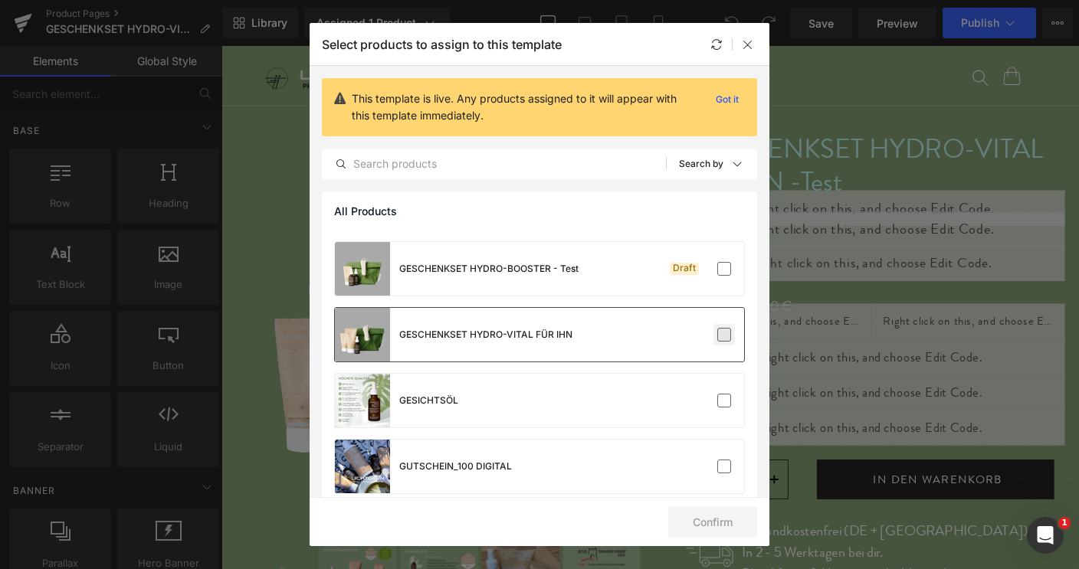
click at [717, 333] on label at bounding box center [724, 335] width 14 height 14
click at [724, 335] on input "checkbox" at bounding box center [724, 335] width 0 height 0
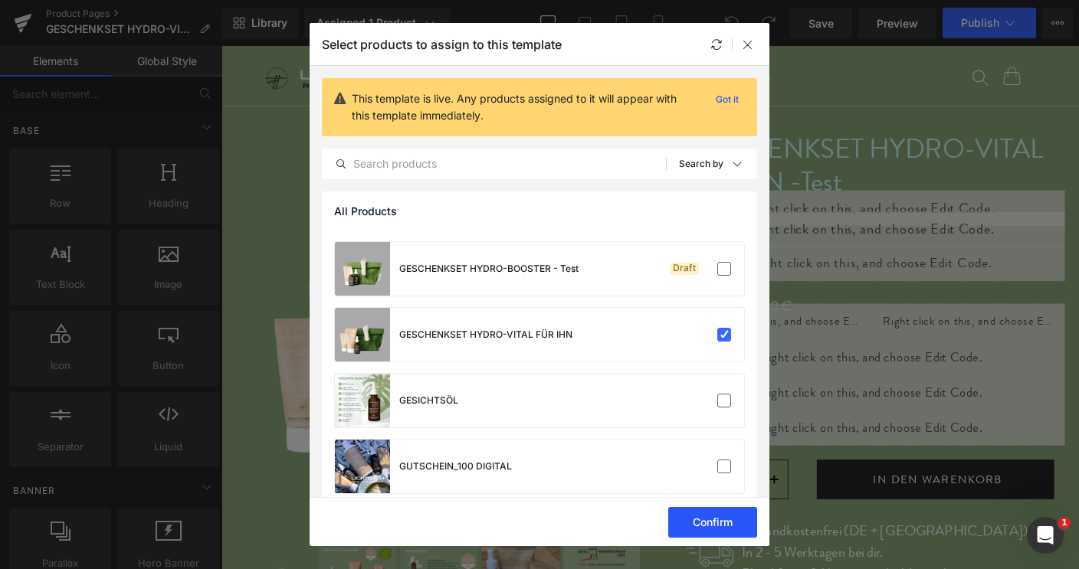
click at [688, 523] on button "Confirm" at bounding box center [712, 522] width 89 height 31
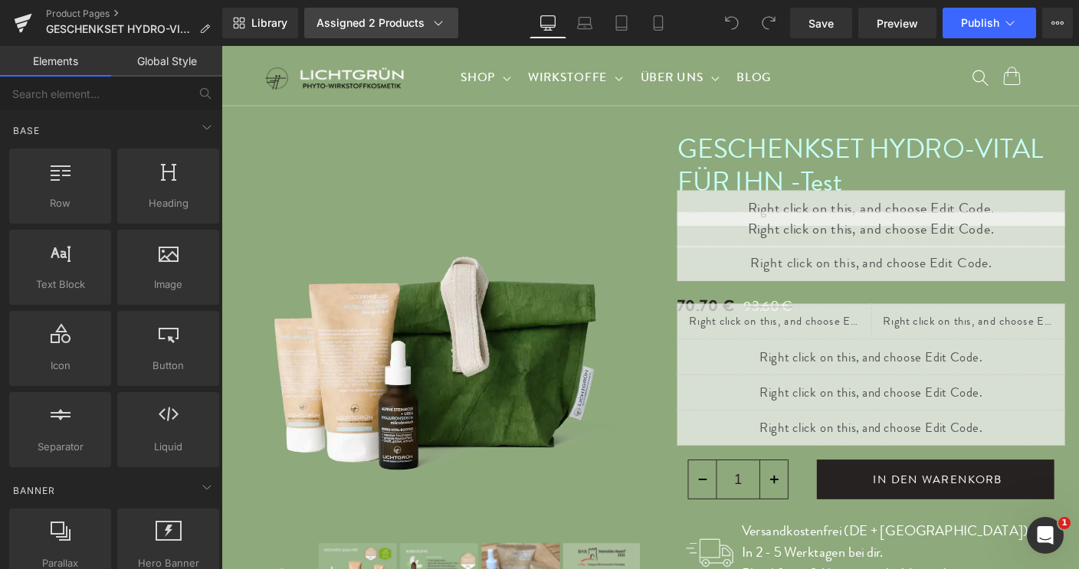
click at [441, 21] on icon at bounding box center [438, 22] width 15 height 15
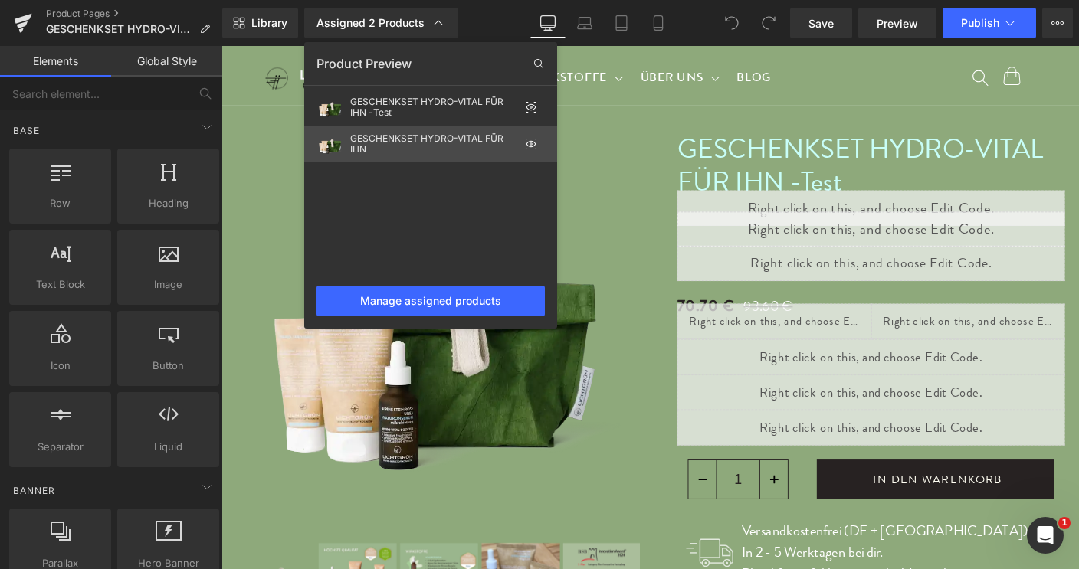
click at [396, 152] on div "GESCHENKSET HYDRO-VITAL FÜR IHN" at bounding box center [434, 143] width 169 height 21
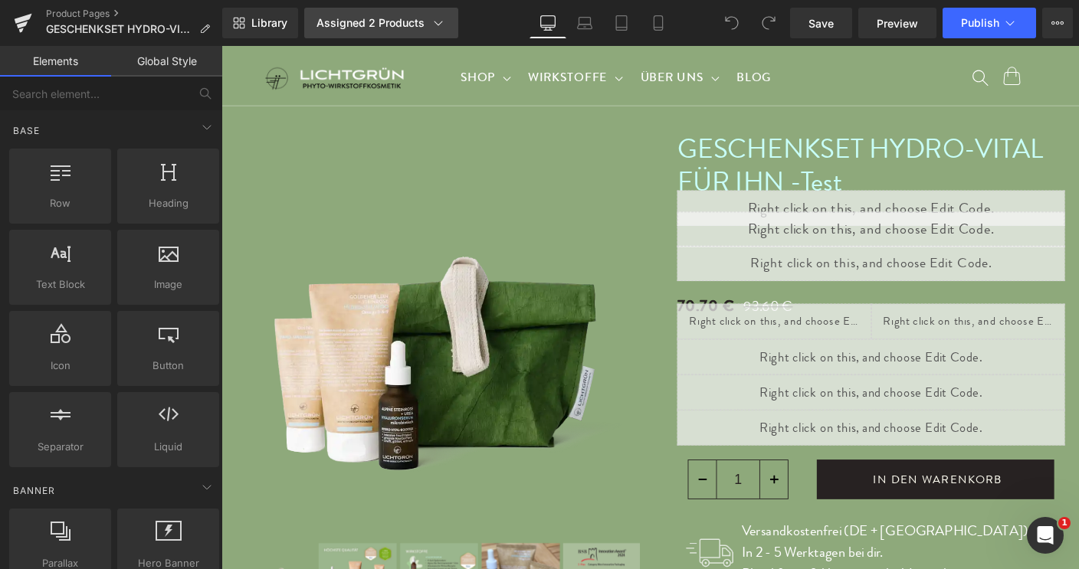
click at [438, 20] on icon at bounding box center [438, 22] width 15 height 15
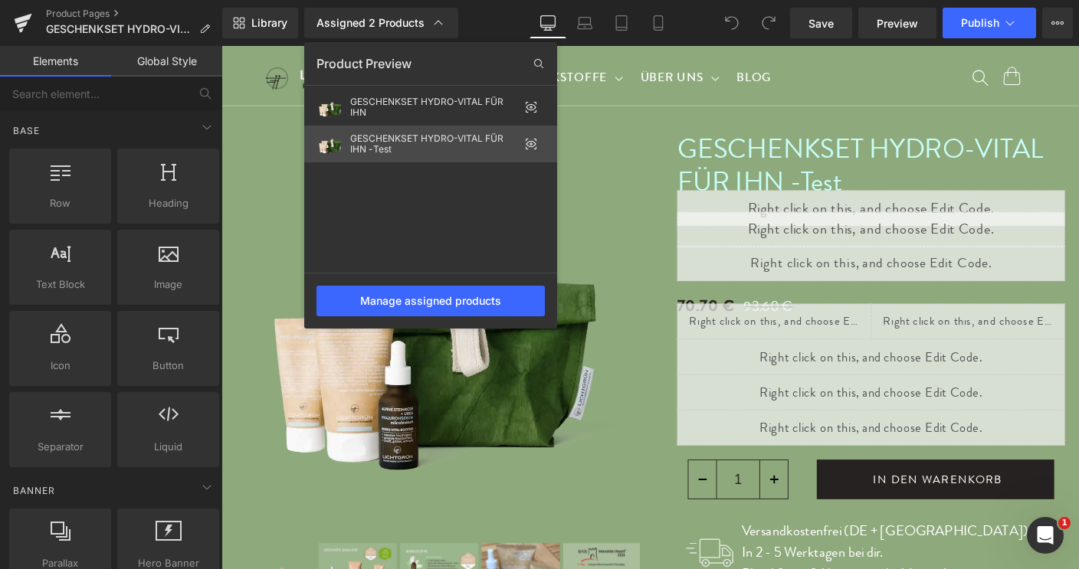
click at [343, 139] on img at bounding box center [330, 144] width 28 height 28
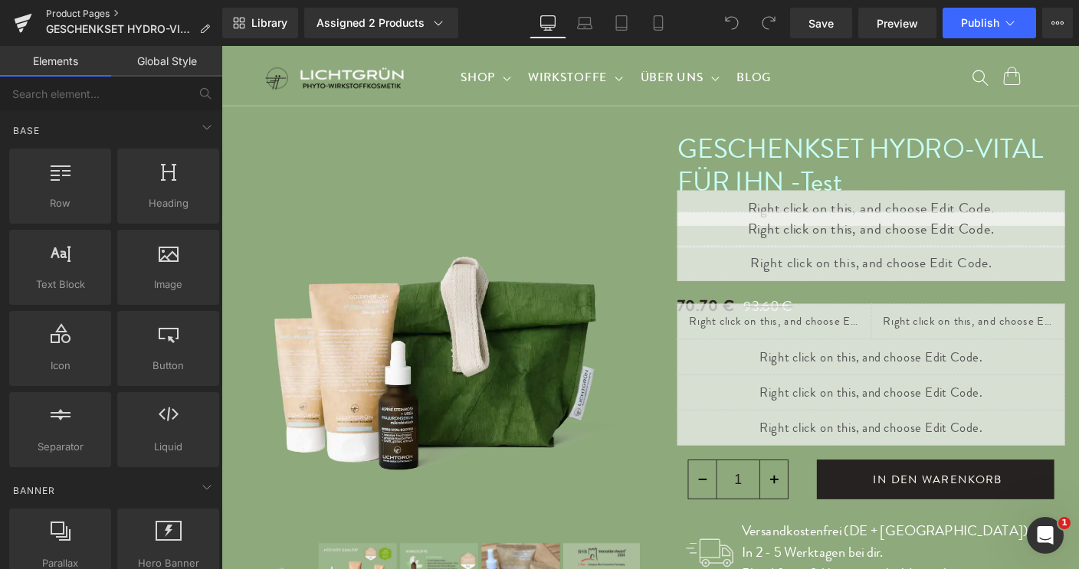
click at [98, 17] on link "Product Pages" at bounding box center [134, 14] width 176 height 12
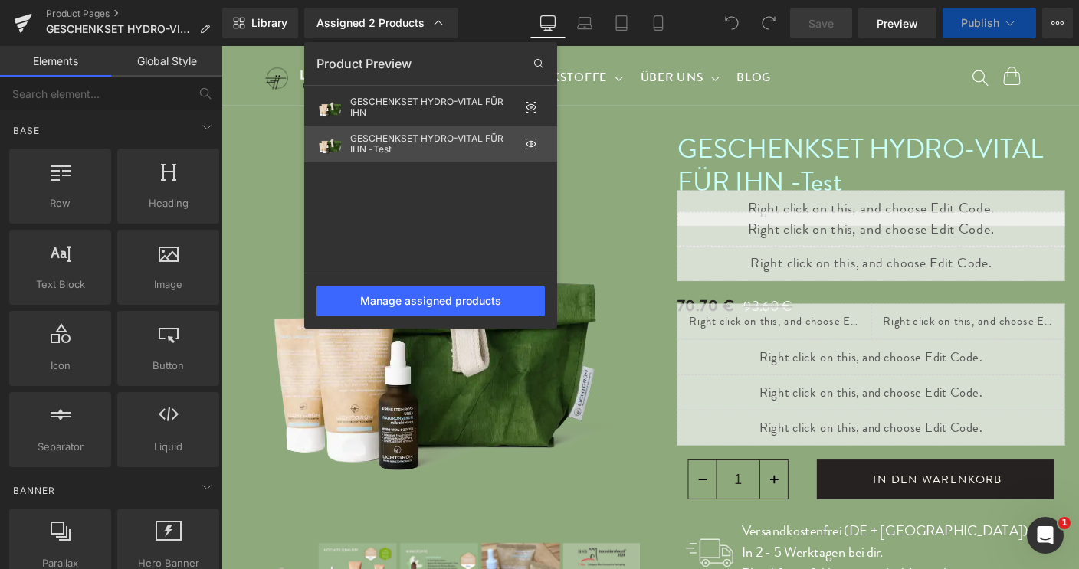
click at [379, 146] on div "GESCHENKSET HYDRO-VITAL FÜR IHN -Test" at bounding box center [434, 143] width 169 height 21
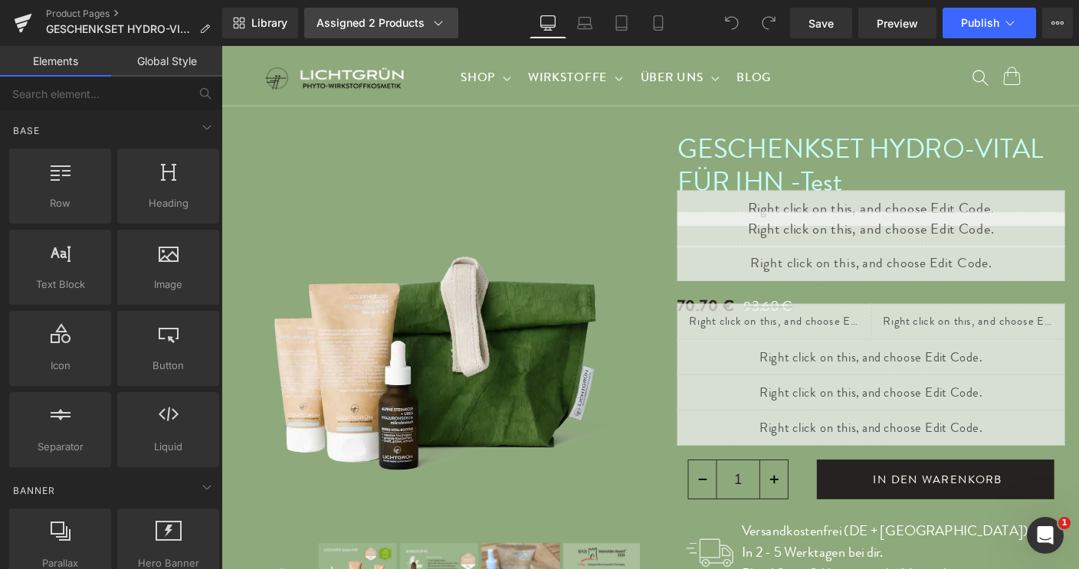
click at [391, 25] on div "Assigned 2 Products" at bounding box center [380, 22] width 129 height 15
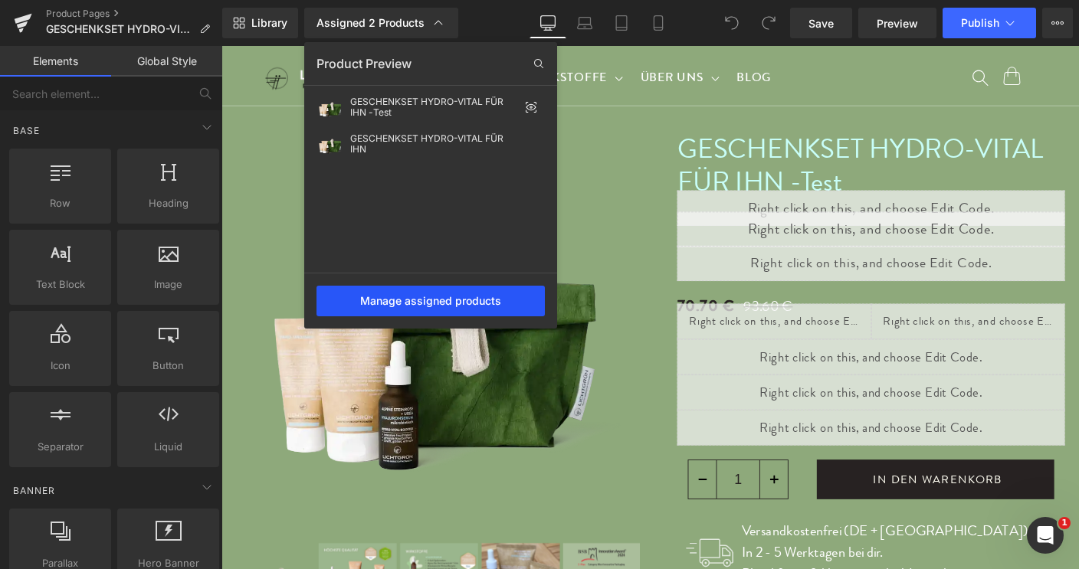
click at [459, 296] on div "Manage assigned products" at bounding box center [430, 301] width 228 height 31
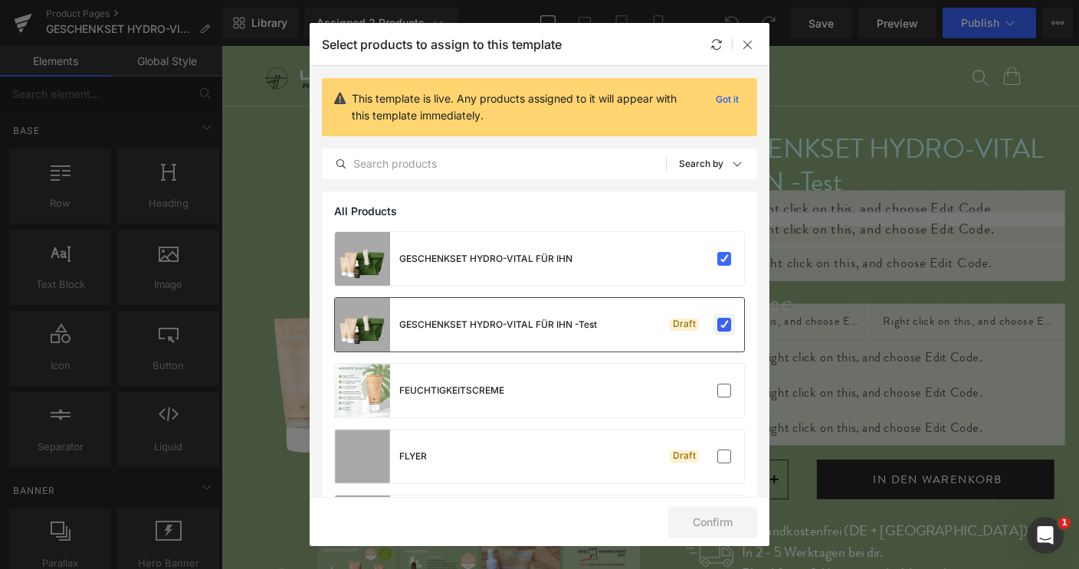
click at [717, 324] on label at bounding box center [724, 325] width 14 height 14
click at [724, 325] on input "checkbox" at bounding box center [724, 325] width 0 height 0
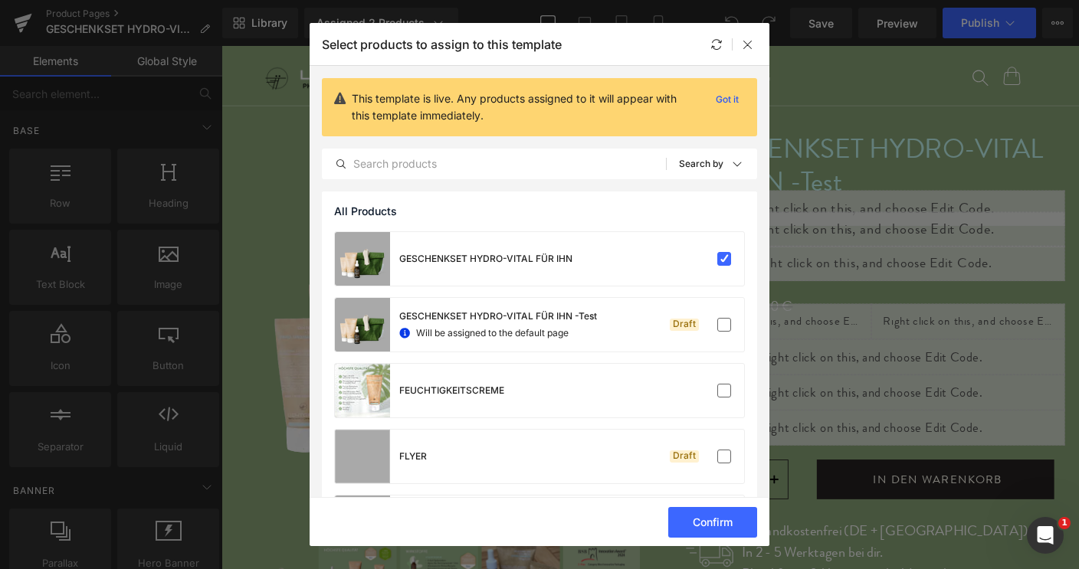
click at [581, 205] on div "All Products" at bounding box center [539, 212] width 435 height 40
click at [706, 520] on button "Confirm" at bounding box center [712, 522] width 89 height 31
